Goal: Information Seeking & Learning: Learn about a topic

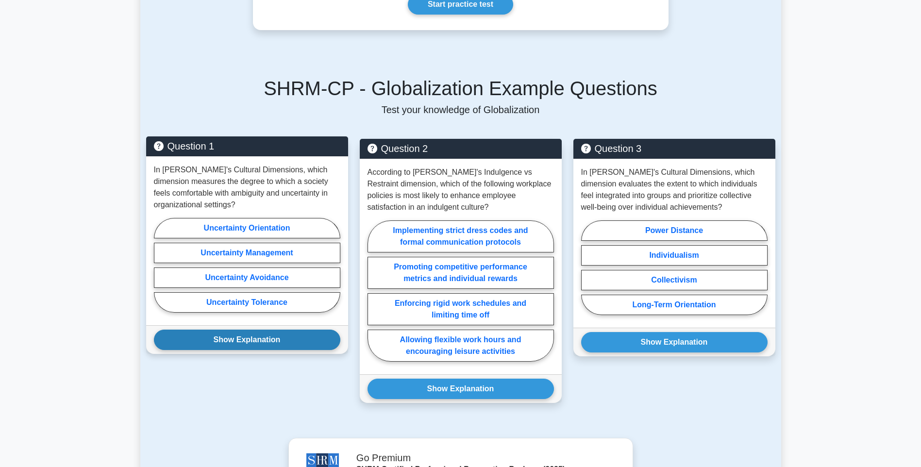
scroll to position [680, 0]
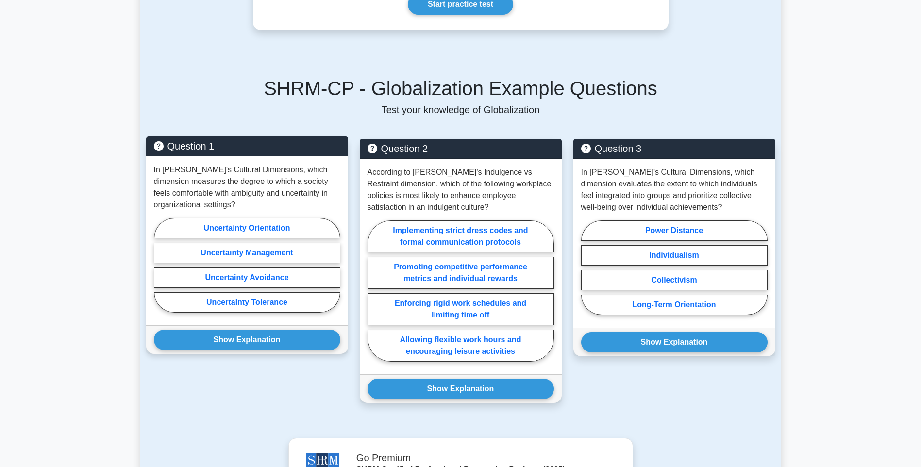
click at [305, 243] on label "Uncertainty Management" at bounding box center [247, 253] width 187 height 20
click at [160, 265] on input "Uncertainty Management" at bounding box center [157, 268] width 6 height 6
radio input "true"
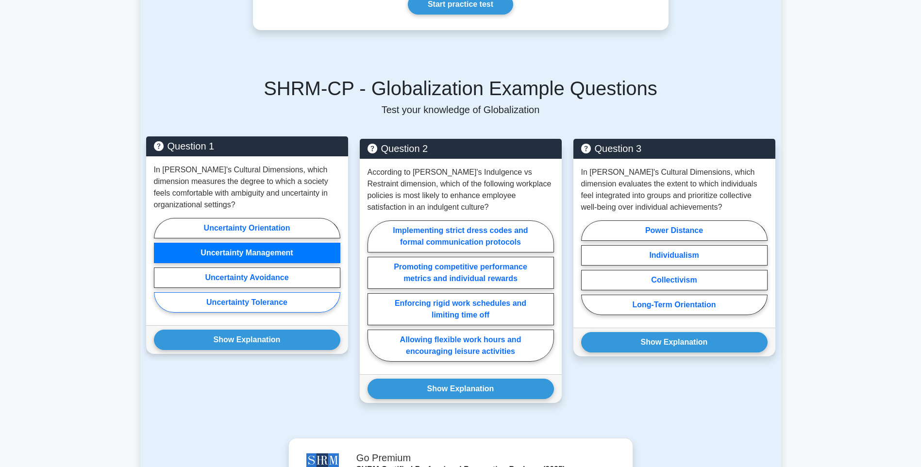
click at [290, 292] on label "Uncertainty Tolerance" at bounding box center [247, 302] width 187 height 20
click at [160, 272] on input "Uncertainty Tolerance" at bounding box center [157, 268] width 6 height 6
radio input "true"
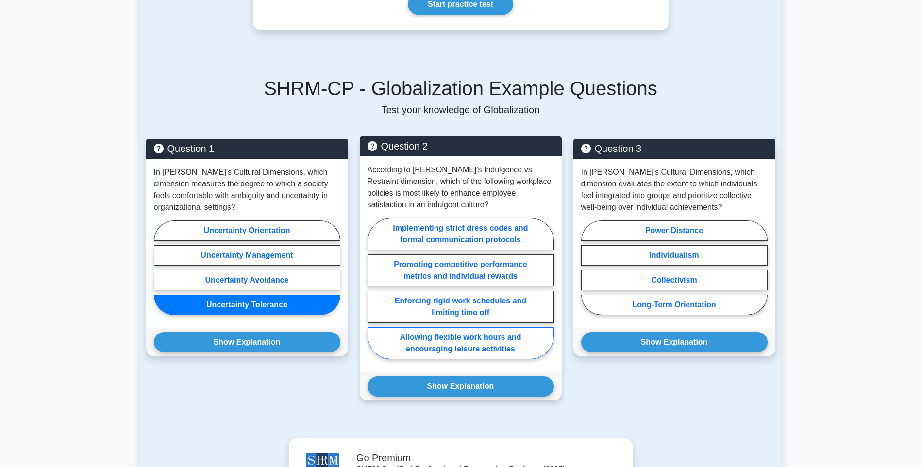
click at [480, 327] on label "Allowing flexible work hours and encouraging leisure activities" at bounding box center [461, 343] width 187 height 32
click at [374, 295] on input "Allowing flexible work hours and encouraging leisure activities" at bounding box center [371, 292] width 6 height 6
radio input "true"
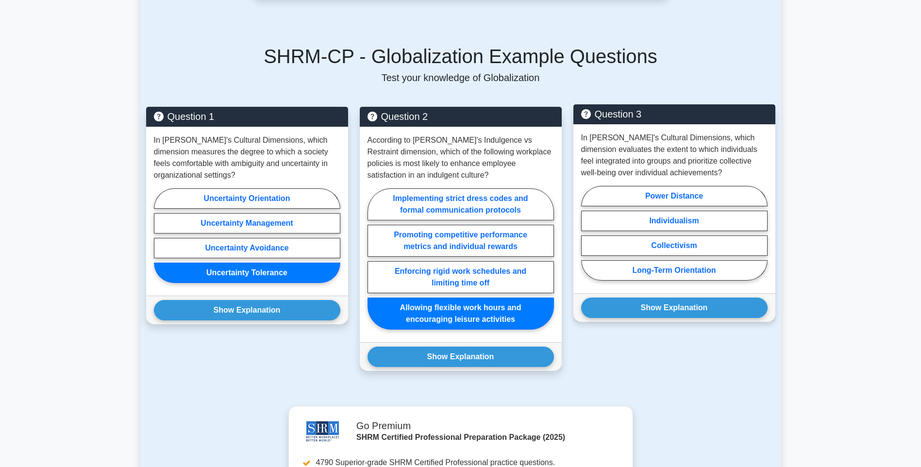
scroll to position [729, 0]
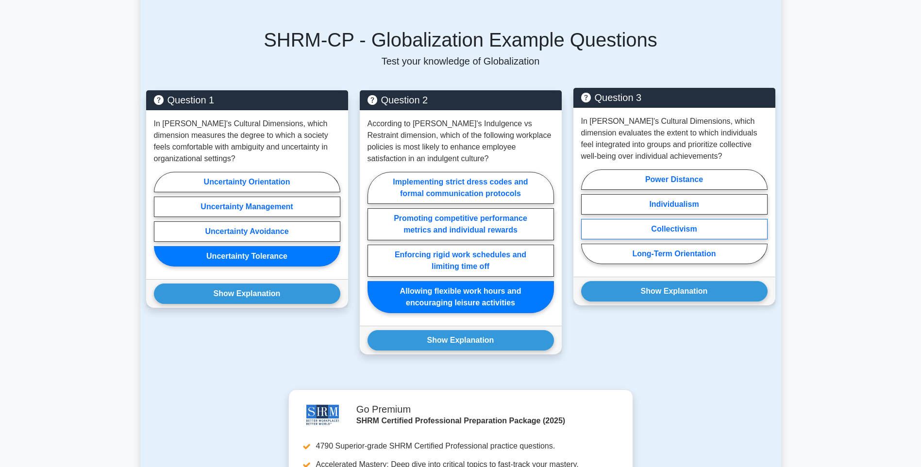
click at [704, 219] on label "Collectivism" at bounding box center [674, 229] width 187 height 20
click at [588, 217] on input "Collectivism" at bounding box center [584, 220] width 6 height 6
radio input "true"
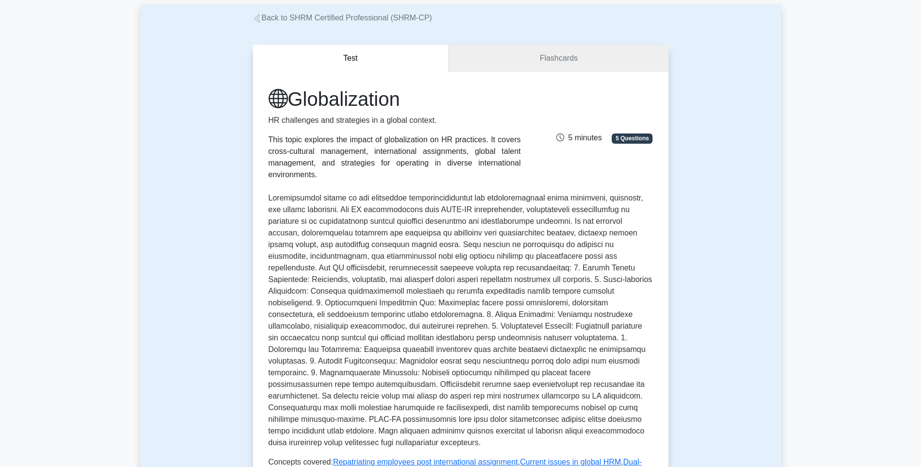
scroll to position [49, 0]
click at [553, 61] on link "Flashcards" at bounding box center [559, 60] width 220 height 28
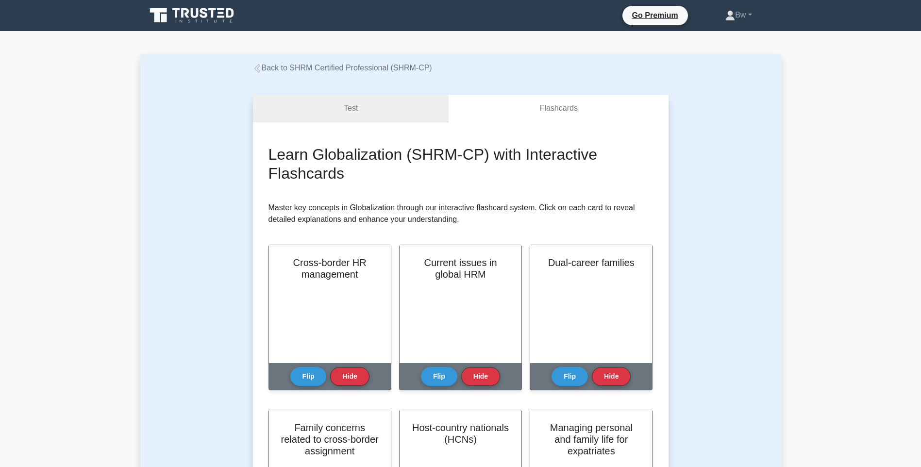
click at [380, 105] on link "Test" at bounding box center [351, 109] width 196 height 28
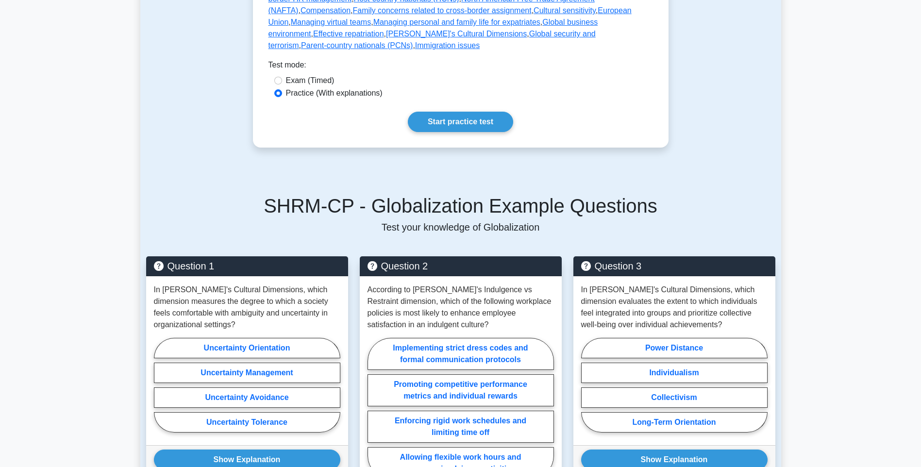
scroll to position [583, 0]
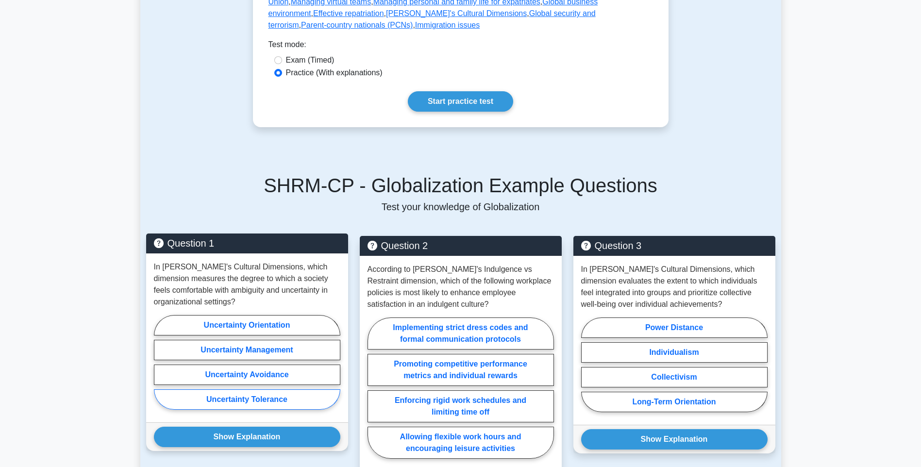
click at [307, 390] on label "Uncertainty Tolerance" at bounding box center [247, 400] width 187 height 20
click at [160, 369] on input "Uncertainty Tolerance" at bounding box center [157, 365] width 6 height 6
radio input "true"
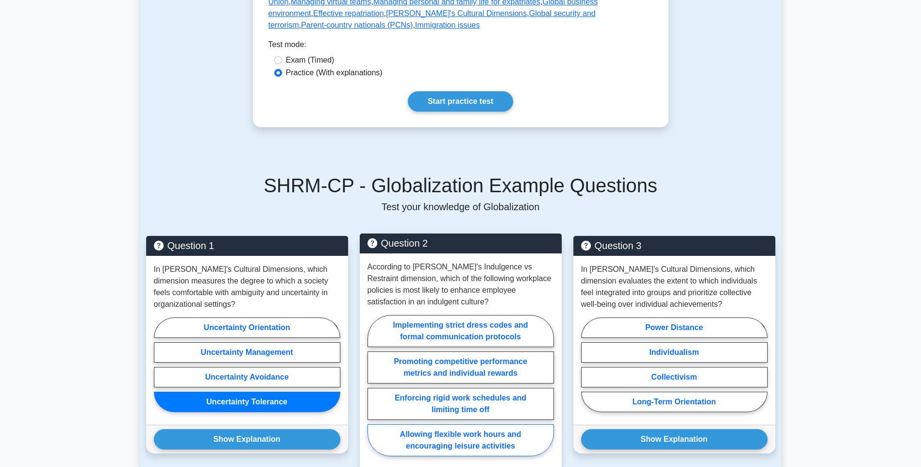
click at [422, 425] on label "Allowing flexible work hours and encouraging leisure activities" at bounding box center [461, 441] width 187 height 32
click at [374, 392] on input "Allowing flexible work hours and encouraging leisure activities" at bounding box center [371, 389] width 6 height 6
radio input "true"
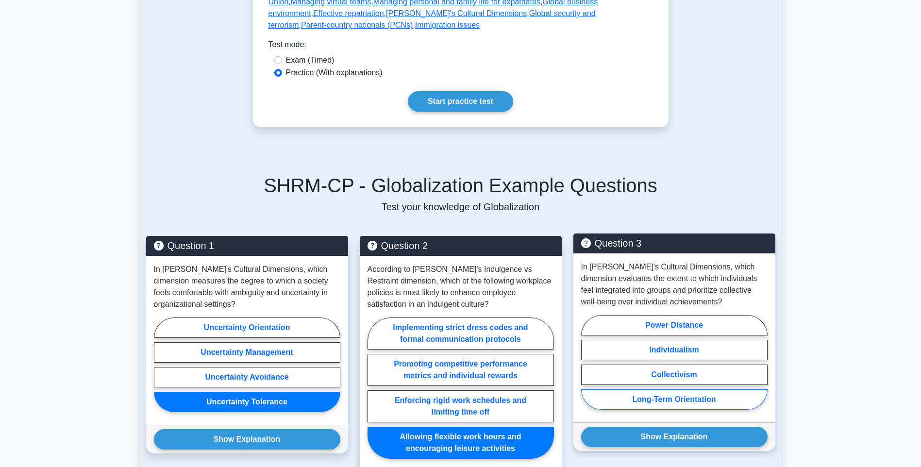
click at [674, 365] on label "Collectivism" at bounding box center [674, 375] width 187 height 20
click at [588, 362] on input "Collectivism" at bounding box center [584, 365] width 6 height 6
radio input "true"
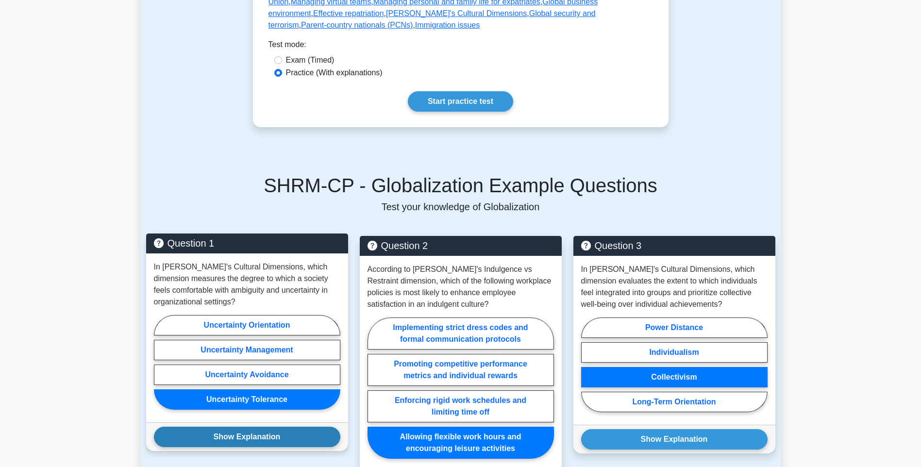
click at [279, 427] on button "Show Explanation" at bounding box center [247, 437] width 187 height 20
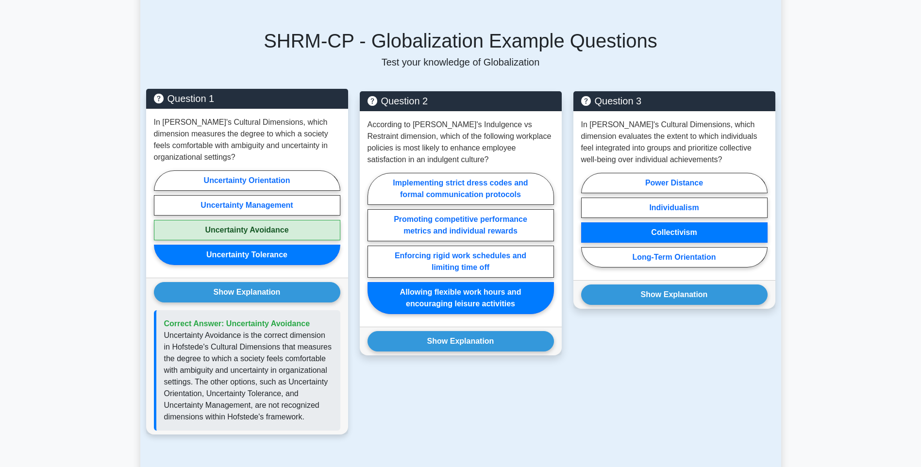
scroll to position [729, 0]
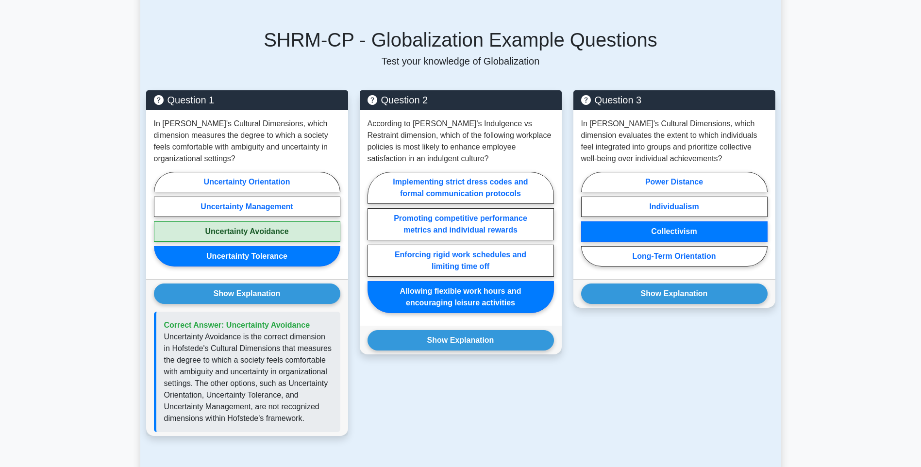
click at [87, 391] on main "Back to SHRM Certified Professional (SHRM-CP) Test Flashcards Globalization HR …" at bounding box center [460, 59] width 921 height 1512
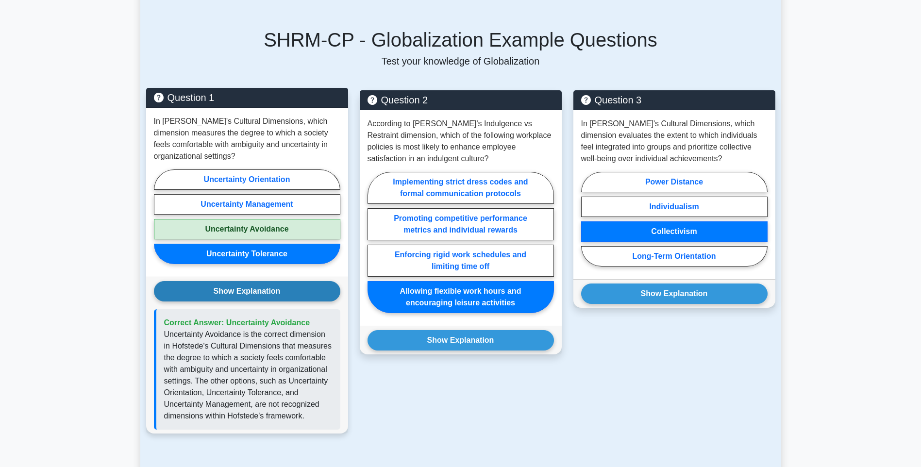
click at [234, 281] on button "Show Explanation" at bounding box center [247, 291] width 187 height 20
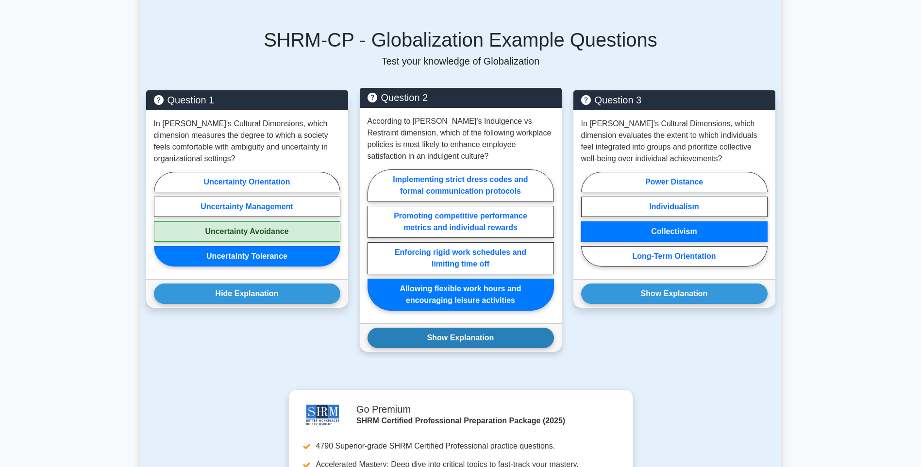
click at [435, 328] on button "Show Explanation" at bounding box center [461, 338] width 187 height 20
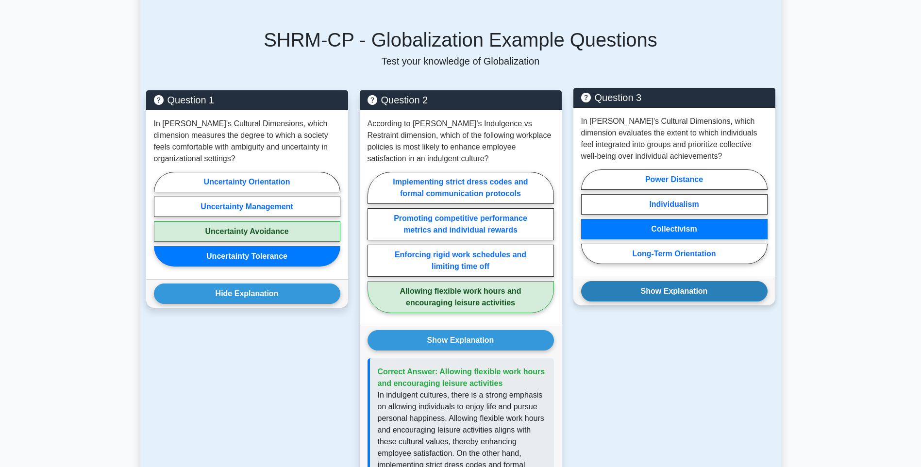
click at [631, 281] on button "Show Explanation" at bounding box center [674, 291] width 187 height 20
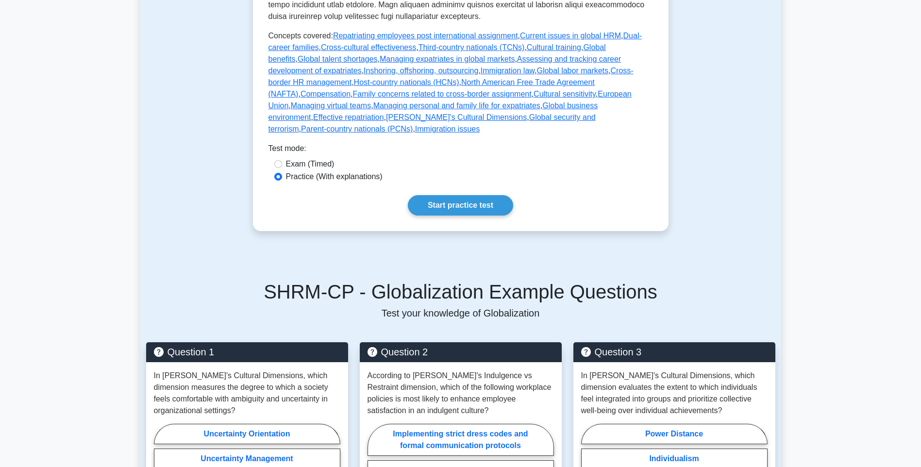
scroll to position [486, 0]
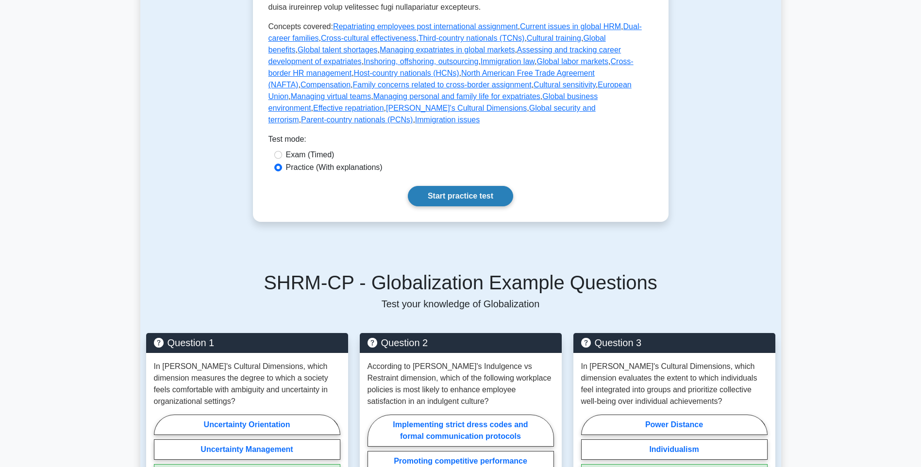
click at [497, 186] on link "Start practice test" at bounding box center [460, 196] width 105 height 20
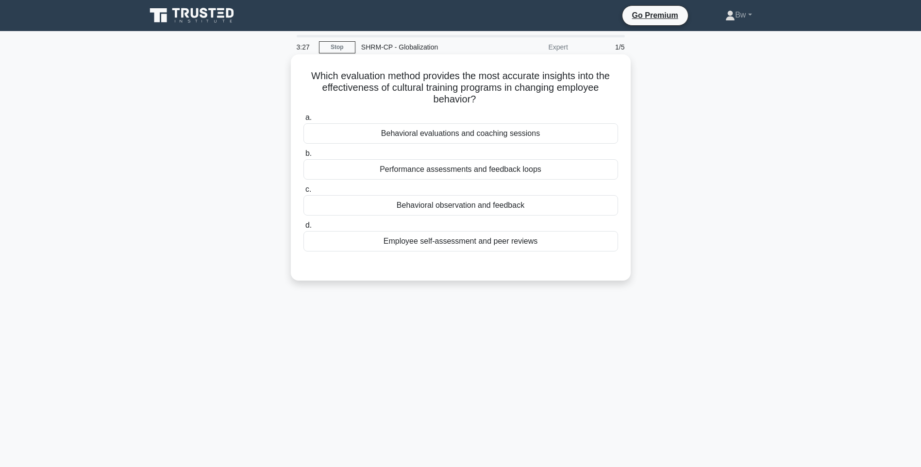
click at [540, 207] on div "Behavioral observation and feedback" at bounding box center [461, 205] width 315 height 20
click at [304, 193] on input "c. Behavioral observation and feedback" at bounding box center [304, 190] width 0 height 6
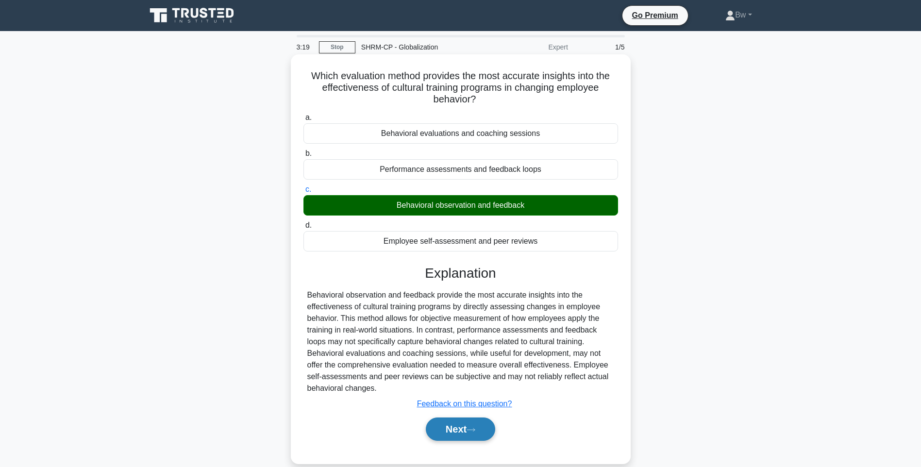
click at [461, 435] on button "Next" at bounding box center [460, 429] width 69 height 23
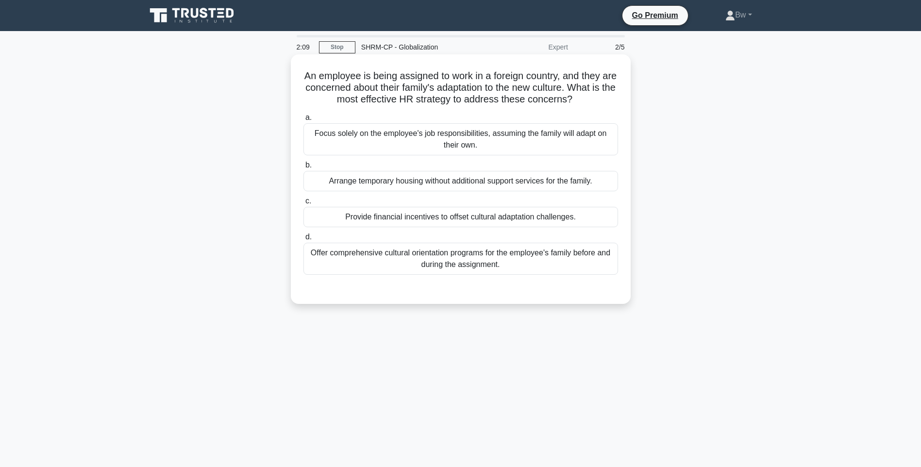
click at [581, 257] on div "Offer comprehensive cultural orientation programs for the employee's family bef…" at bounding box center [461, 259] width 315 height 32
click at [304, 240] on input "d. Offer comprehensive cultural orientation programs for the employee's family …" at bounding box center [304, 237] width 0 height 6
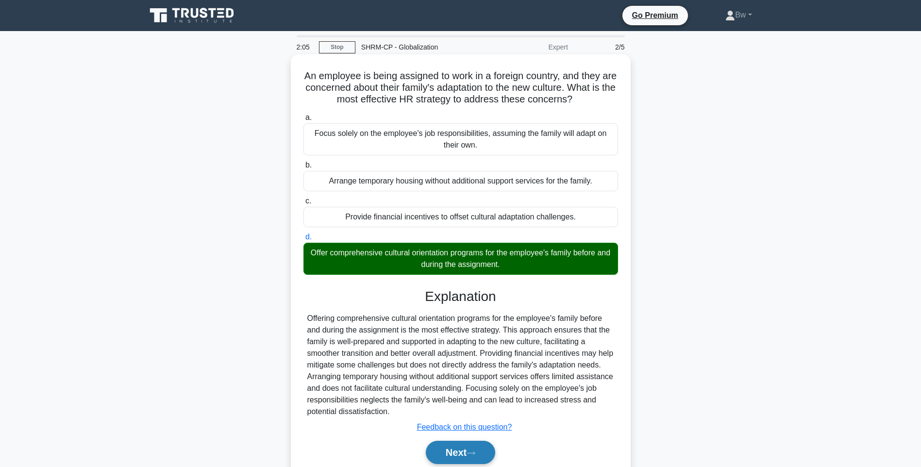
click at [475, 450] on button "Next" at bounding box center [460, 452] width 69 height 23
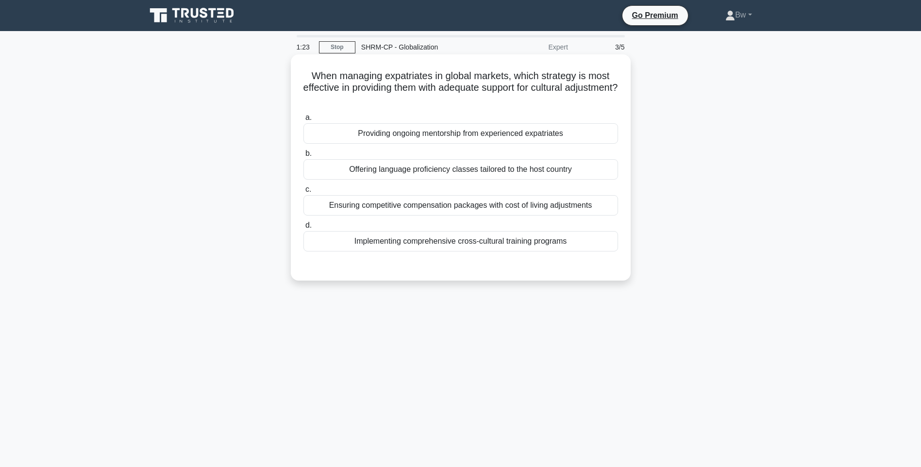
click at [575, 136] on div "Providing ongoing mentorship from experienced expatriates" at bounding box center [461, 133] width 315 height 20
click at [304, 121] on input "a. Providing ongoing mentorship from experienced expatriates" at bounding box center [304, 118] width 0 height 6
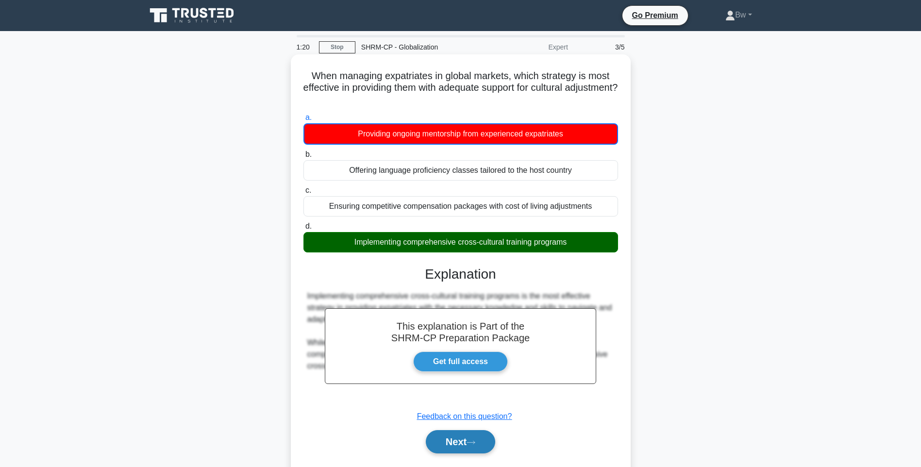
click at [444, 443] on button "Next" at bounding box center [460, 441] width 69 height 23
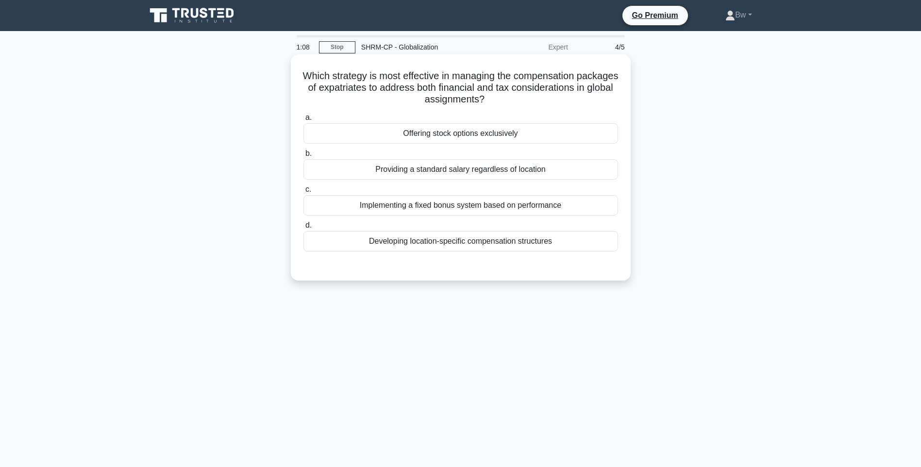
click at [587, 242] on div "Developing location-specific compensation structures" at bounding box center [461, 241] width 315 height 20
click at [304, 229] on input "d. Developing location-specific compensation structures" at bounding box center [304, 225] width 0 height 6
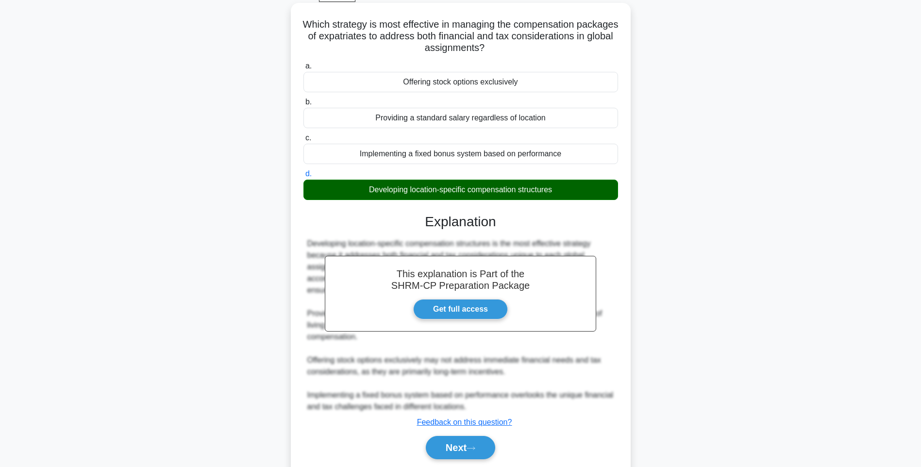
scroll to position [85, 0]
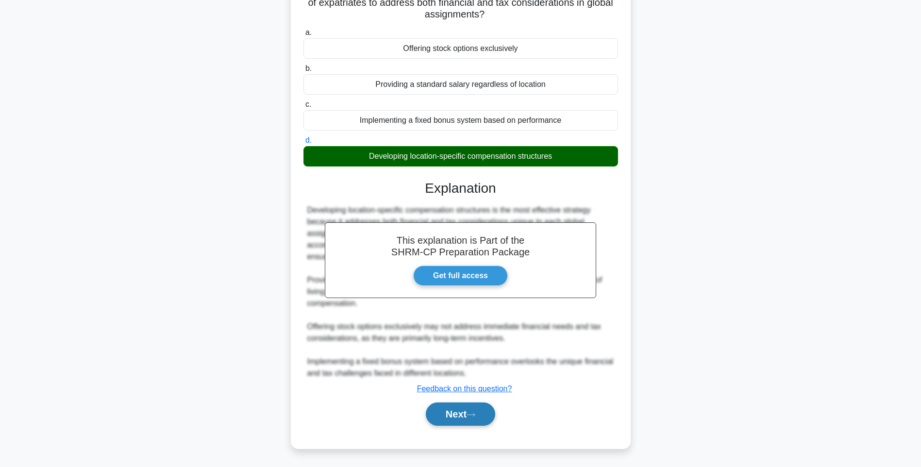
click at [490, 412] on button "Next" at bounding box center [460, 414] width 69 height 23
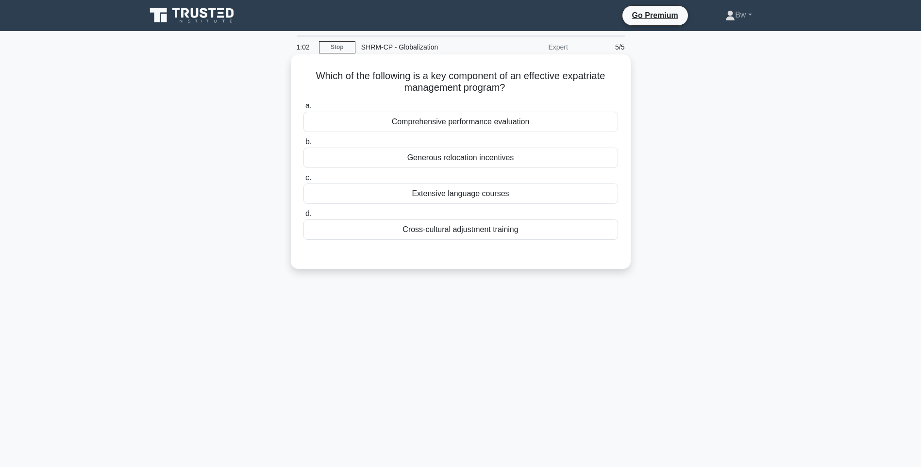
scroll to position [49, 0]
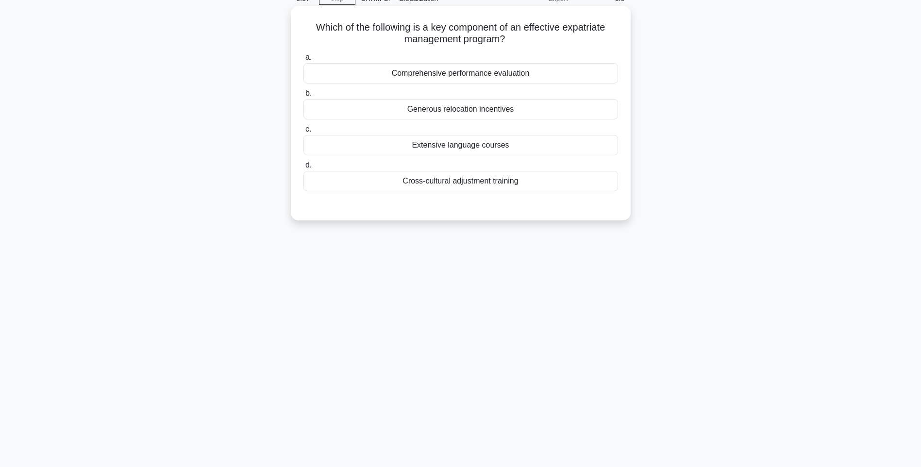
click at [576, 181] on div "Cross-cultural adjustment training" at bounding box center [461, 181] width 315 height 20
click at [304, 169] on input "d. Cross-cultural adjustment training" at bounding box center [304, 165] width 0 height 6
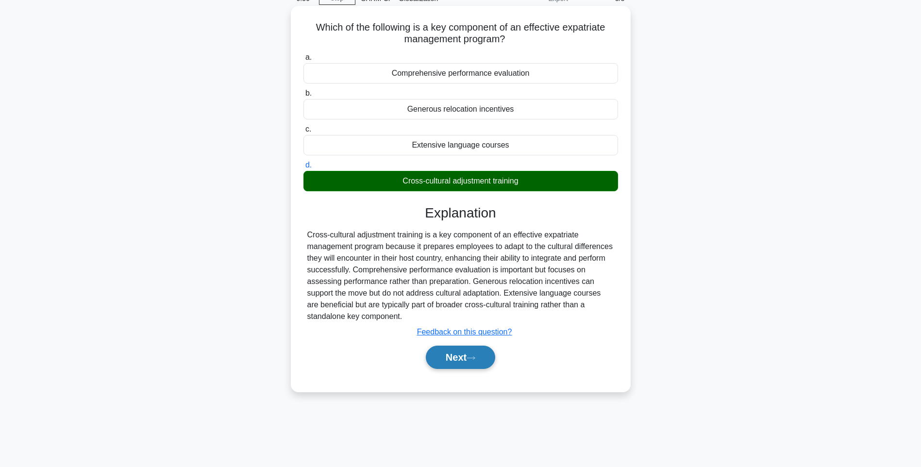
click at [481, 356] on button "Next" at bounding box center [460, 357] width 69 height 23
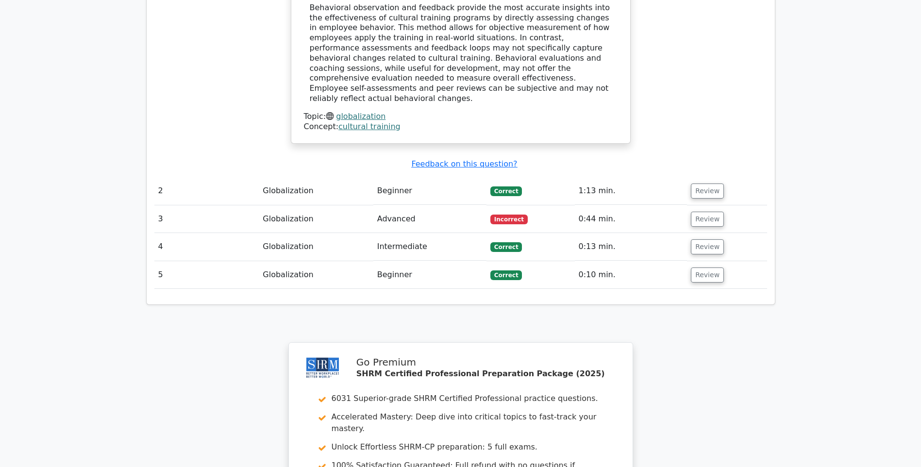
scroll to position [1205, 0]
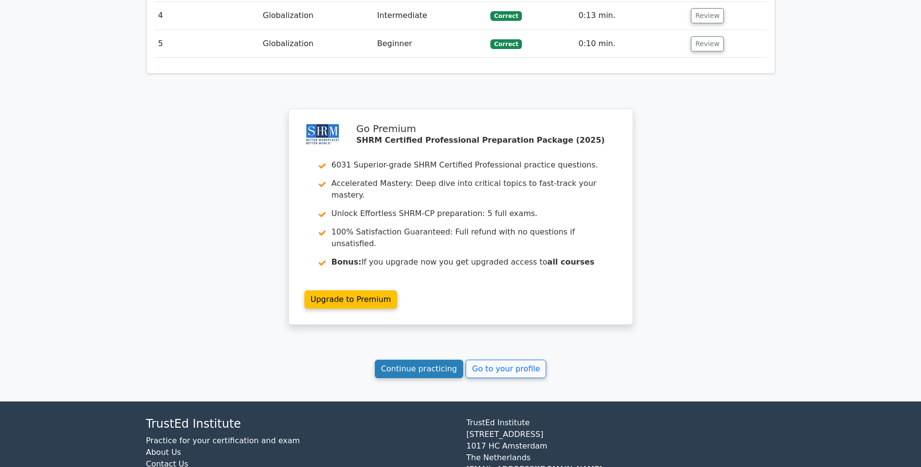
click at [434, 360] on link "Continue practicing" at bounding box center [419, 369] width 89 height 18
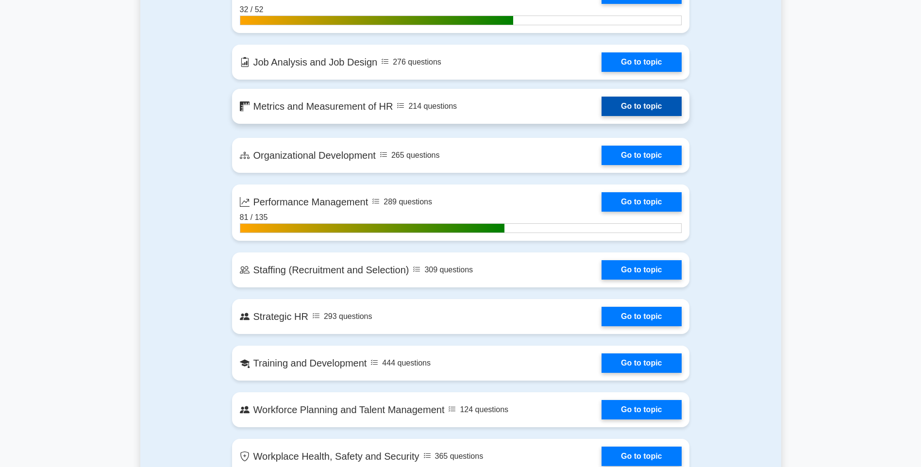
scroll to position [1069, 0]
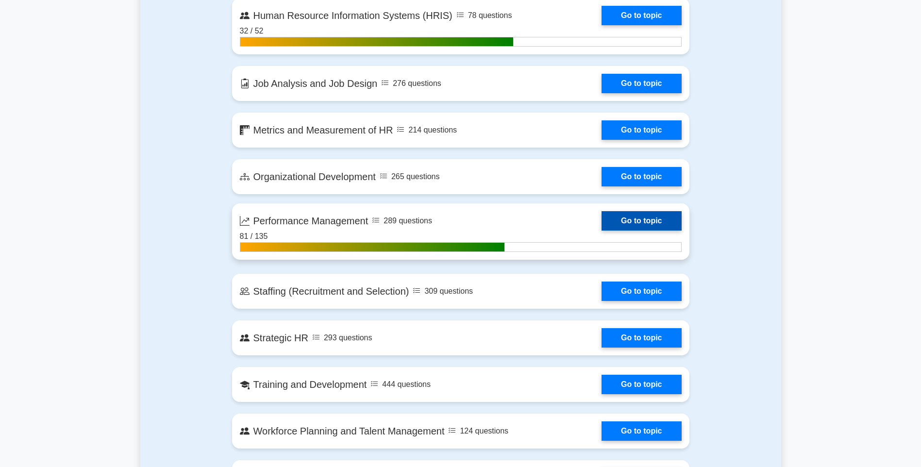
click at [653, 220] on link "Go to topic" at bounding box center [642, 220] width 80 height 19
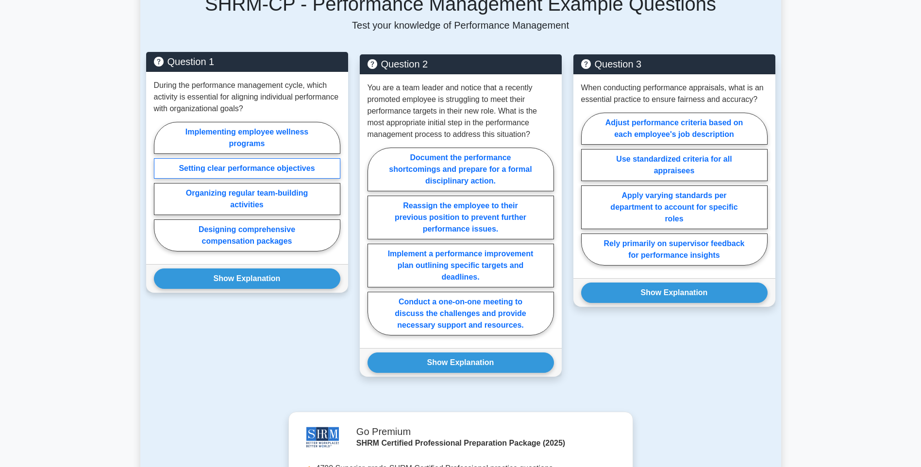
scroll to position [729, 0]
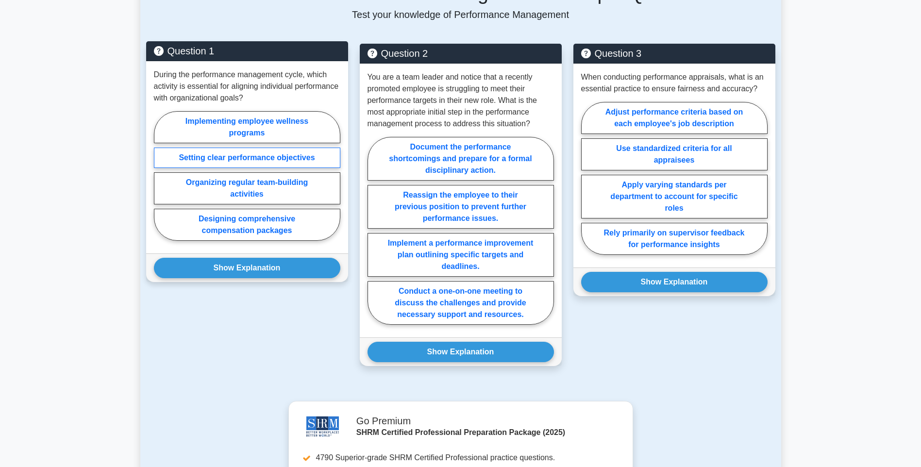
click at [260, 168] on label "Setting clear performance objectives" at bounding box center [247, 158] width 187 height 20
click at [160, 176] on input "Setting clear performance objectives" at bounding box center [157, 179] width 6 height 6
radio input "true"
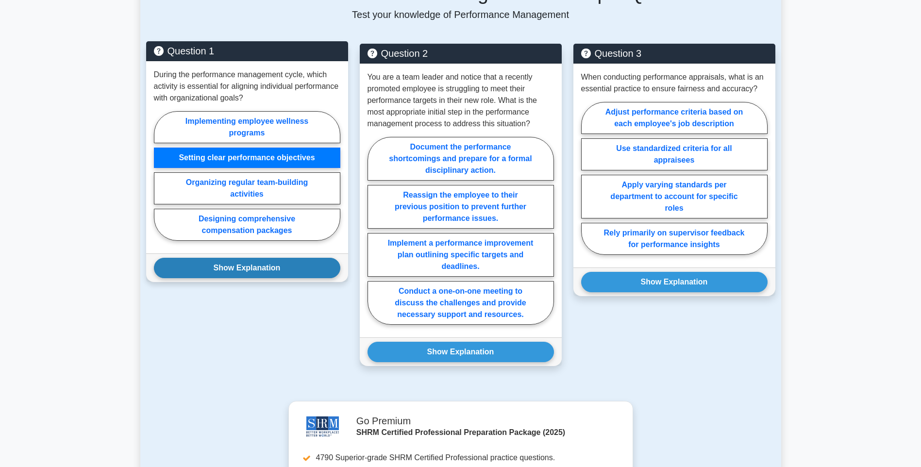
click at [289, 278] on button "Show Explanation" at bounding box center [247, 268] width 187 height 20
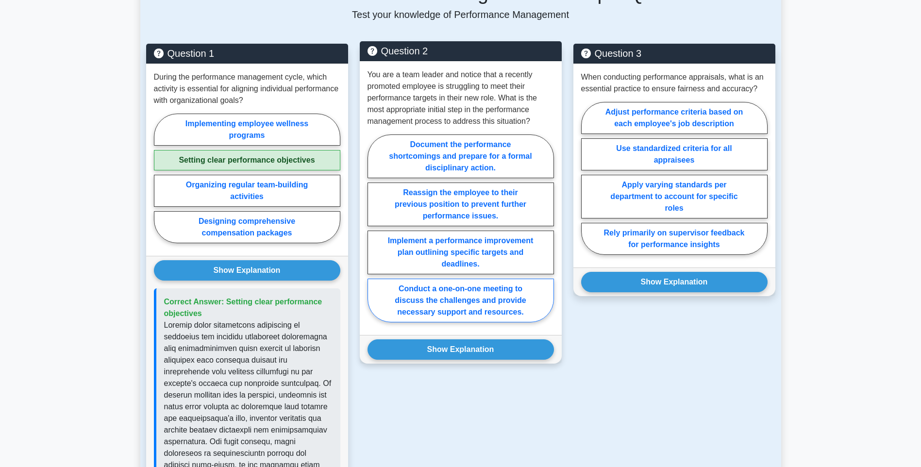
click at [487, 310] on label "Conduct a one-on-one meeting to discuss the challenges and provide necessary su…" at bounding box center [461, 301] width 187 height 44
click at [374, 235] on input "Conduct a one-on-one meeting to discuss the challenges and provide necessary su…" at bounding box center [371, 231] width 6 height 6
radio input "true"
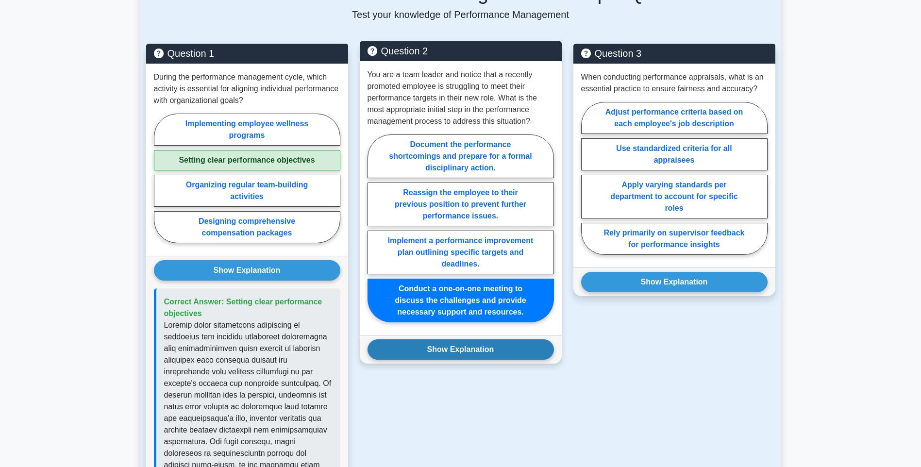
click at [489, 360] on button "Show Explanation" at bounding box center [461, 350] width 187 height 20
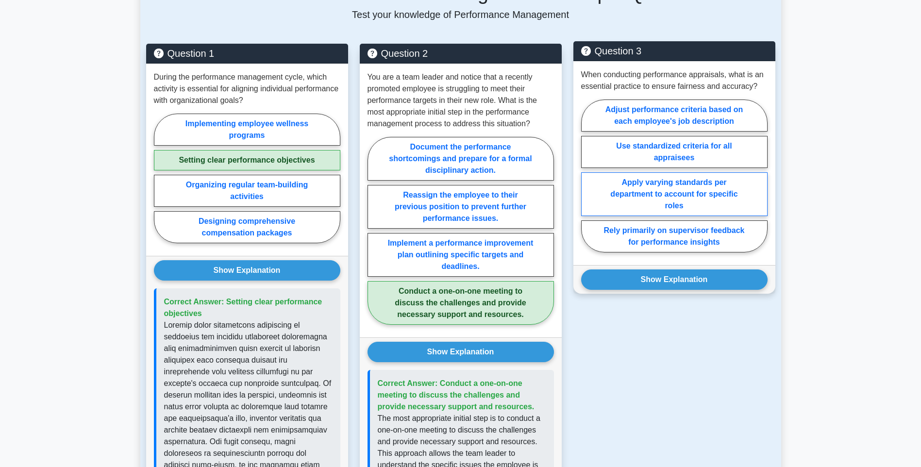
click at [741, 213] on label "Apply varying standards per department to account for specific roles" at bounding box center [674, 194] width 187 height 44
click at [588, 182] on input "Apply varying standards per department to account for specific roles" at bounding box center [584, 179] width 6 height 6
radio input "true"
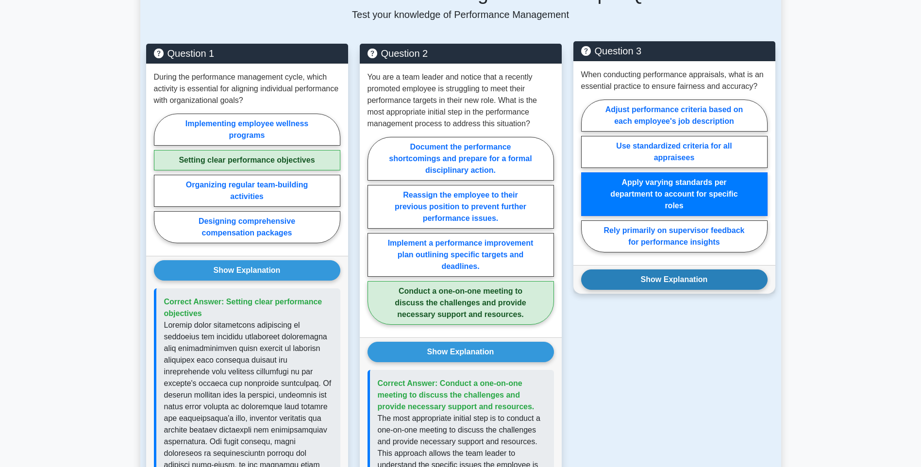
click at [678, 290] on button "Show Explanation" at bounding box center [674, 280] width 187 height 20
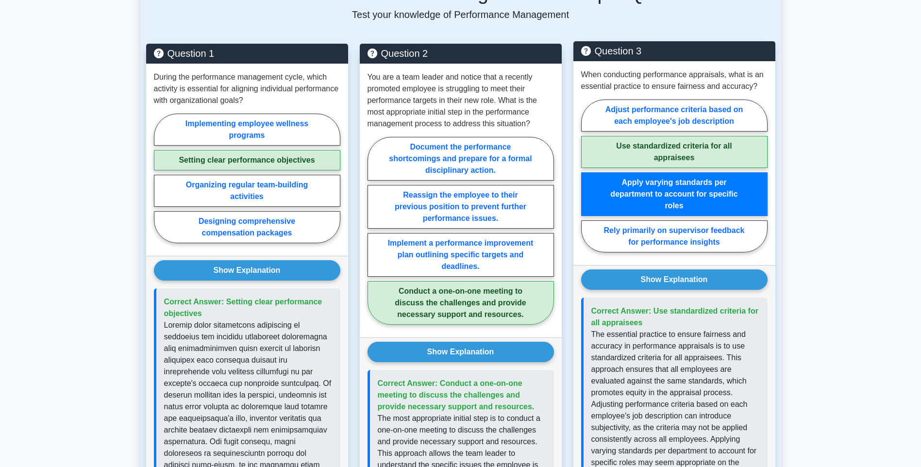
click at [710, 168] on label "Use standardized criteria for all appraisees" at bounding box center [674, 152] width 187 height 32
click at [588, 176] on input "Use standardized criteria for all appraisees" at bounding box center [584, 179] width 6 height 6
radio input "true"
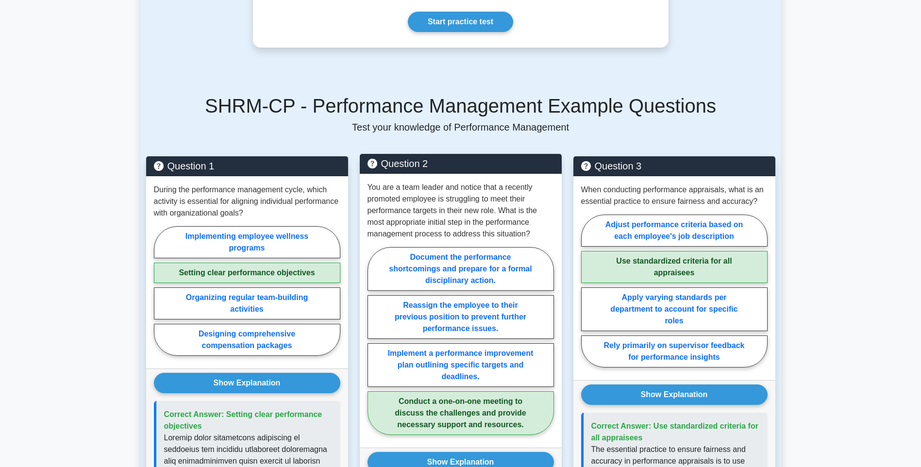
scroll to position [324, 0]
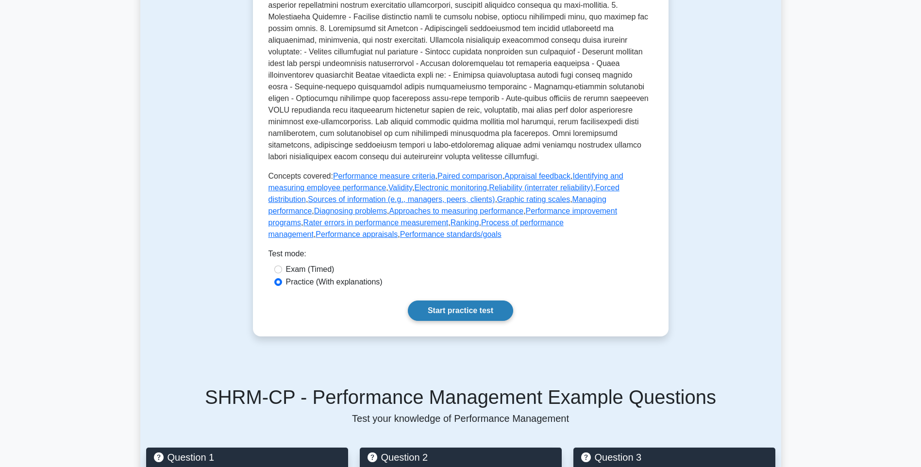
click at [463, 320] on link "Start practice test" at bounding box center [460, 311] width 105 height 20
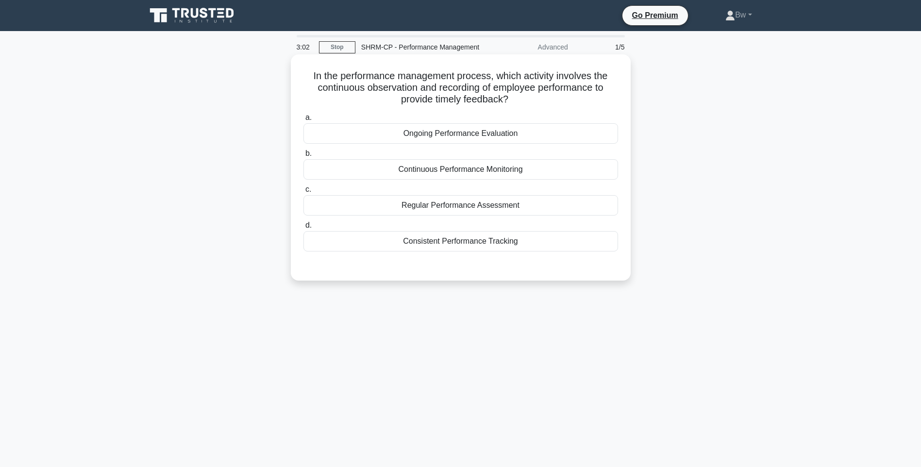
click at [543, 135] on div "Ongoing Performance Evaluation" at bounding box center [461, 133] width 315 height 20
click at [304, 121] on input "a. Ongoing Performance Evaluation" at bounding box center [304, 118] width 0 height 6
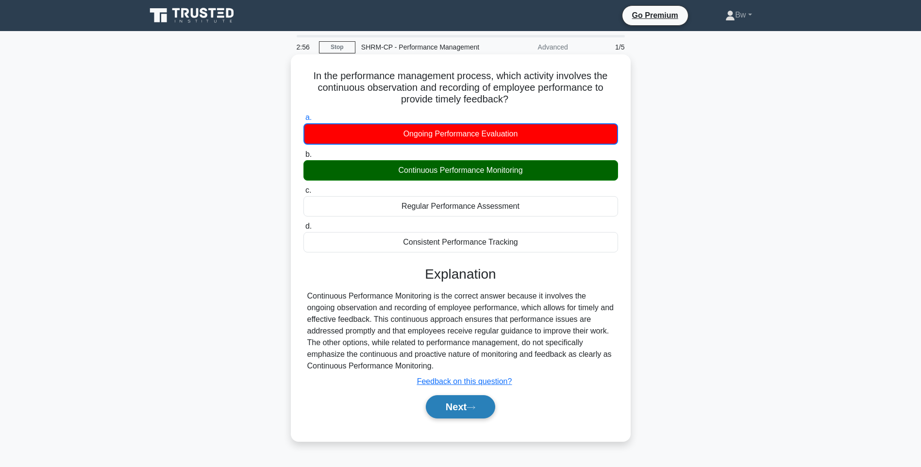
click at [480, 405] on button "Next" at bounding box center [460, 406] width 69 height 23
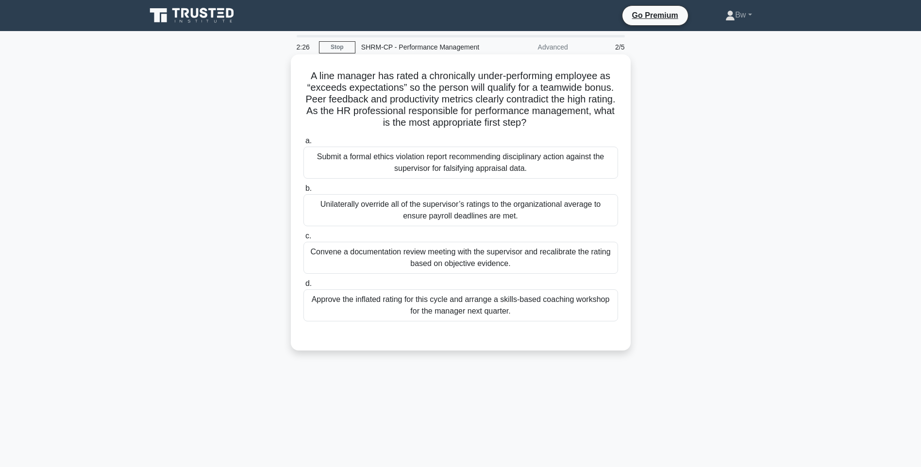
click at [527, 262] on div "Convene a documentation review meeting with the supervisor and recalibrate the …" at bounding box center [461, 258] width 315 height 32
click at [304, 239] on input "c. Convene a documentation review meeting with the supervisor and recalibrate t…" at bounding box center [304, 236] width 0 height 6
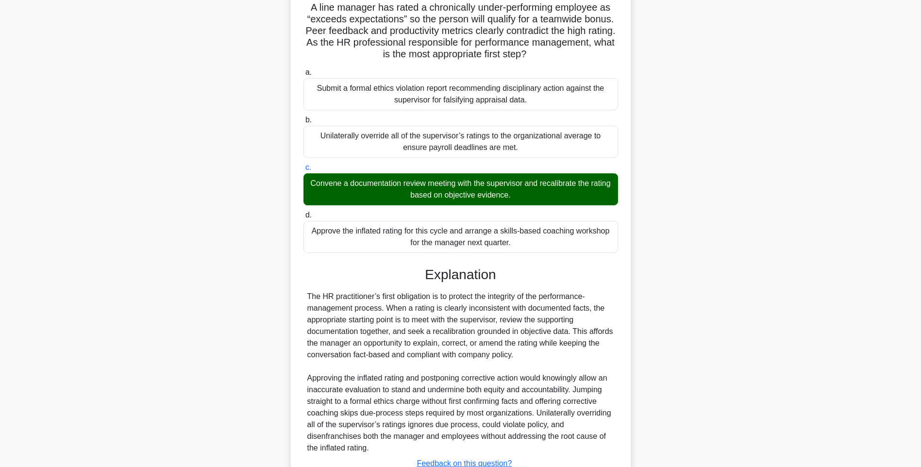
scroll to position [144, 0]
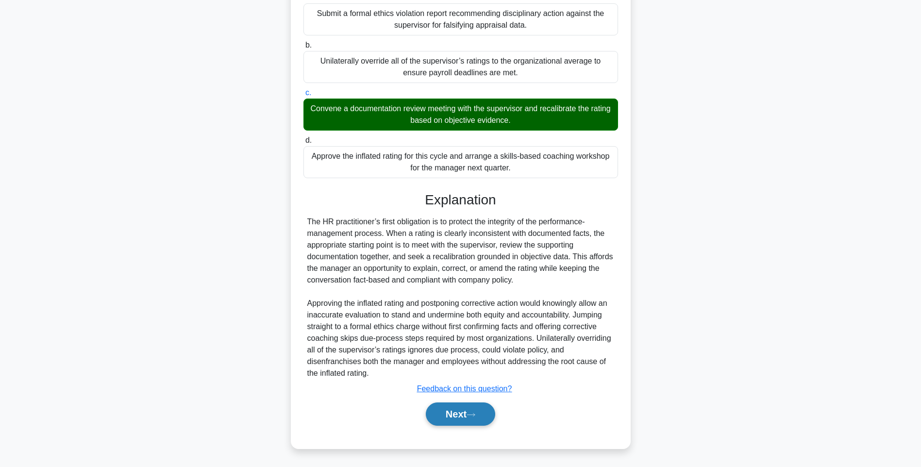
click at [468, 408] on button "Next" at bounding box center [460, 414] width 69 height 23
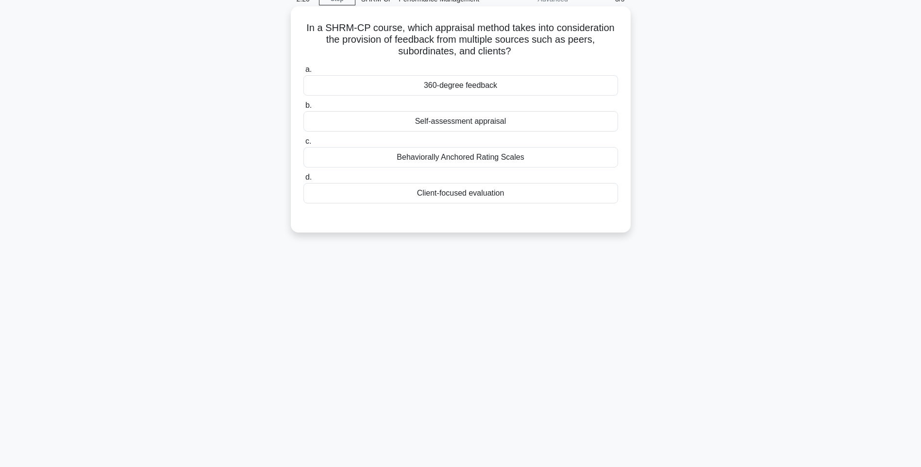
scroll to position [49, 0]
click at [589, 85] on div "360-degree feedback" at bounding box center [461, 85] width 315 height 20
click at [304, 72] on input "a. 360-degree feedback" at bounding box center [304, 69] width 0 height 6
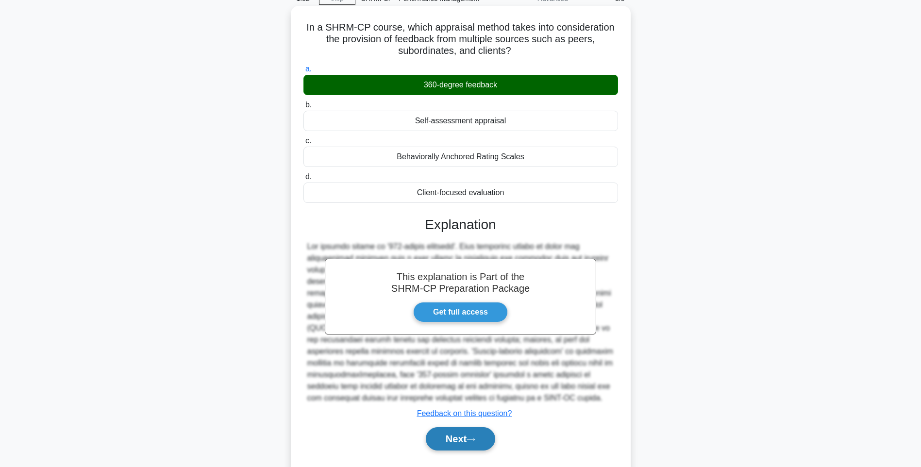
click at [463, 437] on button "Next" at bounding box center [460, 438] width 69 height 23
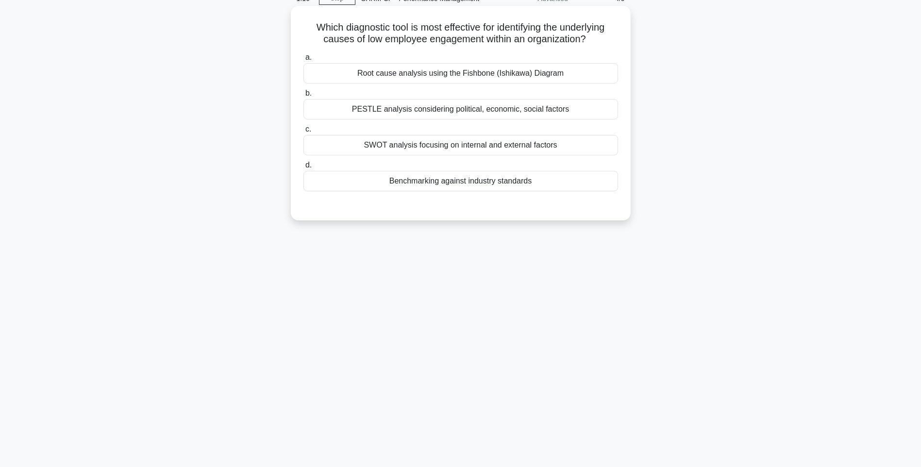
scroll to position [0, 0]
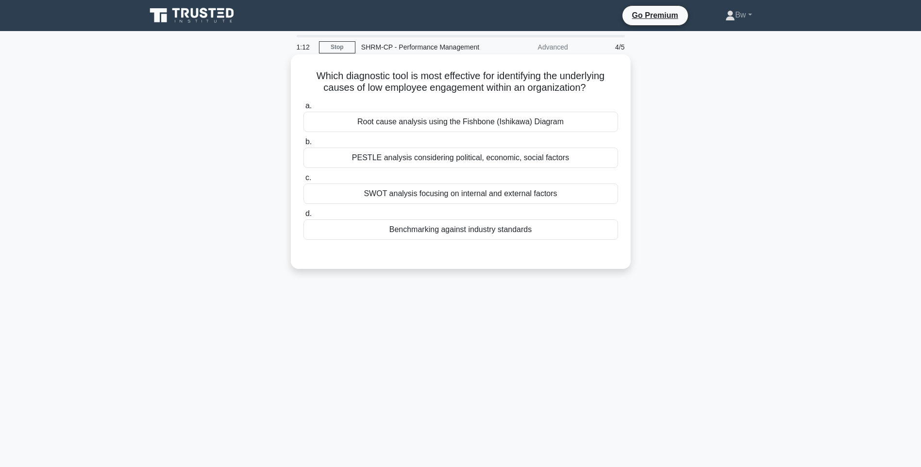
click at [478, 162] on div "PESTLE analysis considering political, economic, social factors" at bounding box center [461, 158] width 315 height 20
click at [304, 145] on input "b. PESTLE analysis considering political, economic, social factors" at bounding box center [304, 142] width 0 height 6
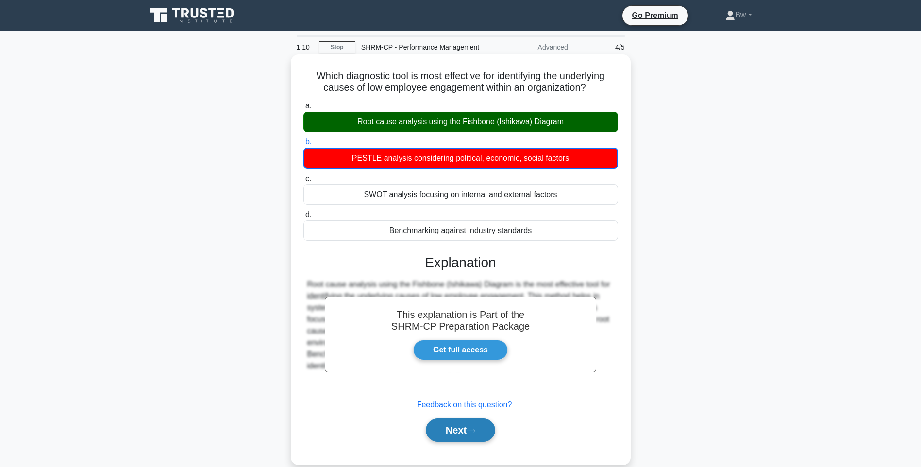
click at [480, 433] on button "Next" at bounding box center [460, 430] width 69 height 23
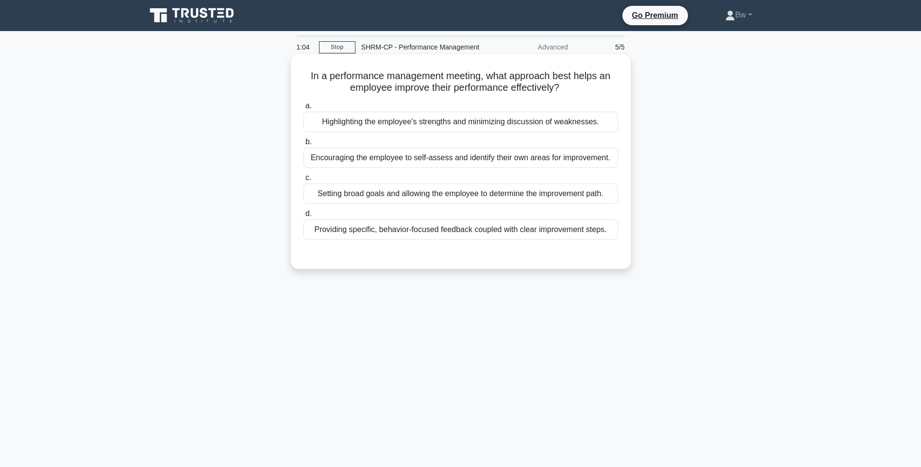
click at [596, 232] on div "Providing specific, behavior-focused feedback coupled with clear improvement st…" at bounding box center [461, 230] width 315 height 20
click at [304, 217] on input "d. Providing specific, behavior-focused feedback coupled with clear improvement…" at bounding box center [304, 214] width 0 height 6
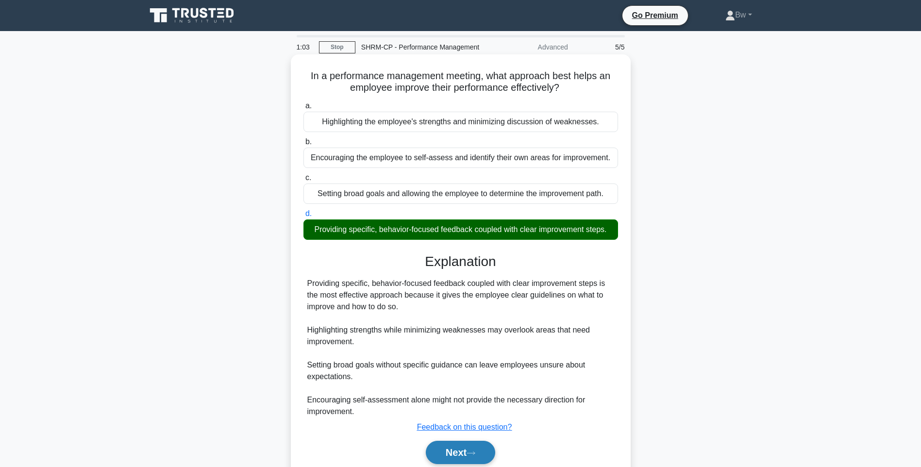
click at [464, 459] on button "Next" at bounding box center [460, 452] width 69 height 23
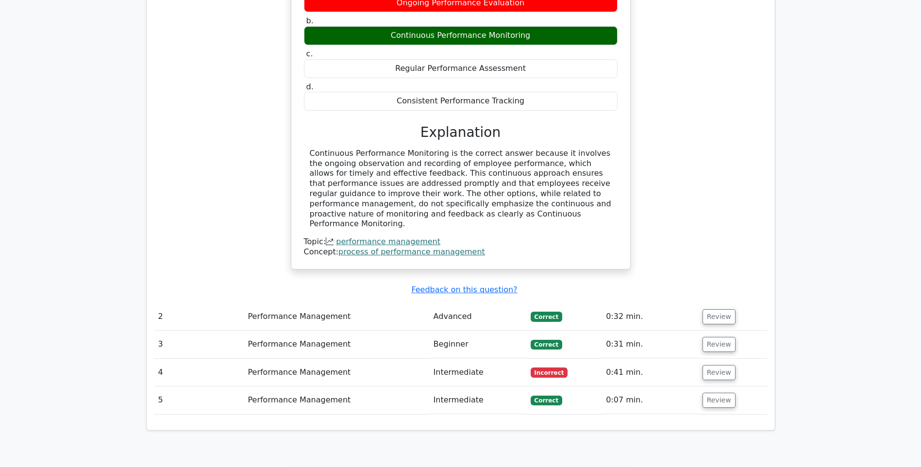
scroll to position [1117, 0]
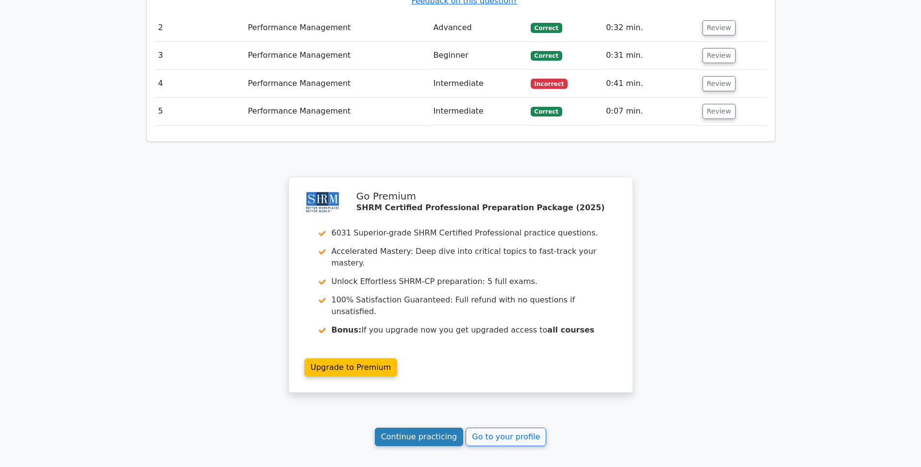
click at [427, 428] on link "Continue practicing" at bounding box center [419, 437] width 89 height 18
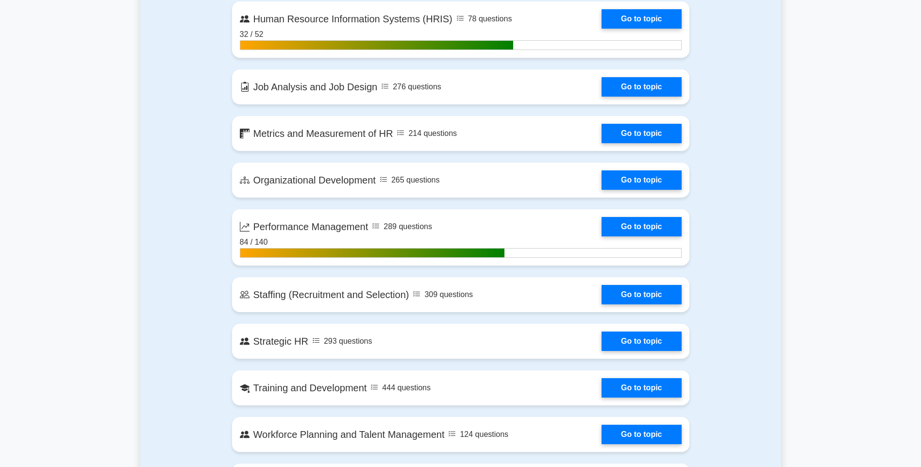
scroll to position [1069, 0]
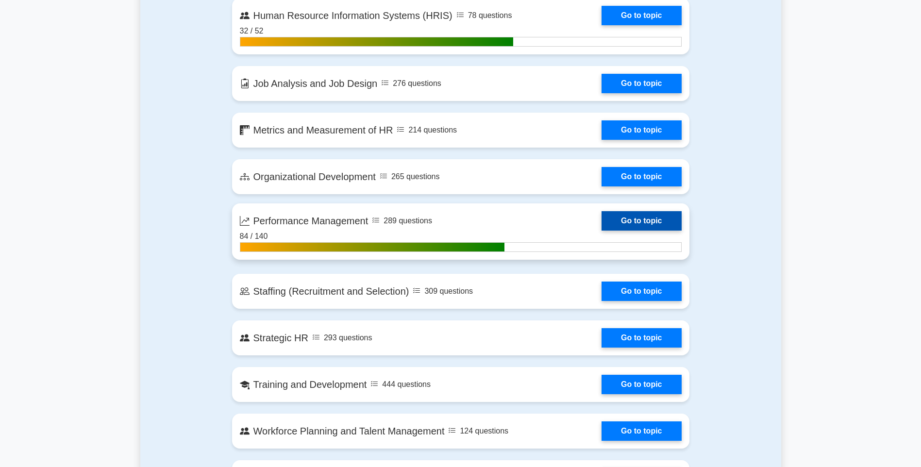
click at [650, 221] on link "Go to topic" at bounding box center [642, 220] width 80 height 19
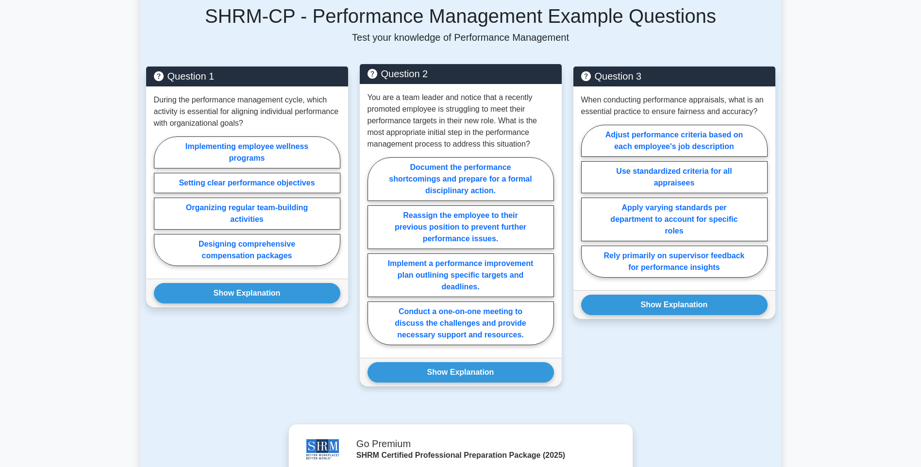
scroll to position [729, 0]
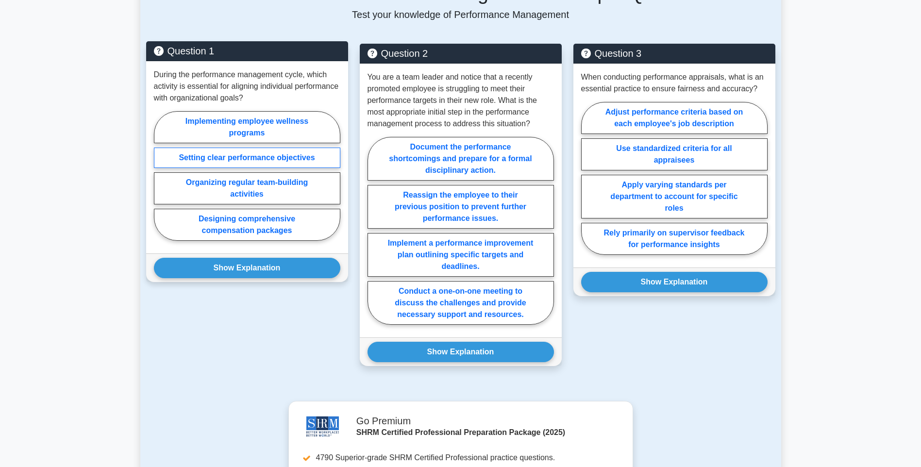
click at [293, 168] on label "Setting clear performance objectives" at bounding box center [247, 158] width 187 height 20
click at [160, 176] on input "Setting clear performance objectives" at bounding box center [157, 179] width 6 height 6
radio input "true"
drag, startPoint x: 299, startPoint y: 283, endPoint x: 315, endPoint y: 306, distance: 27.5
click at [298, 278] on button "Show Explanation" at bounding box center [247, 268] width 187 height 20
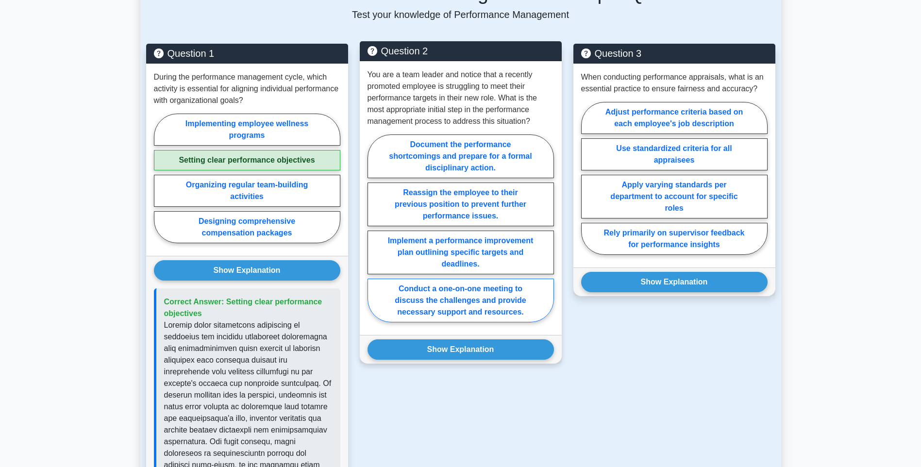
click at [444, 311] on label "Conduct a one-on-one meeting to discuss the challenges and provide necessary su…" at bounding box center [461, 301] width 187 height 44
click at [374, 235] on input "Conduct a one-on-one meeting to discuss the challenges and provide necessary su…" at bounding box center [371, 231] width 6 height 6
radio input "true"
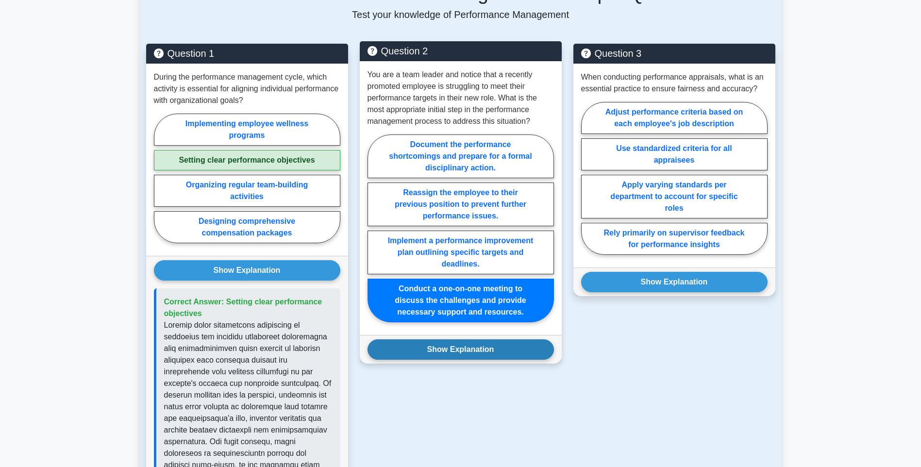
click at [461, 360] on button "Show Explanation" at bounding box center [461, 350] width 187 height 20
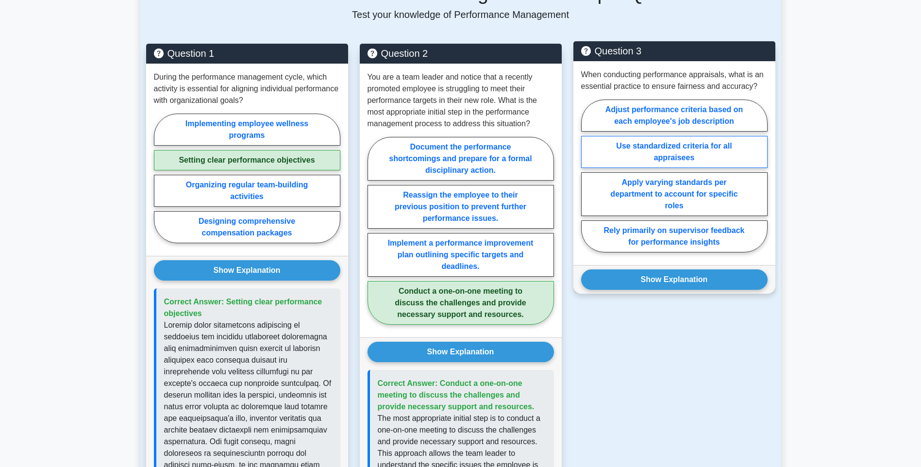
click at [711, 153] on label "Use standardized criteria for all appraisees" at bounding box center [674, 152] width 187 height 32
click at [588, 176] on input "Use standardized criteria for all appraisees" at bounding box center [584, 179] width 6 height 6
radio input "true"
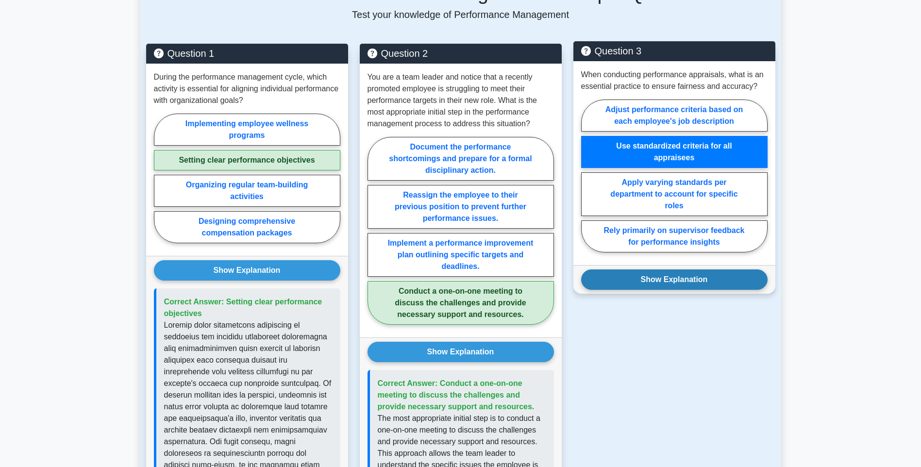
click at [705, 290] on button "Show Explanation" at bounding box center [674, 280] width 187 height 20
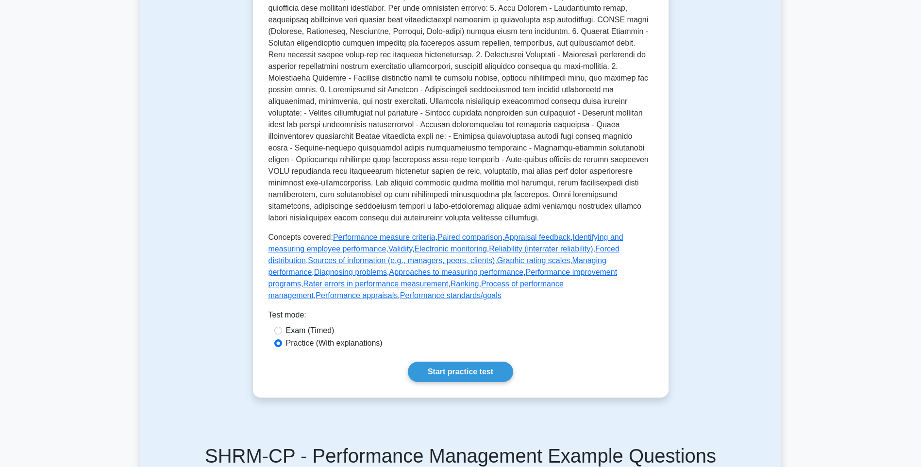
scroll to position [389, 0]
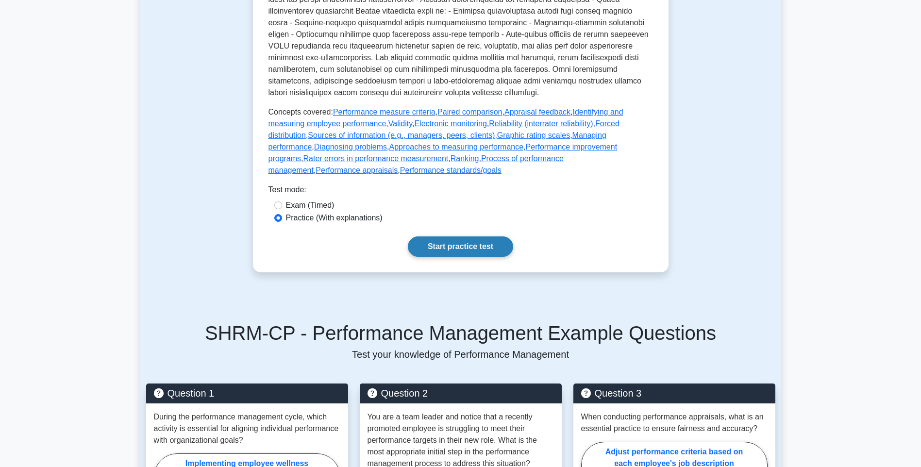
click at [456, 256] on link "Start practice test" at bounding box center [460, 247] width 105 height 20
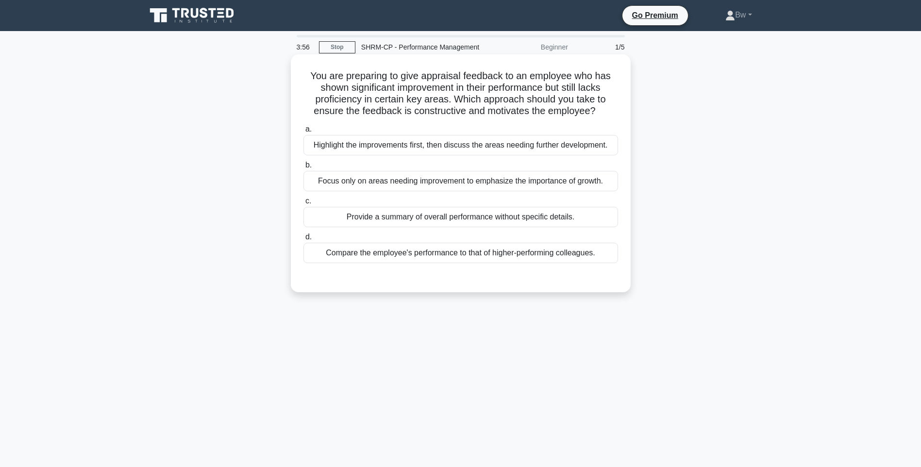
click at [570, 149] on div "Highlight the improvements first, then discuss the areas needing further develo…" at bounding box center [461, 145] width 315 height 20
click at [304, 133] on input "a. Highlight the improvements first, then discuss the areas needing further dev…" at bounding box center [304, 129] width 0 height 6
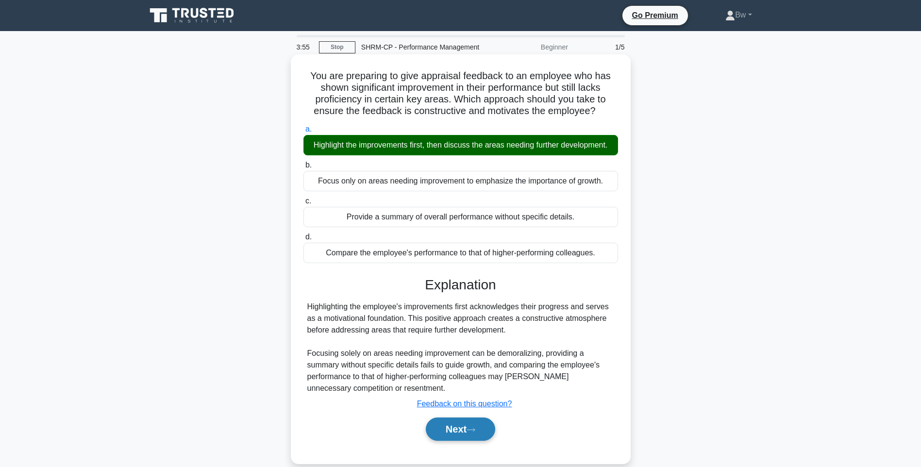
click at [458, 426] on button "Next" at bounding box center [460, 429] width 69 height 23
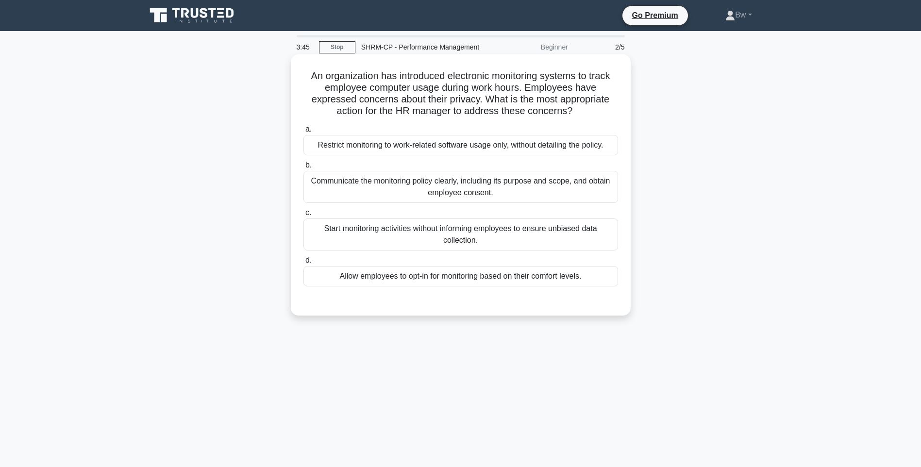
click at [578, 192] on div "Communicate the monitoring policy clearly, including its purpose and scope, and…" at bounding box center [461, 187] width 315 height 32
click at [304, 169] on input "b. Communicate the monitoring policy clearly, including its purpose and scope, …" at bounding box center [304, 165] width 0 height 6
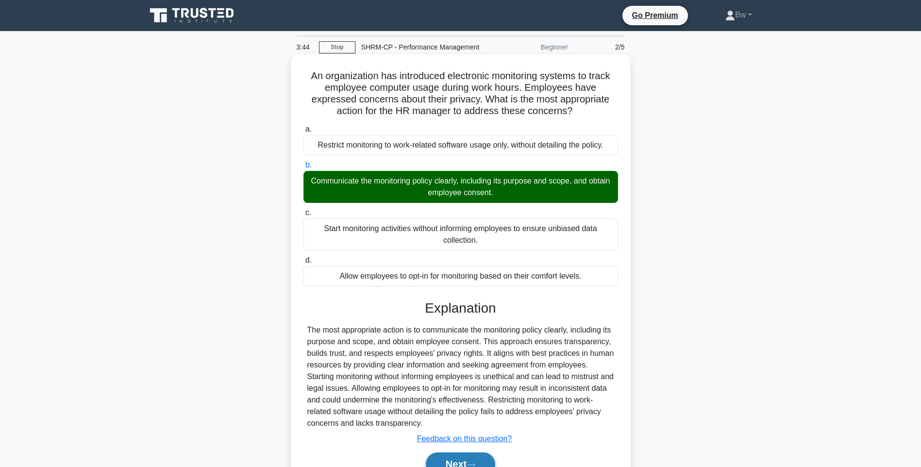
click at [457, 460] on button "Next" at bounding box center [460, 464] width 69 height 23
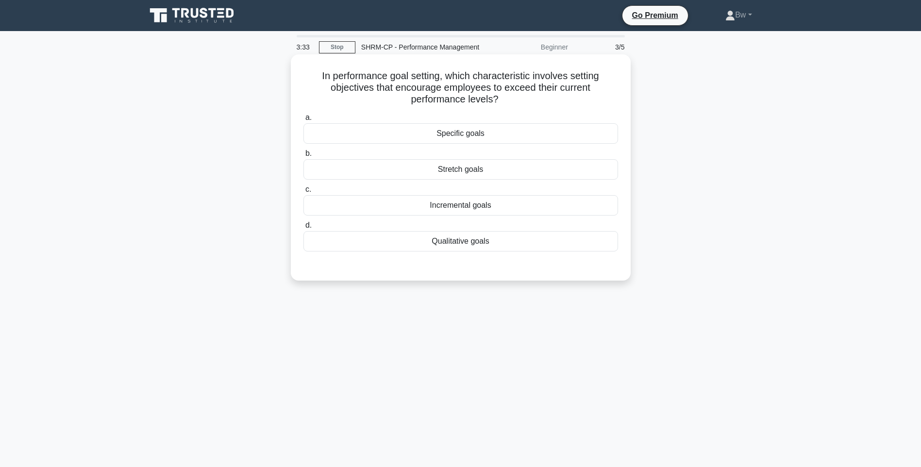
click at [579, 166] on div "Stretch goals" at bounding box center [461, 169] width 315 height 20
click at [304, 157] on input "b. Stretch goals" at bounding box center [304, 154] width 0 height 6
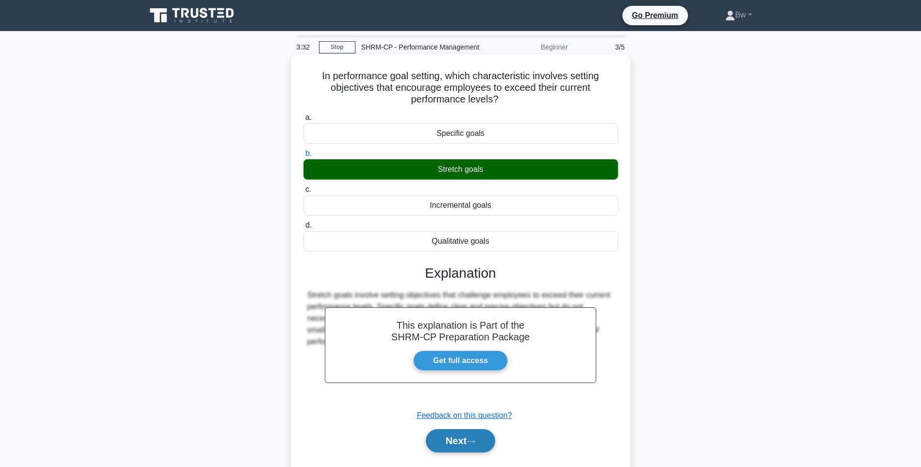
click at [453, 444] on button "Next" at bounding box center [460, 440] width 69 height 23
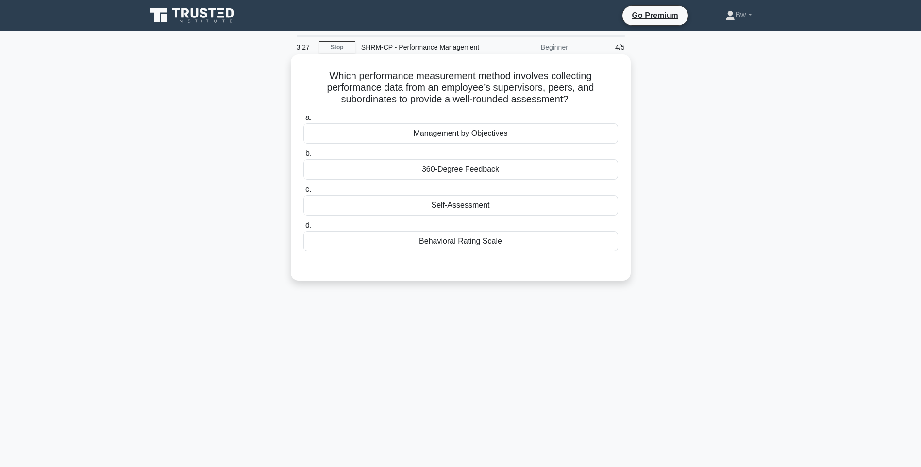
click at [434, 169] on div "360-Degree Feedback" at bounding box center [461, 169] width 315 height 20
click at [304, 157] on input "b. 360-Degree Feedback" at bounding box center [304, 154] width 0 height 6
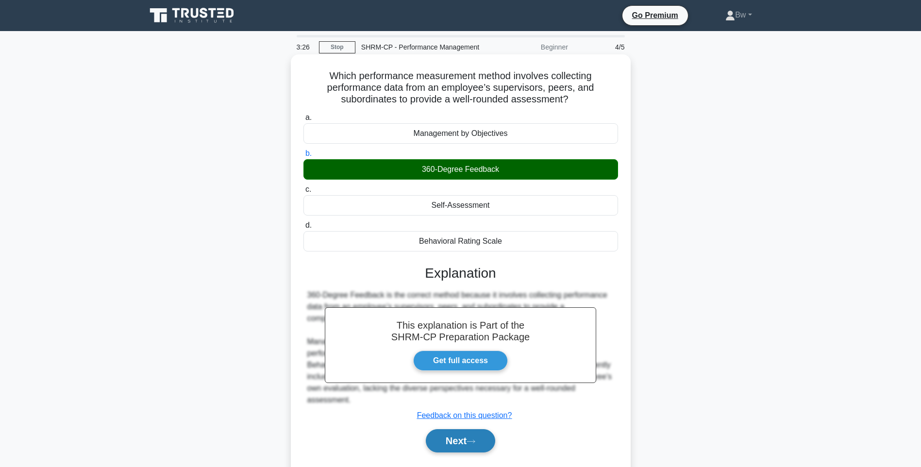
click at [458, 443] on button "Next" at bounding box center [460, 440] width 69 height 23
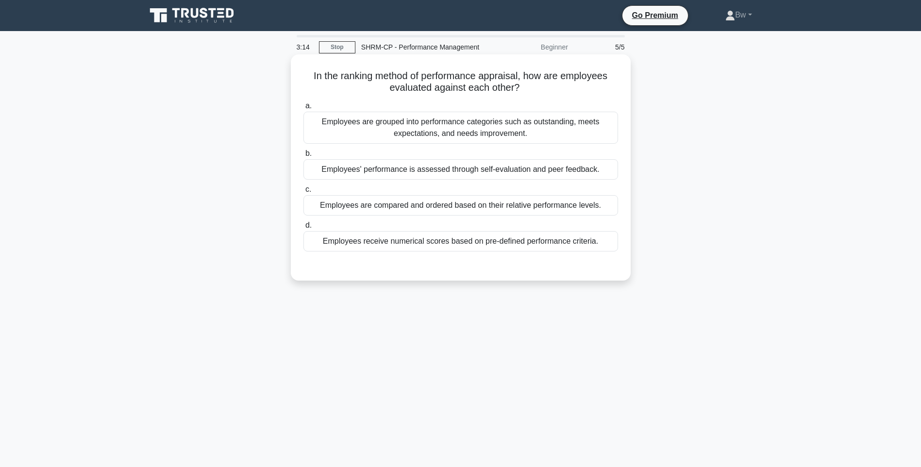
click at [567, 241] on div "Employees receive numerical scores based on pre-defined performance criteria." at bounding box center [461, 241] width 315 height 20
click at [304, 229] on input "d. Employees receive numerical scores based on pre-defined performance criteria." at bounding box center [304, 225] width 0 height 6
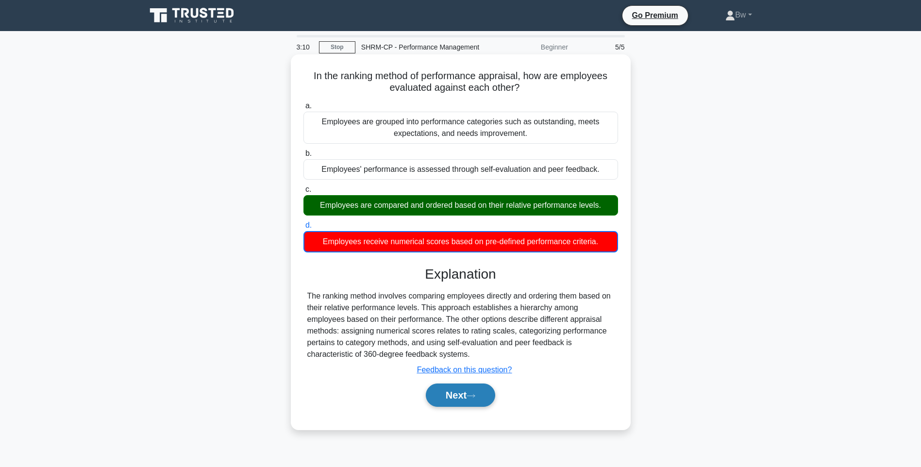
click at [458, 398] on button "Next" at bounding box center [460, 395] width 69 height 23
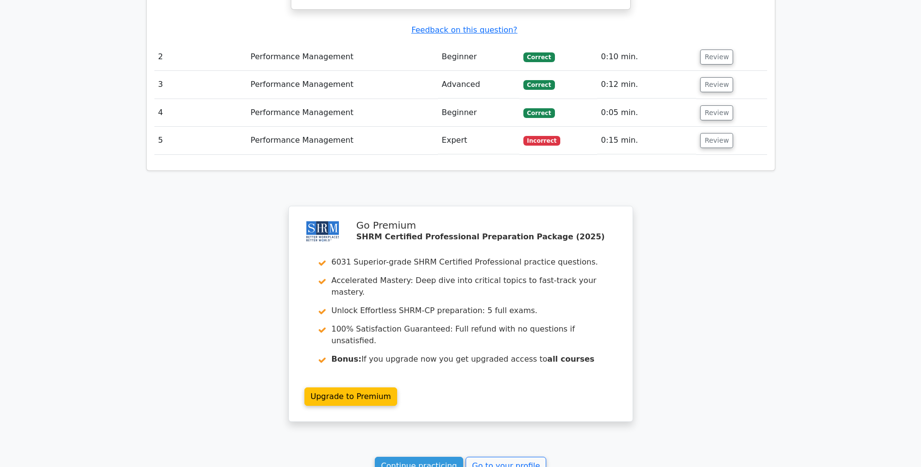
scroll to position [1207, 0]
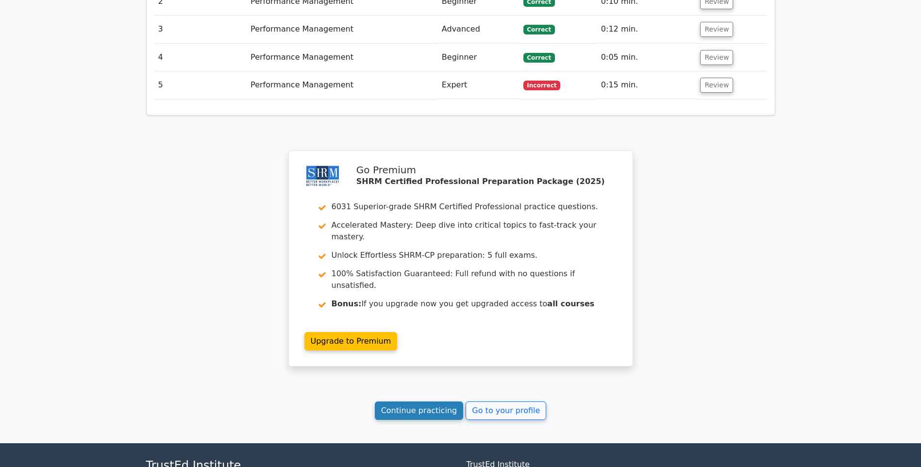
click at [424, 402] on link "Continue practicing" at bounding box center [419, 411] width 89 height 18
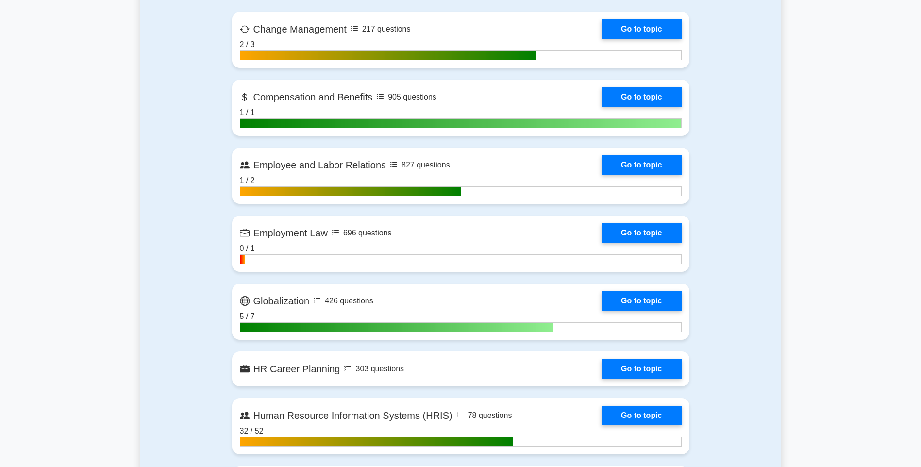
scroll to position [971, 0]
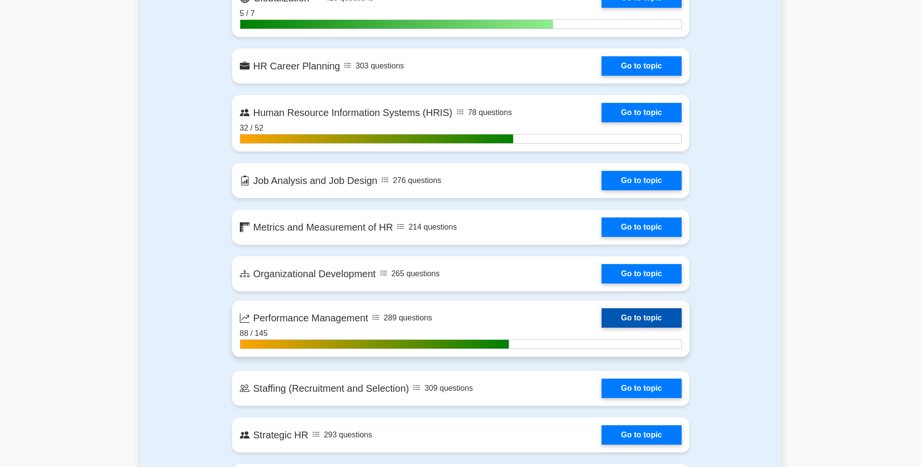
click at [649, 314] on link "Go to topic" at bounding box center [642, 317] width 80 height 19
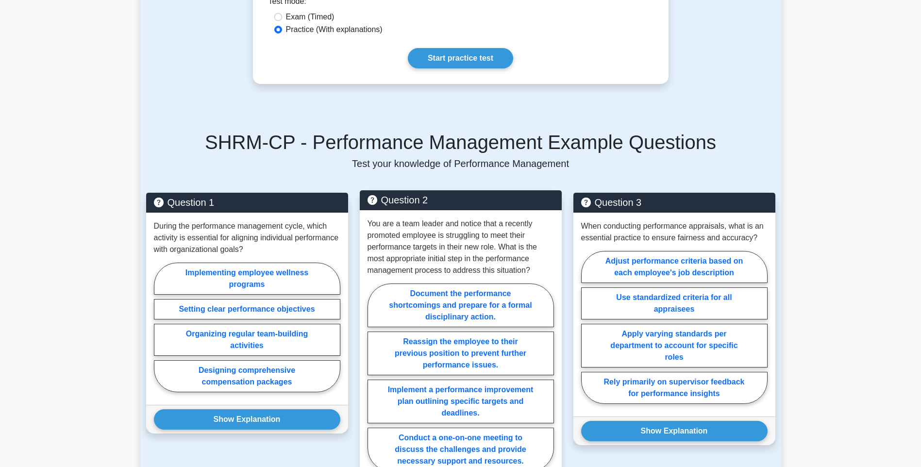
scroll to position [583, 0]
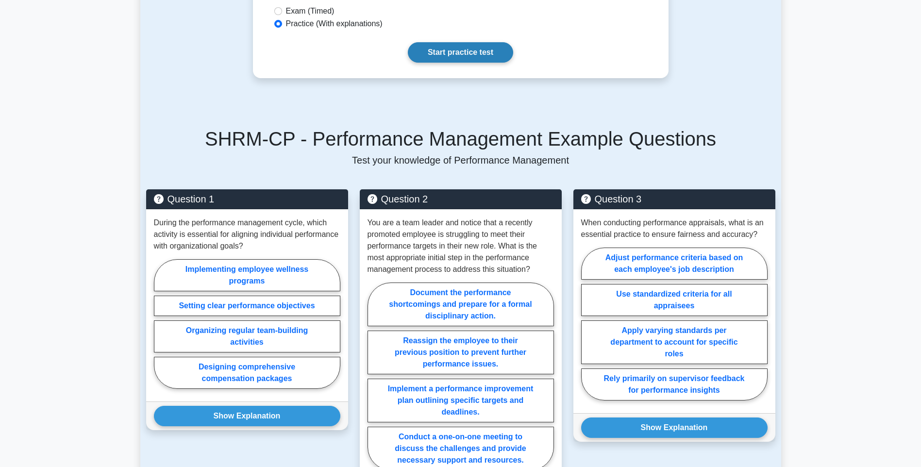
click at [455, 63] on link "Start practice test" at bounding box center [460, 52] width 105 height 20
click at [477, 63] on link "Start practice test" at bounding box center [460, 52] width 105 height 20
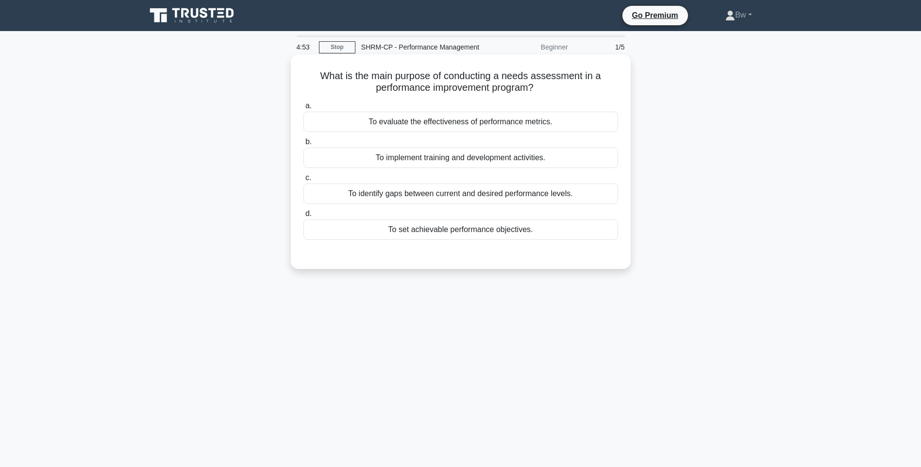
click at [502, 236] on div "To set achievable performance objectives." at bounding box center [461, 230] width 315 height 20
click at [304, 217] on input "d. To set achievable performance objectives." at bounding box center [304, 214] width 0 height 6
click at [424, 197] on div "To identify gaps between current and desired performance levels." at bounding box center [461, 194] width 315 height 20
click at [304, 181] on input "c. To identify gaps between current and desired performance levels." at bounding box center [304, 178] width 0 height 6
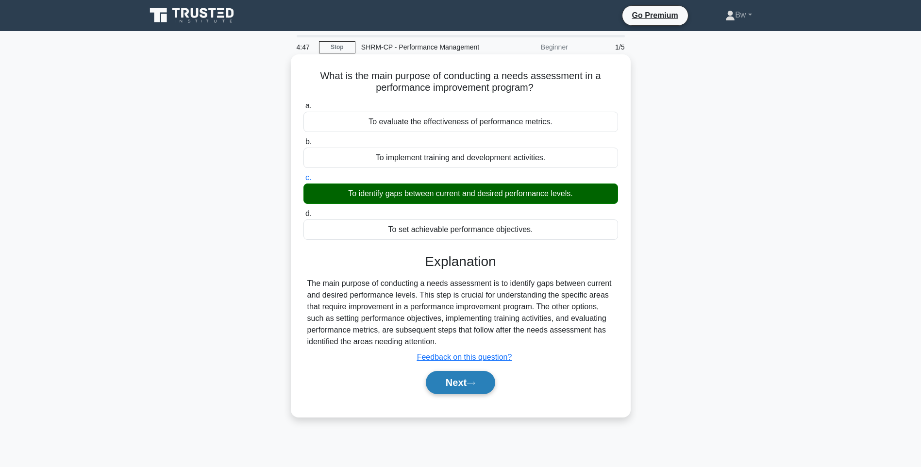
click at [465, 378] on button "Next" at bounding box center [460, 382] width 69 height 23
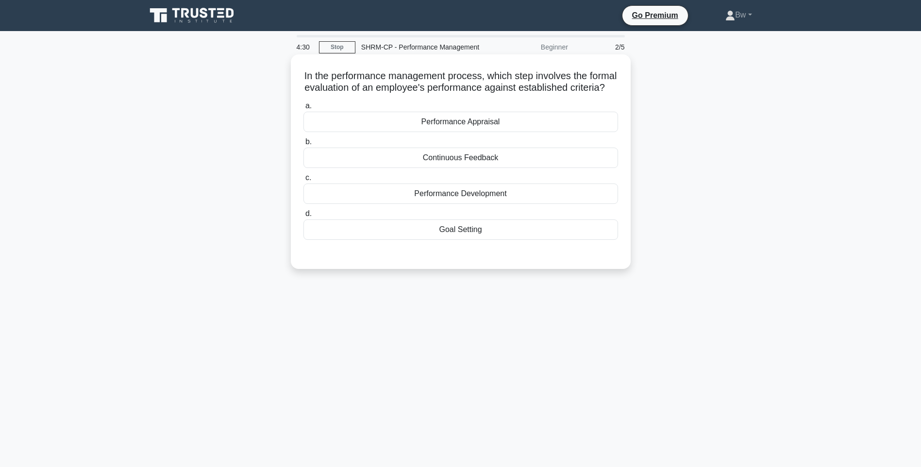
click at [540, 132] on div "Performance Appraisal" at bounding box center [461, 122] width 315 height 20
click at [304, 109] on input "a. Performance Appraisal" at bounding box center [304, 106] width 0 height 6
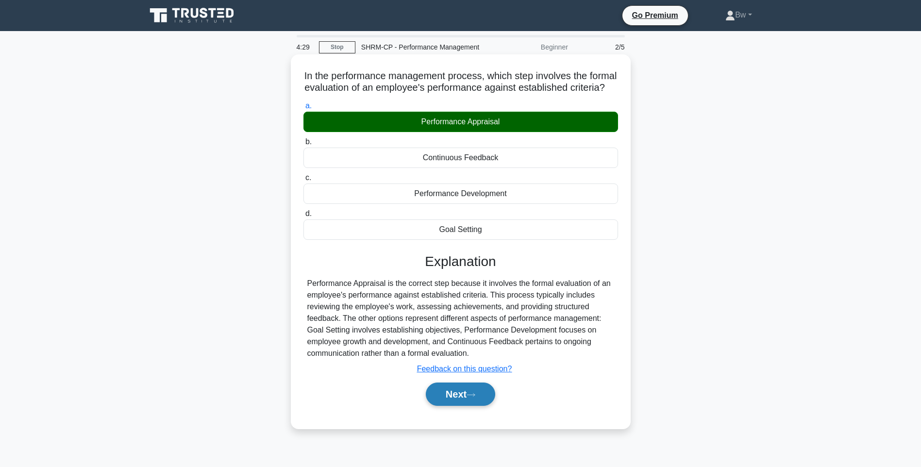
click at [460, 406] on button "Next" at bounding box center [460, 394] width 69 height 23
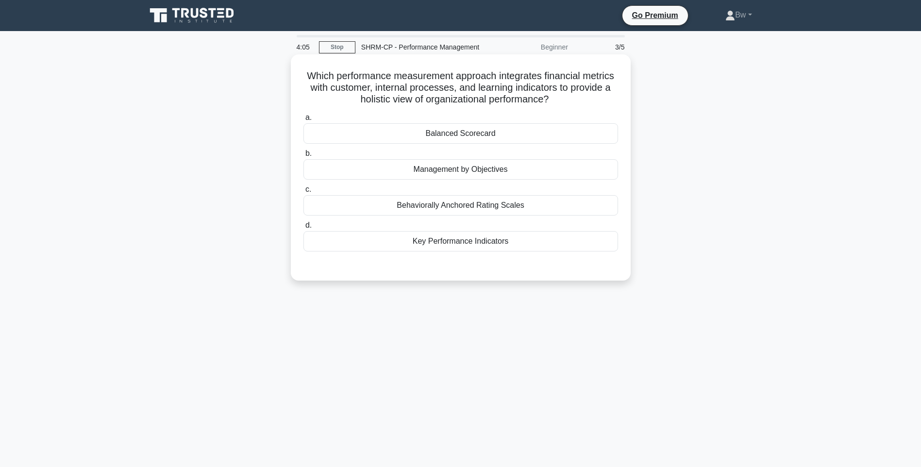
click at [518, 132] on div "Balanced Scorecard" at bounding box center [461, 133] width 315 height 20
click at [304, 121] on input "a. Balanced Scorecard" at bounding box center [304, 118] width 0 height 6
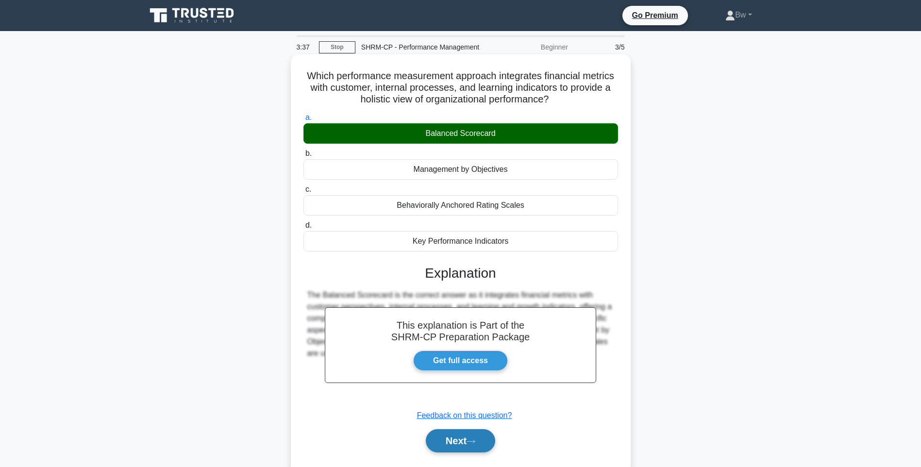
click at [477, 439] on button "Next" at bounding box center [460, 440] width 69 height 23
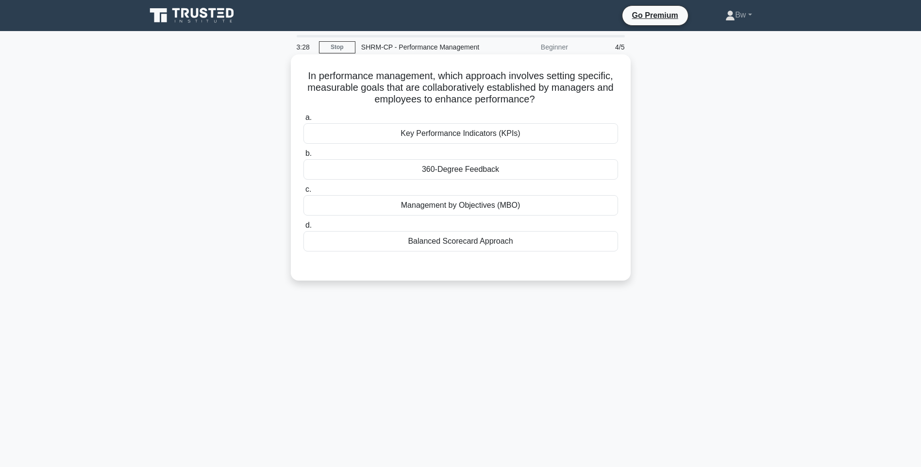
click at [530, 221] on label "d. Balanced Scorecard Approach" at bounding box center [461, 236] width 315 height 32
click at [304, 222] on input "d. Balanced Scorecard Approach" at bounding box center [304, 225] width 0 height 6
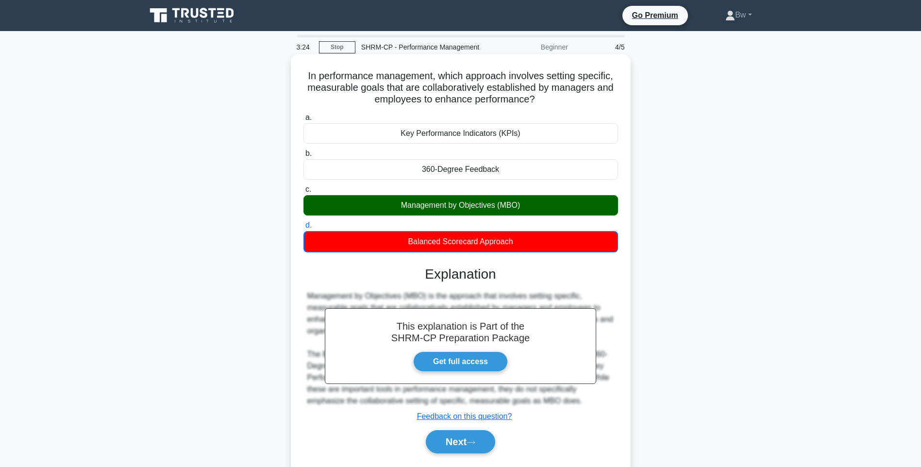
click at [534, 203] on div "Management by Objectives (MBO)" at bounding box center [461, 205] width 315 height 20
click at [304, 193] on input "c. Management by Objectives (MBO)" at bounding box center [304, 190] width 0 height 6
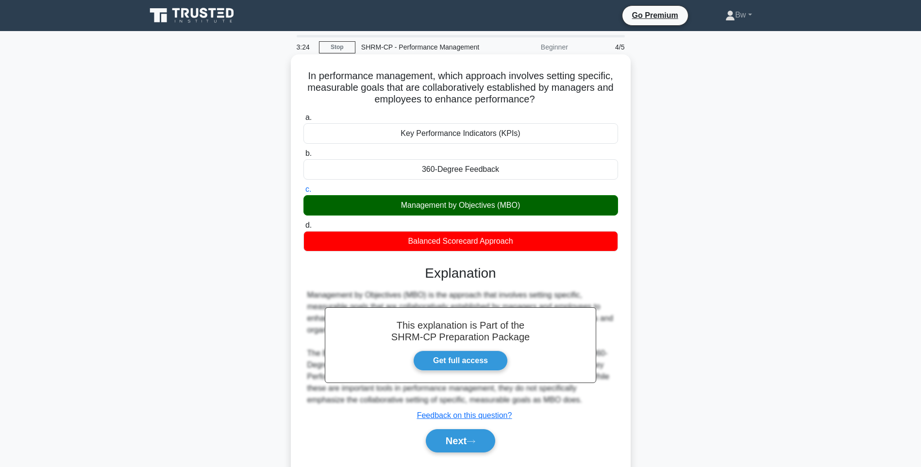
click at [534, 203] on div "Management by Objectives (MBO)" at bounding box center [461, 205] width 315 height 20
click at [304, 193] on input "c. Management by Objectives (MBO)" at bounding box center [304, 190] width 0 height 6
click at [448, 445] on button "Next" at bounding box center [460, 440] width 69 height 23
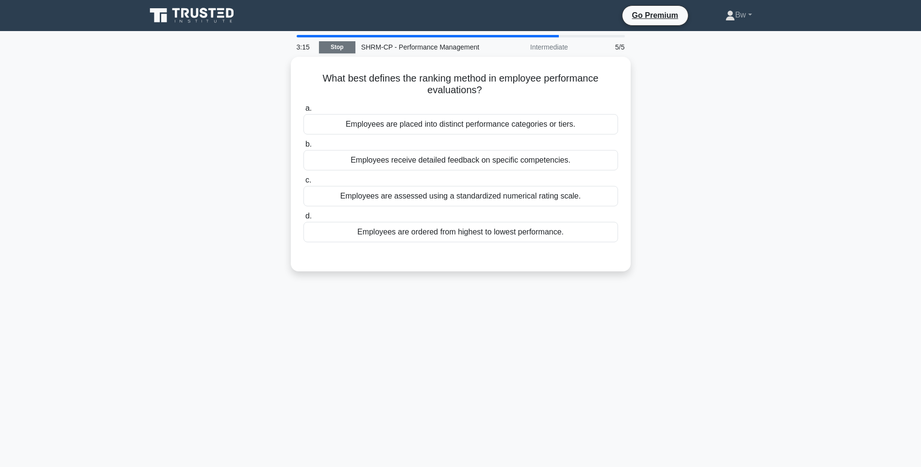
click at [352, 45] on link "Stop" at bounding box center [337, 47] width 36 height 12
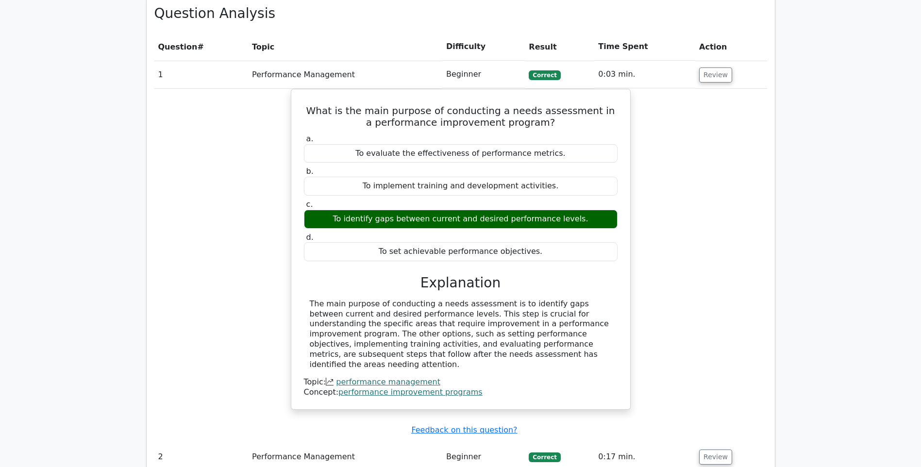
scroll to position [1020, 0]
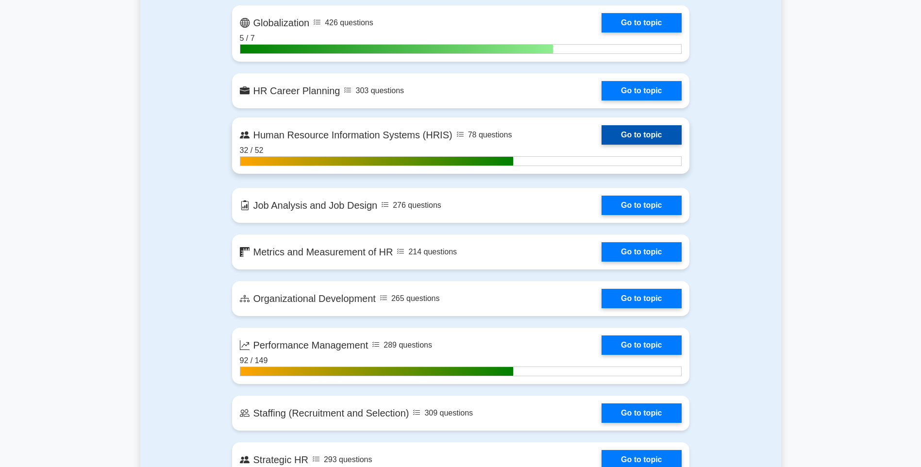
scroll to position [923, 0]
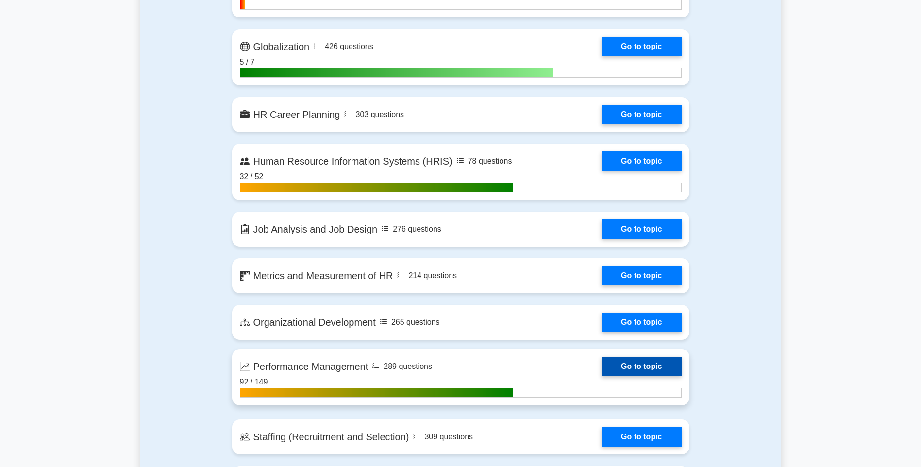
click at [637, 369] on link "Go to topic" at bounding box center [642, 366] width 80 height 19
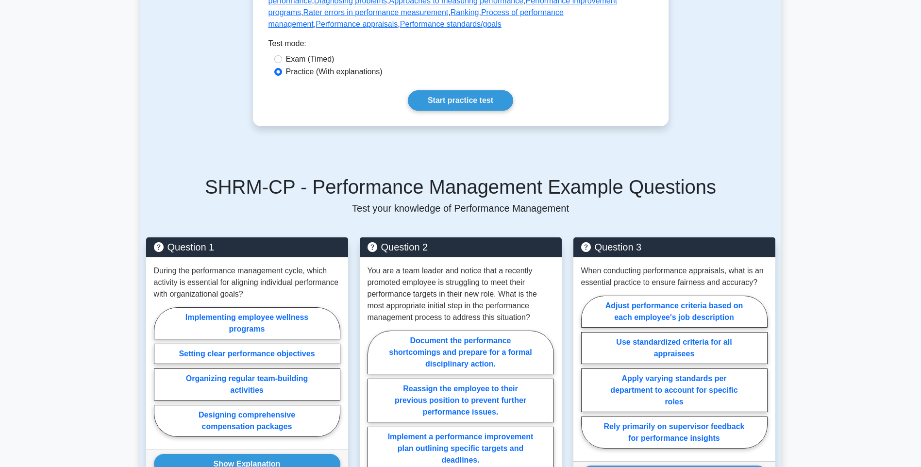
scroll to position [534, 0]
click at [445, 110] on link "Start practice test" at bounding box center [460, 101] width 105 height 20
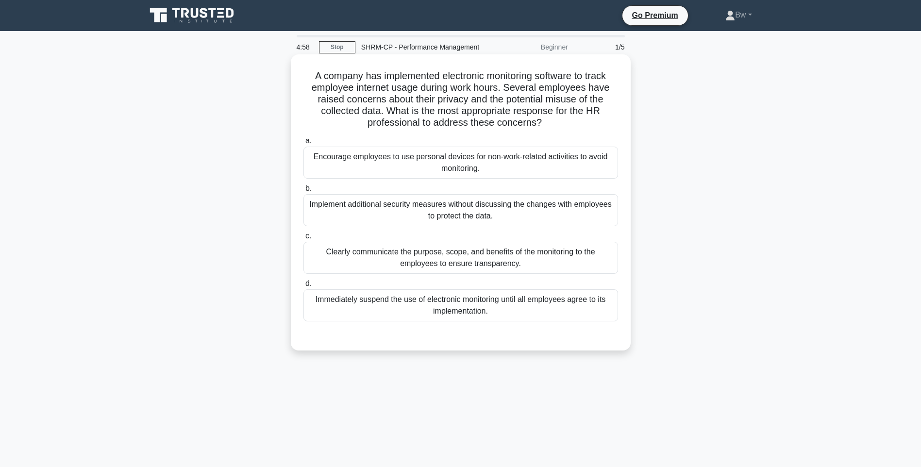
click at [508, 270] on div "Clearly communicate the purpose, scope, and benefits of the monitoring to the e…" at bounding box center [461, 258] width 315 height 32
click at [304, 239] on input "c. Clearly communicate the purpose, scope, and benefits of the monitoring to th…" at bounding box center [304, 236] width 0 height 6
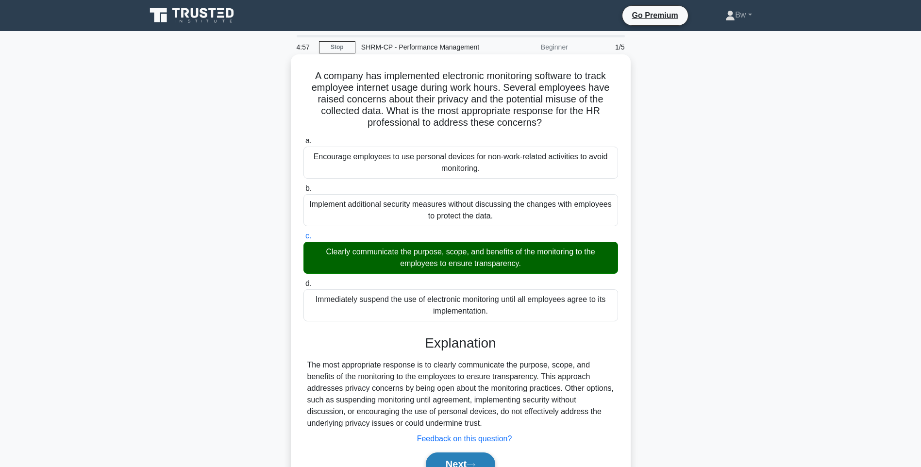
click at [458, 456] on button "Next" at bounding box center [460, 464] width 69 height 23
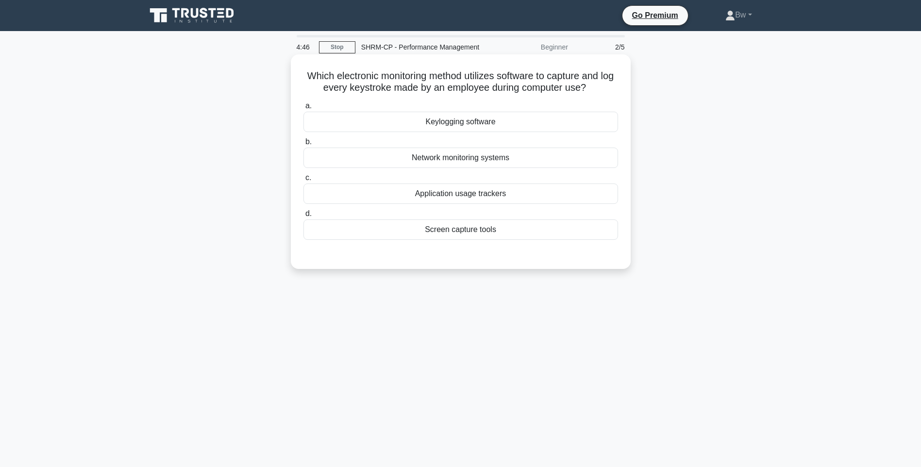
click at [500, 122] on div "Keylogging software" at bounding box center [461, 122] width 315 height 20
click at [304, 109] on input "a. Keylogging software" at bounding box center [304, 106] width 0 height 6
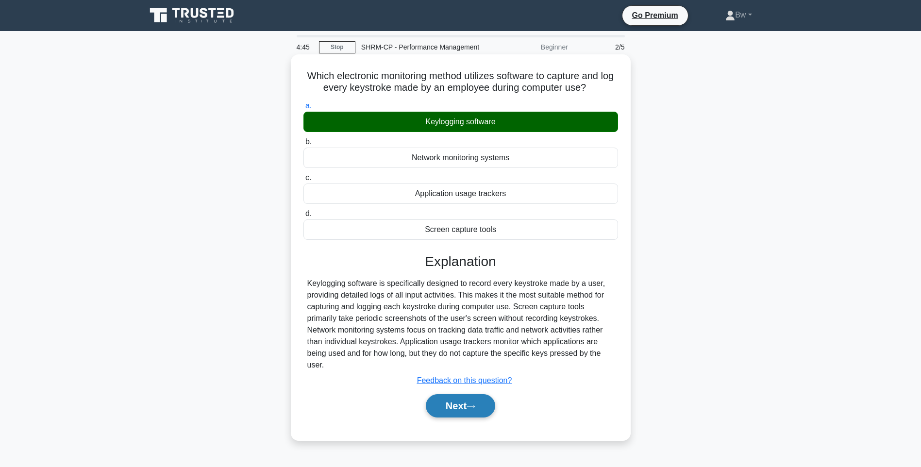
click at [455, 405] on button "Next" at bounding box center [460, 405] width 69 height 23
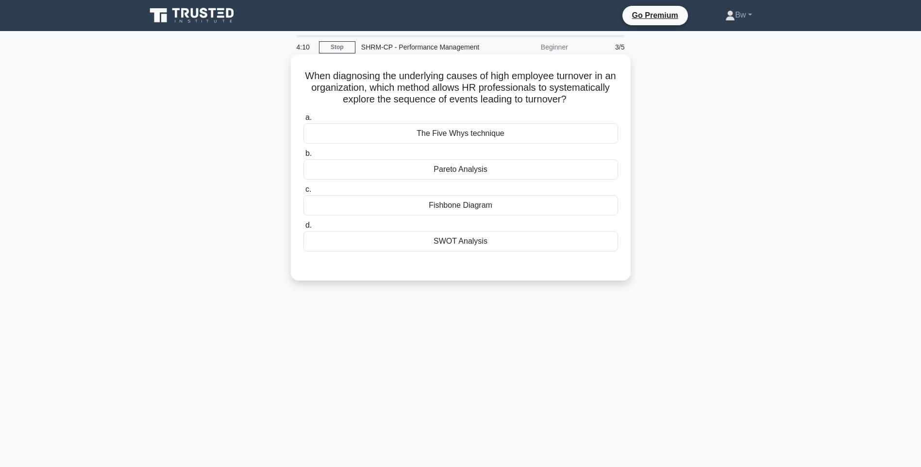
click at [469, 247] on div "SWOT Analysis" at bounding box center [461, 241] width 315 height 20
click at [304, 229] on input "d. SWOT Analysis" at bounding box center [304, 225] width 0 height 6
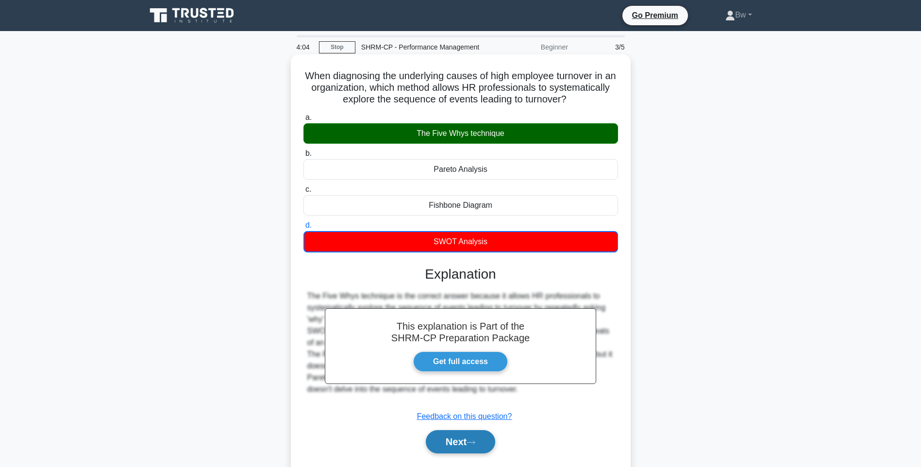
click at [467, 436] on button "Next" at bounding box center [460, 441] width 69 height 23
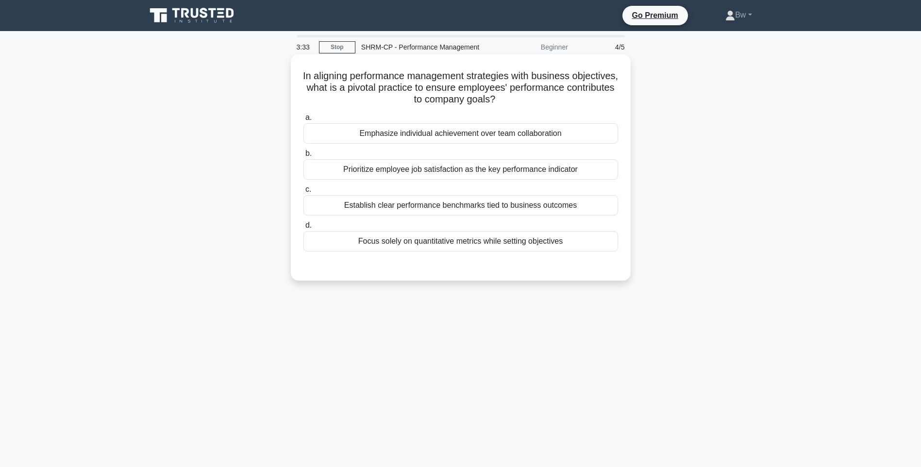
click at [550, 178] on div "Prioritize employee job satisfaction as the key performance indicator" at bounding box center [461, 169] width 315 height 20
click at [304, 157] on input "b. Prioritize employee job satisfaction as the key performance indicator" at bounding box center [304, 154] width 0 height 6
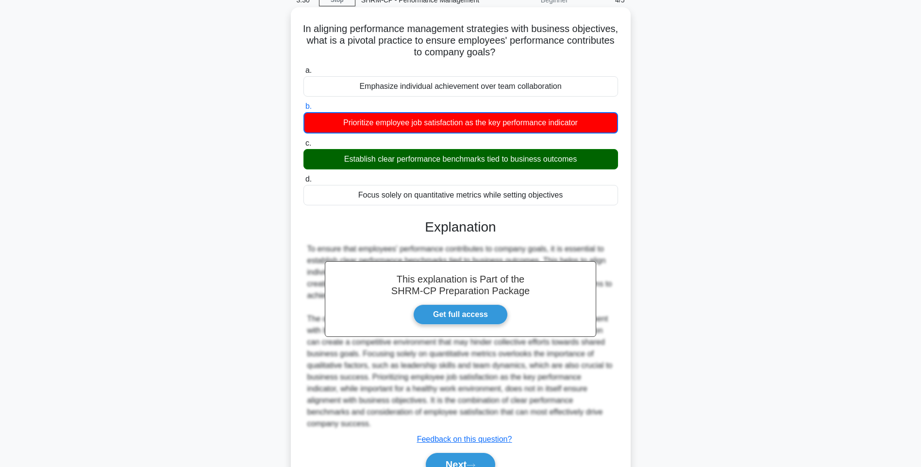
scroll to position [86, 0]
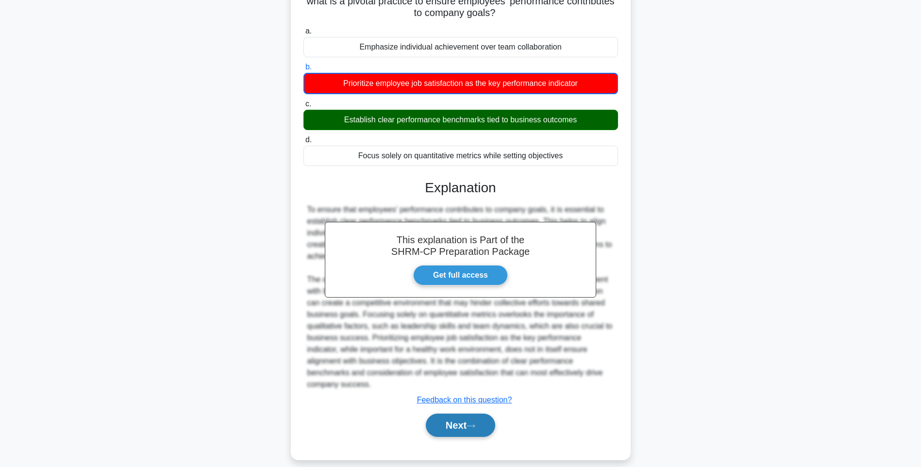
click at [482, 416] on button "Next" at bounding box center [460, 425] width 69 height 23
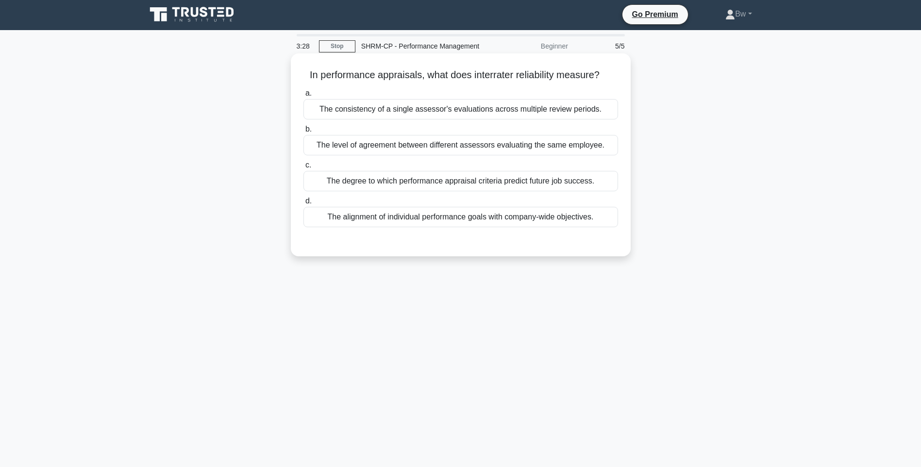
scroll to position [0, 0]
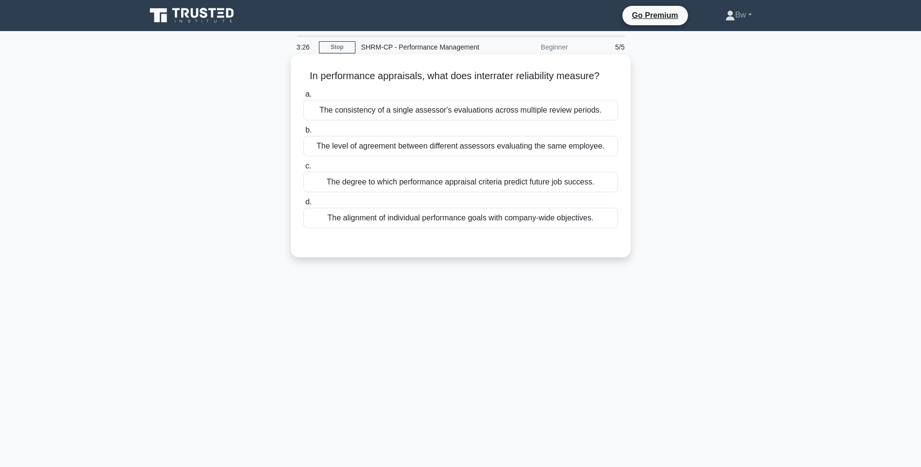
click at [455, 110] on div "The consistency of a single assessor's evaluations across multiple review perio…" at bounding box center [461, 110] width 315 height 20
click at [304, 98] on input "a. The consistency of a single assessor's evaluations across multiple review pe…" at bounding box center [304, 94] width 0 height 6
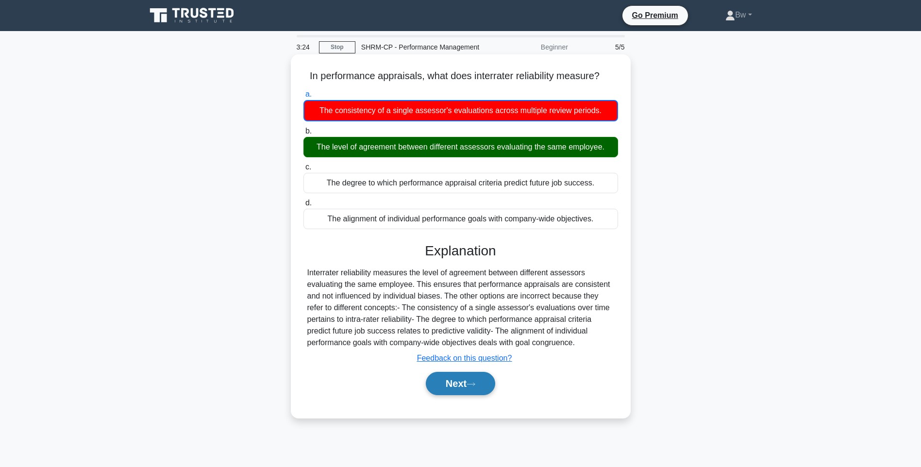
click at [469, 394] on button "Next" at bounding box center [460, 383] width 69 height 23
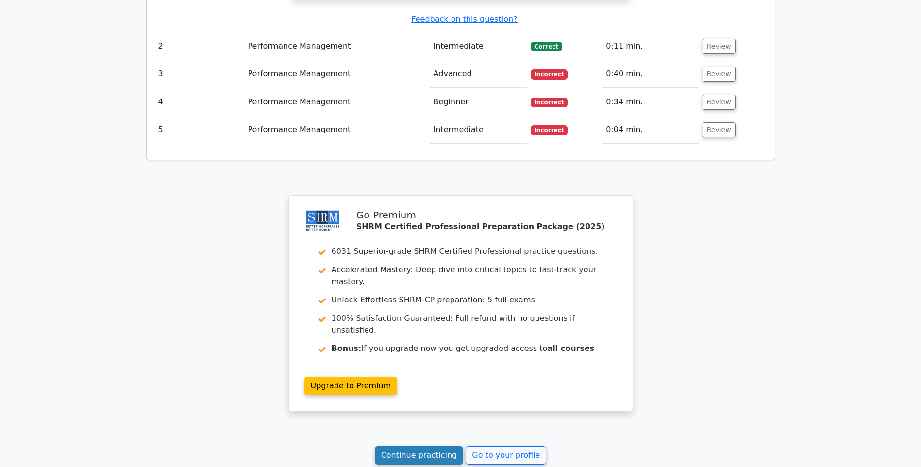
scroll to position [1239, 0]
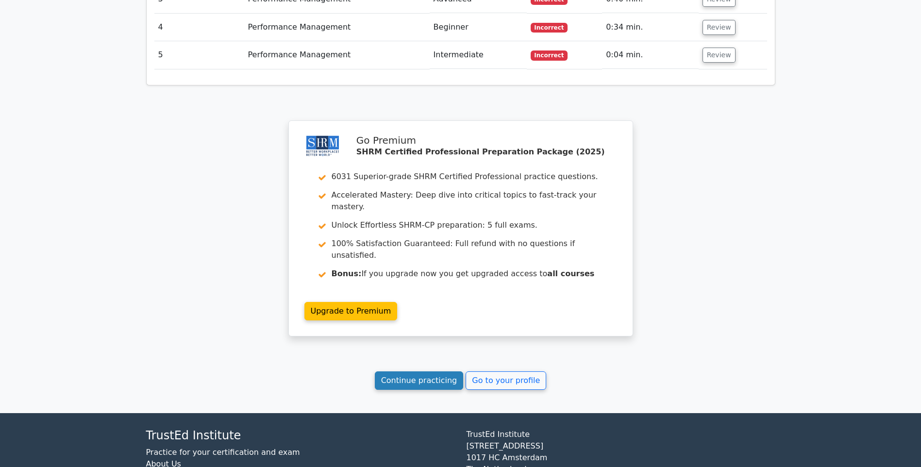
click at [424, 372] on link "Continue practicing" at bounding box center [419, 381] width 89 height 18
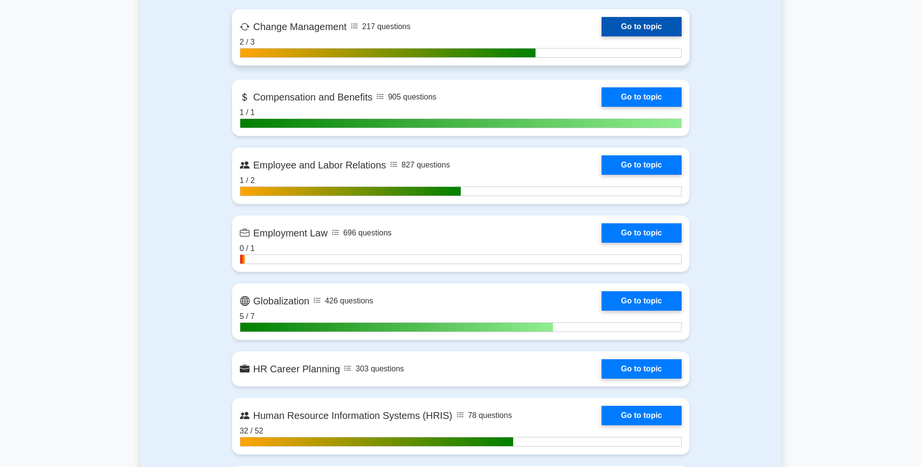
scroll to position [583, 0]
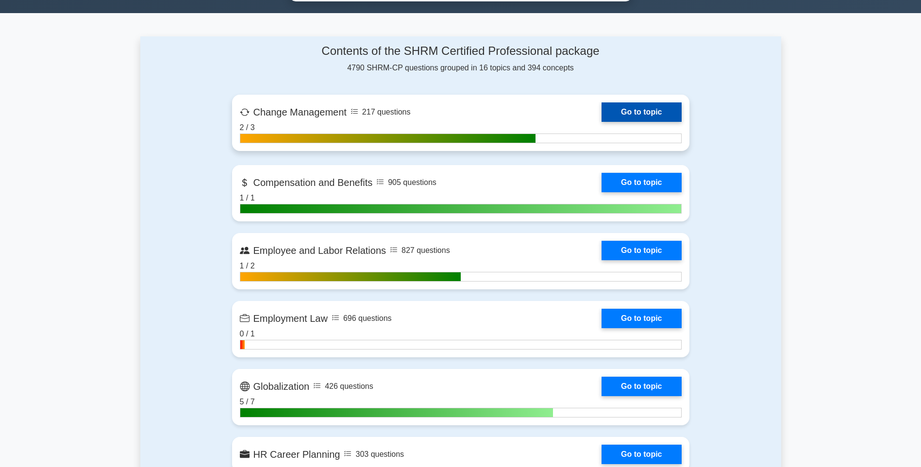
click at [662, 110] on link "Go to topic" at bounding box center [642, 111] width 80 height 19
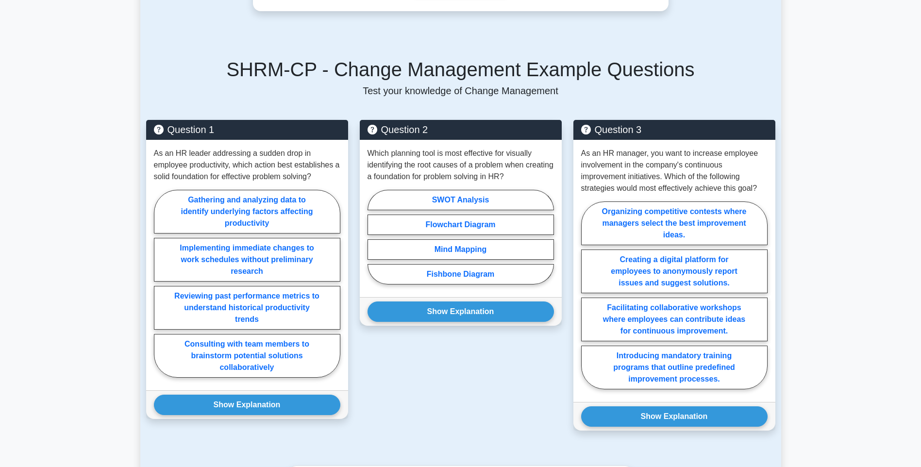
scroll to position [631, 0]
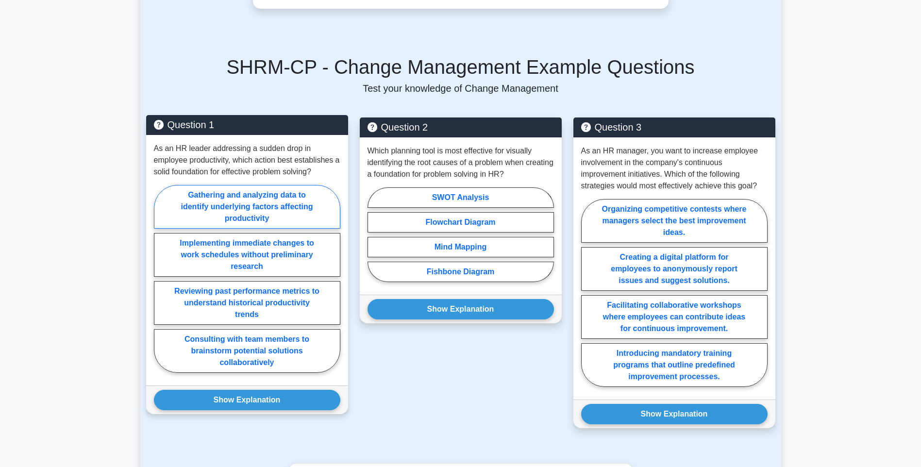
click at [308, 185] on label "Gathering and analyzing data to identify underlying factors affecting productiv…" at bounding box center [247, 207] width 187 height 44
click at [160, 279] on input "Gathering and analyzing data to identify underlying factors affecting productiv…" at bounding box center [157, 282] width 6 height 6
radio input "true"
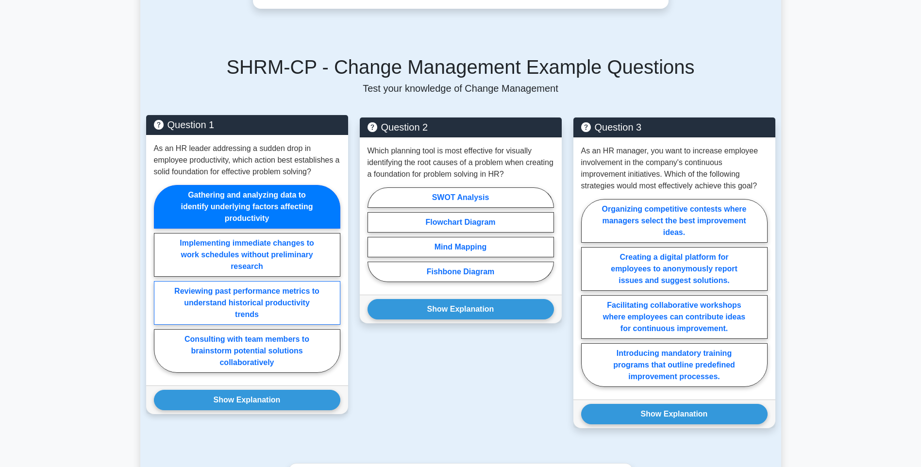
click at [297, 288] on label "Reviewing past performance metrics to understand historical productivity trends" at bounding box center [247, 303] width 187 height 44
click at [160, 285] on input "Reviewing past performance metrics to understand historical productivity trends" at bounding box center [157, 282] width 6 height 6
radio input "true"
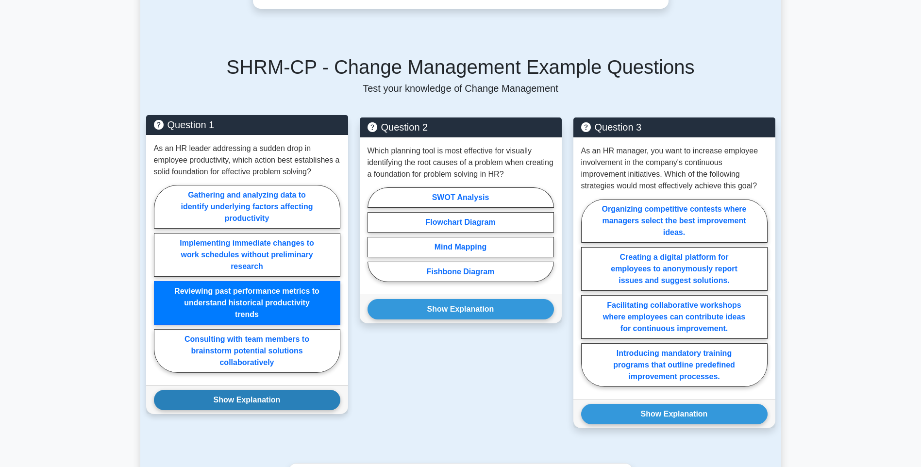
click at [287, 390] on button "Show Explanation" at bounding box center [247, 400] width 187 height 20
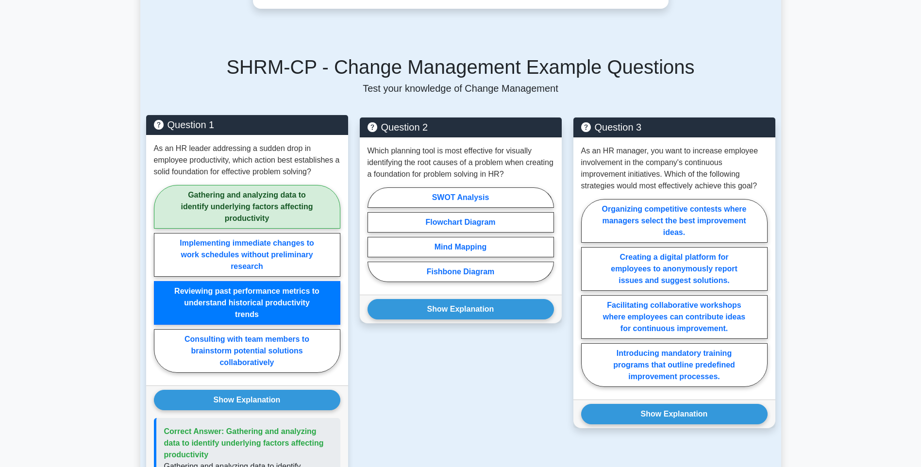
click at [285, 185] on label "Gathering and analyzing data to identify underlying factors affecting productiv…" at bounding box center [247, 207] width 187 height 44
click at [160, 279] on input "Gathering and analyzing data to identify underlying factors affecting productiv…" at bounding box center [157, 282] width 6 height 6
radio input "true"
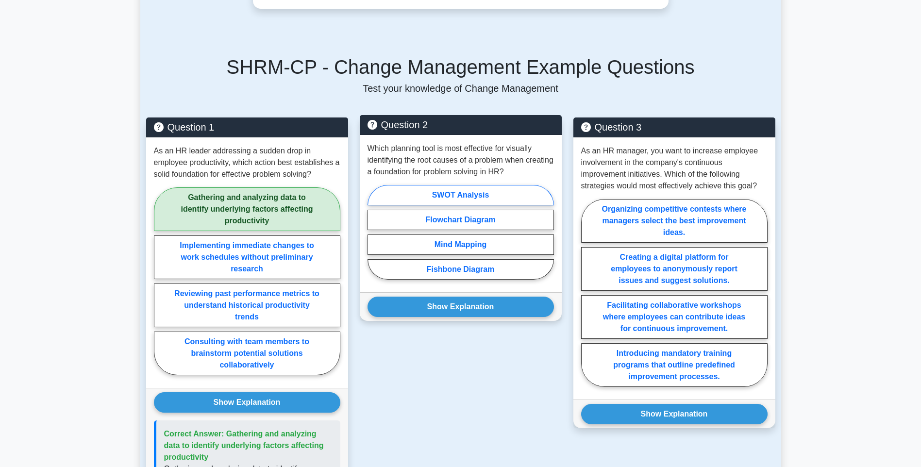
click at [509, 185] on label "SWOT Analysis" at bounding box center [461, 195] width 187 height 20
click at [374, 232] on input "SWOT Analysis" at bounding box center [371, 235] width 6 height 6
radio input "true"
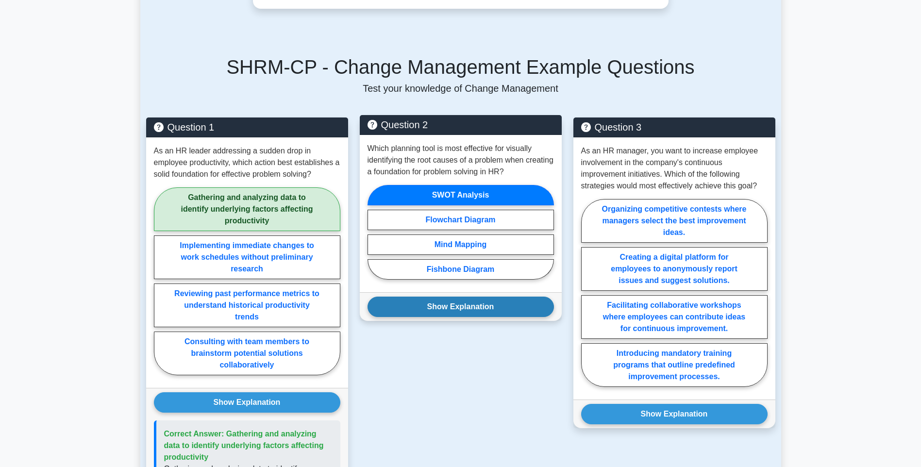
click at [498, 297] on button "Show Explanation" at bounding box center [461, 307] width 187 height 20
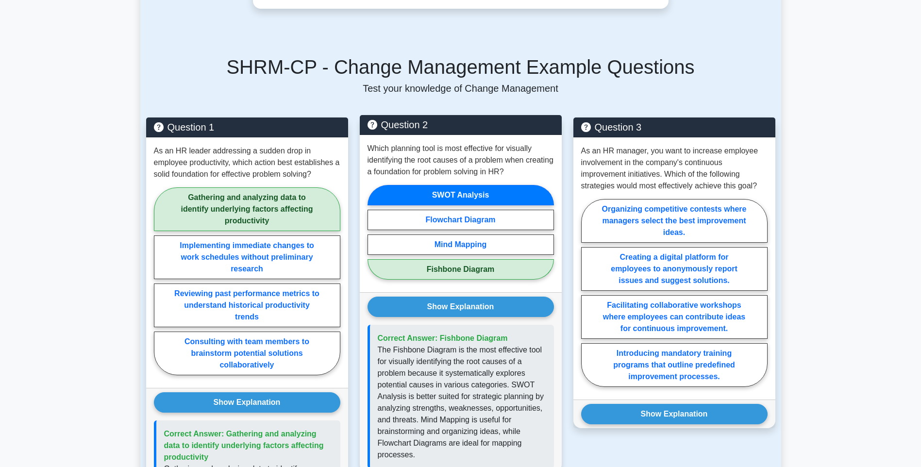
click at [534, 259] on label "Fishbone Diagram" at bounding box center [461, 269] width 187 height 20
click at [374, 238] on input "Fishbone Diagram" at bounding box center [371, 235] width 6 height 6
radio input "true"
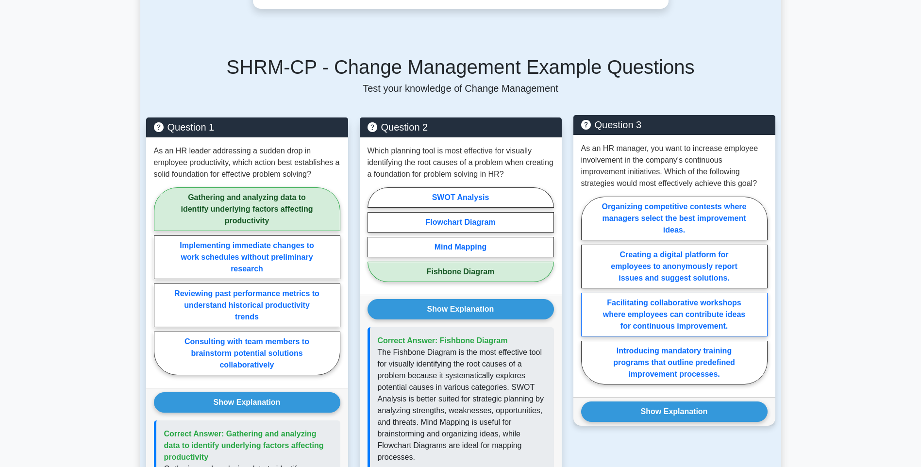
drag, startPoint x: 750, startPoint y: 288, endPoint x: 739, endPoint y: 321, distance: 34.9
click at [749, 293] on label "Facilitating collaborative workshops where employees can contribute ideas for c…" at bounding box center [674, 315] width 187 height 44
click at [588, 290] on input "Facilitating collaborative workshops where employees can contribute ideas for c…" at bounding box center [584, 293] width 6 height 6
radio input "true"
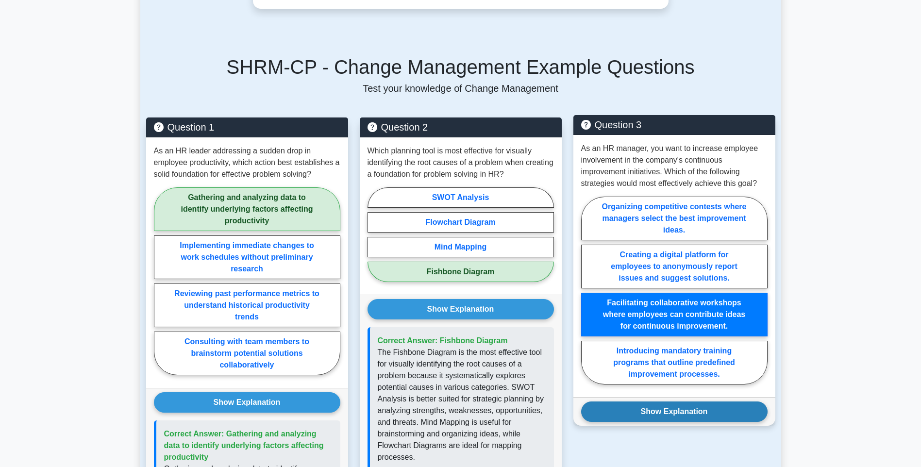
click at [696, 402] on button "Show Explanation" at bounding box center [674, 412] width 187 height 20
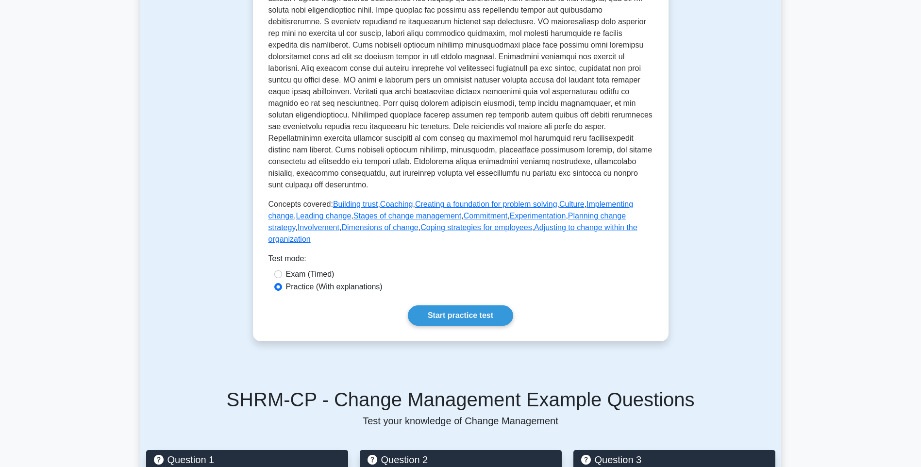
scroll to position [0, 0]
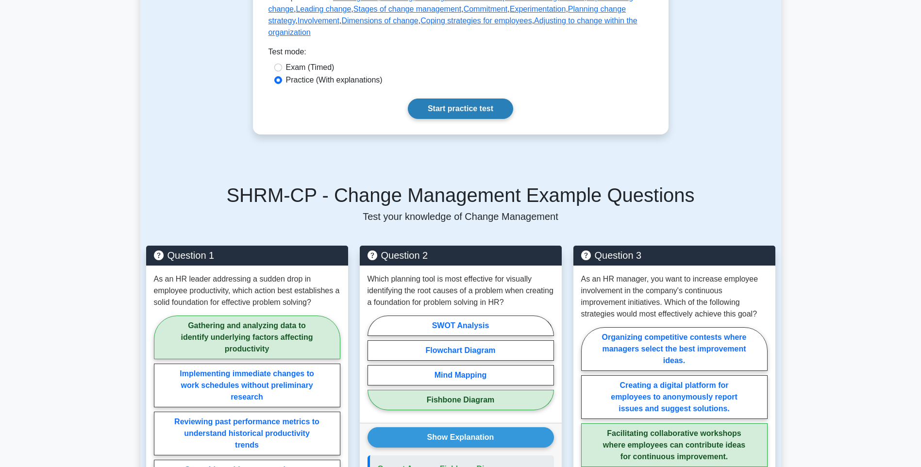
scroll to position [486, 0]
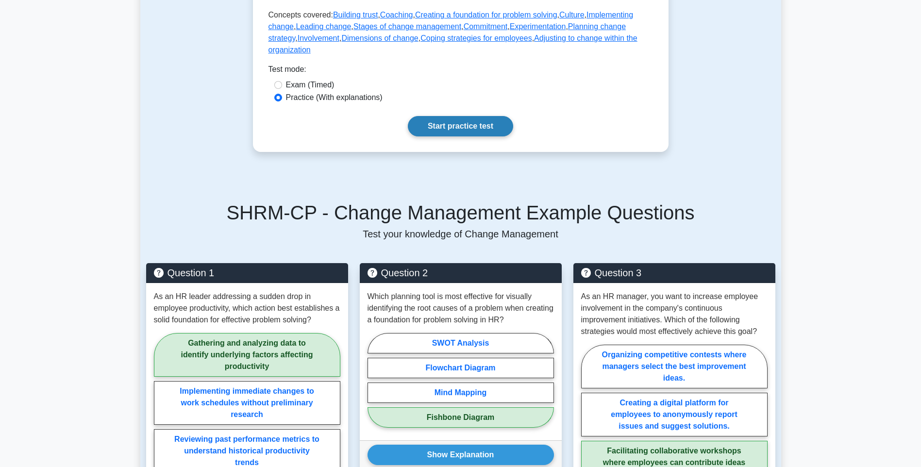
click at [447, 116] on link "Start practice test" at bounding box center [460, 126] width 105 height 20
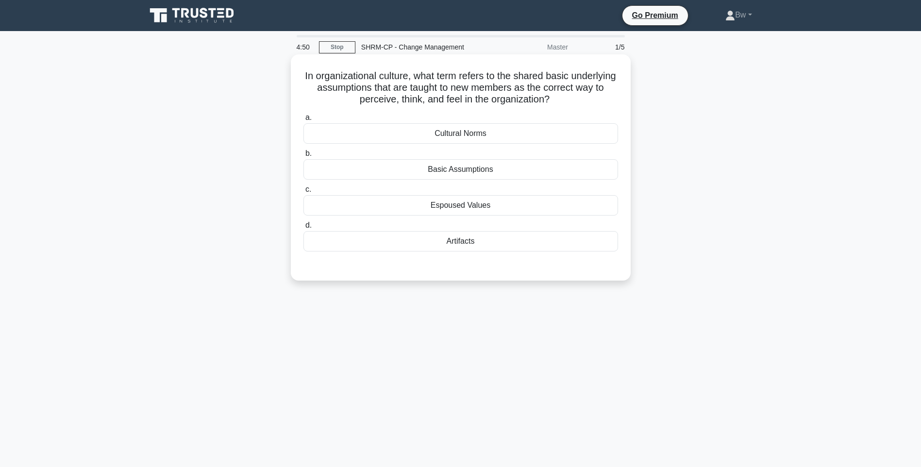
click at [512, 139] on div "Cultural Norms" at bounding box center [461, 133] width 315 height 20
click at [304, 121] on input "a. Cultural Norms" at bounding box center [304, 118] width 0 height 6
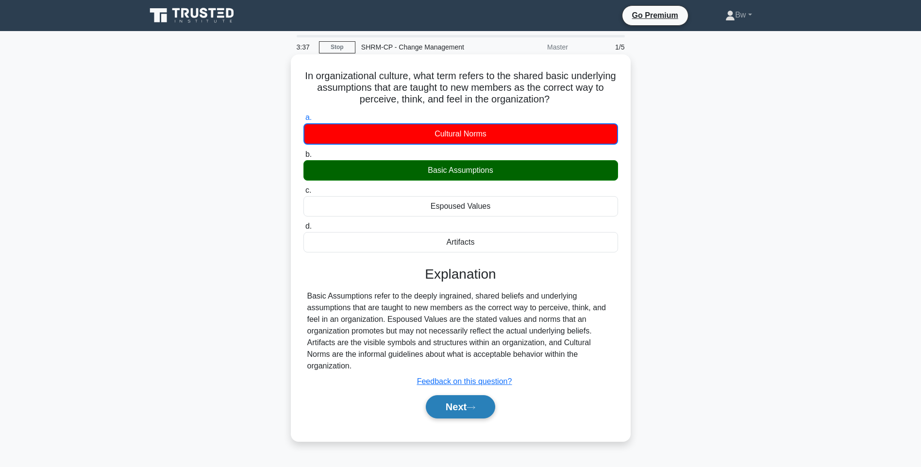
click at [467, 410] on button "Next" at bounding box center [460, 406] width 69 height 23
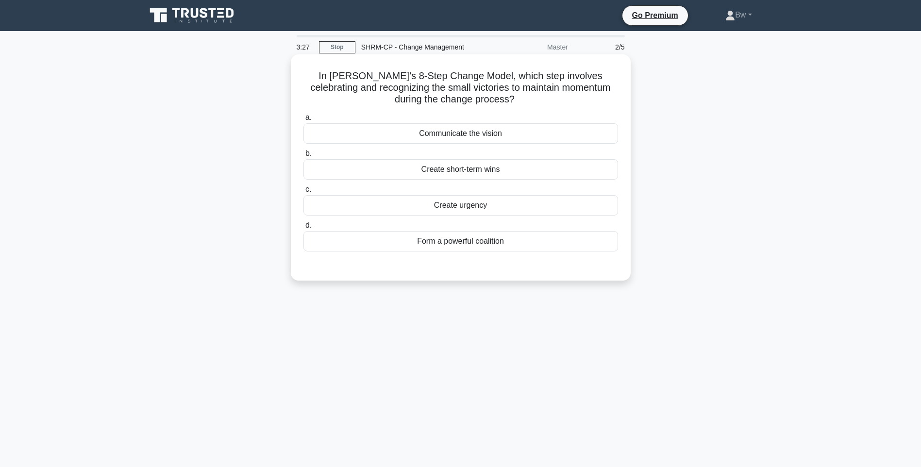
click at [500, 170] on div "Create short-term wins" at bounding box center [461, 169] width 315 height 20
click at [304, 157] on input "b. Create short-term wins" at bounding box center [304, 154] width 0 height 6
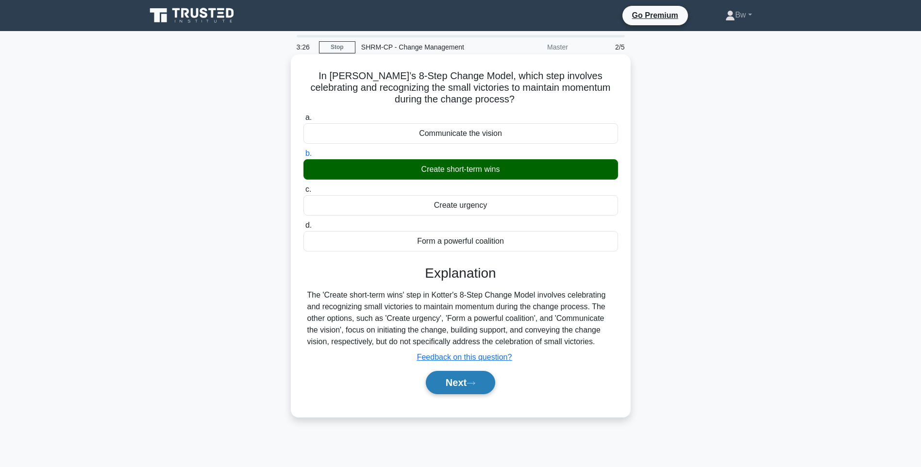
click at [475, 377] on button "Next" at bounding box center [460, 382] width 69 height 23
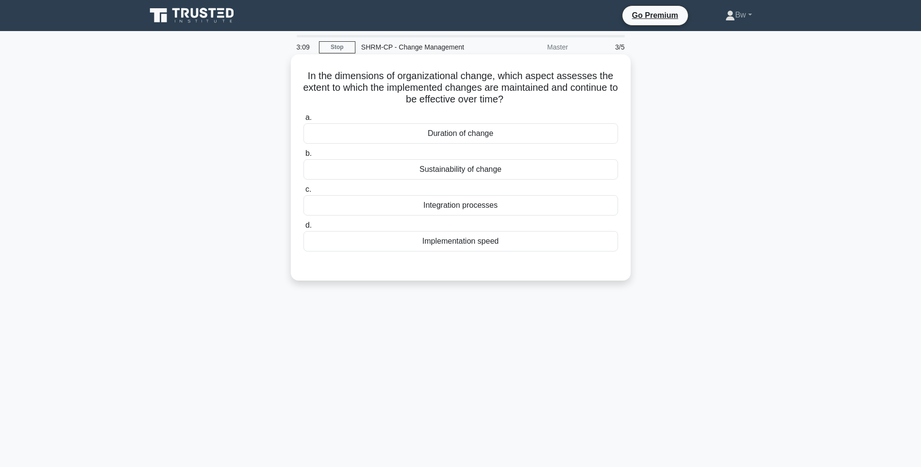
click at [508, 171] on div "Sustainability of change" at bounding box center [461, 169] width 315 height 20
click at [304, 157] on input "b. Sustainability of change" at bounding box center [304, 154] width 0 height 6
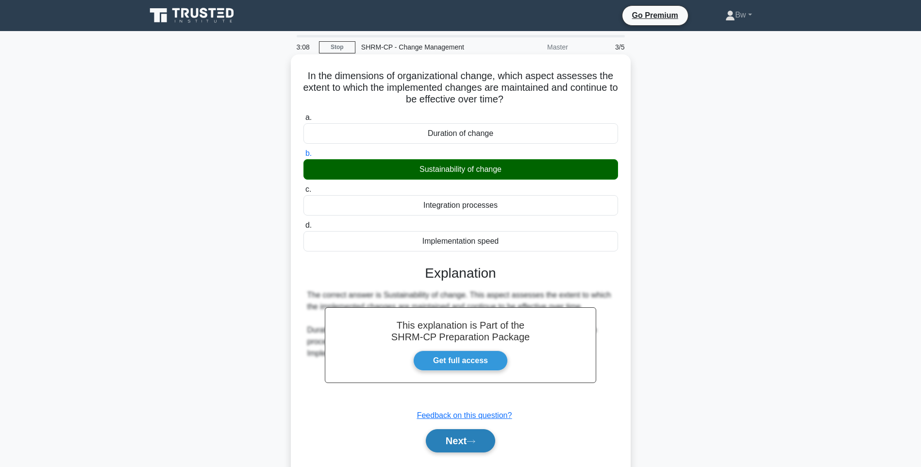
click at [464, 442] on button "Next" at bounding box center [460, 440] width 69 height 23
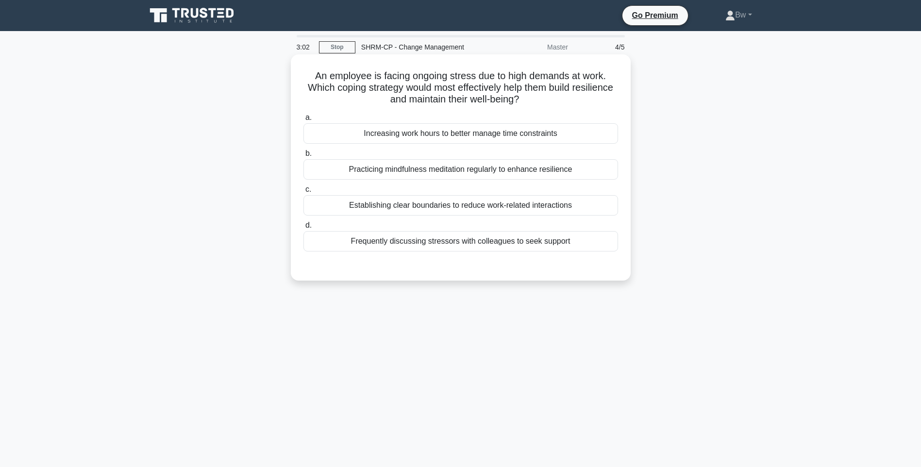
scroll to position [49, 0]
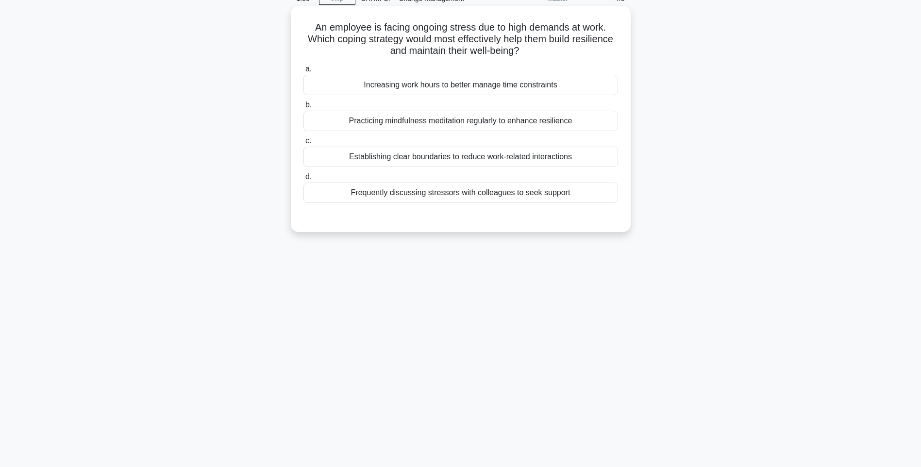
click at [335, 119] on div "Practicing mindfulness meditation regularly to enhance resilience" at bounding box center [461, 121] width 315 height 20
click at [304, 108] on input "b. Practicing mindfulness meditation regularly to enhance resilience" at bounding box center [304, 105] width 0 height 6
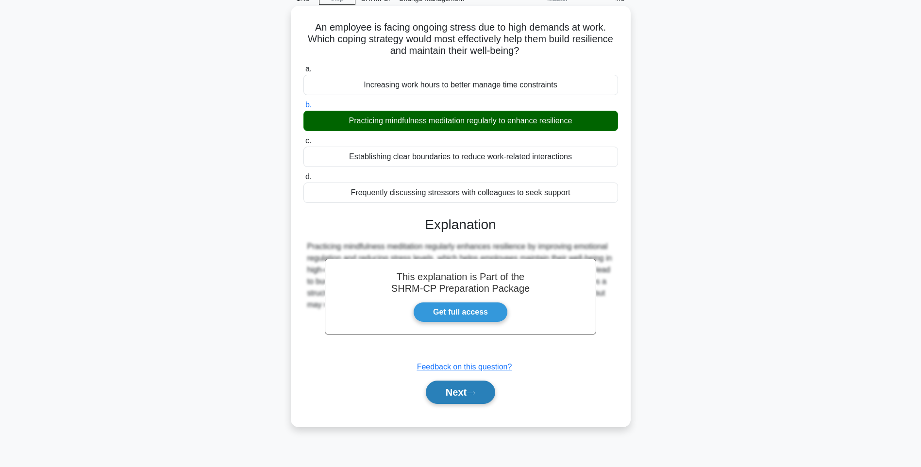
click at [468, 396] on button "Next" at bounding box center [460, 392] width 69 height 23
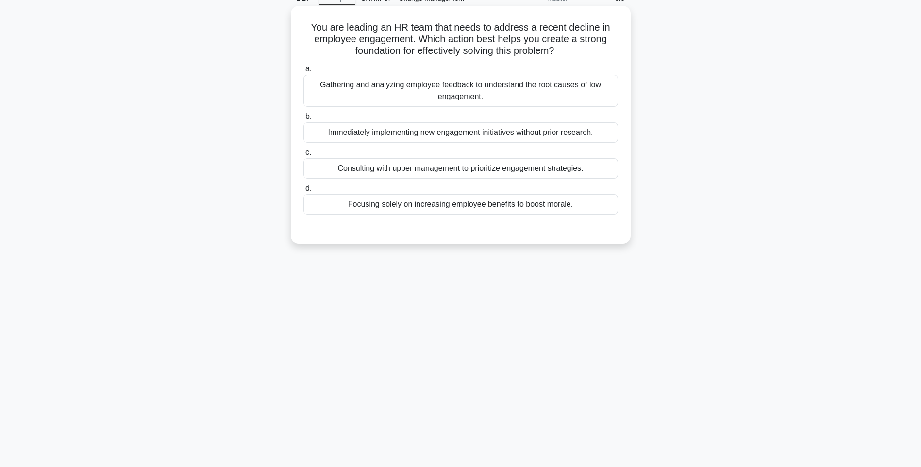
click at [593, 101] on div "Gathering and analyzing employee feedback to understand the root causes of low …" at bounding box center [461, 91] width 315 height 32
click at [304, 72] on input "a. Gathering and analyzing employee feedback to understand the root causes of l…" at bounding box center [304, 69] width 0 height 6
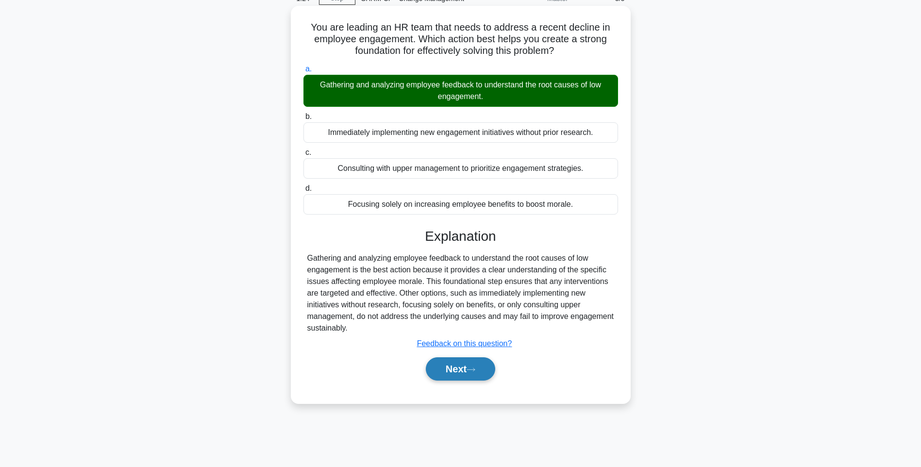
click at [484, 372] on button "Next" at bounding box center [460, 368] width 69 height 23
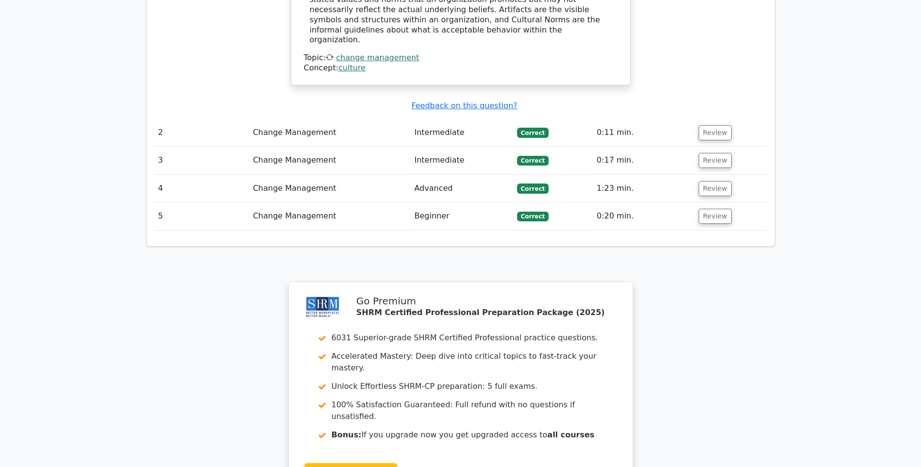
scroll to position [1185, 0]
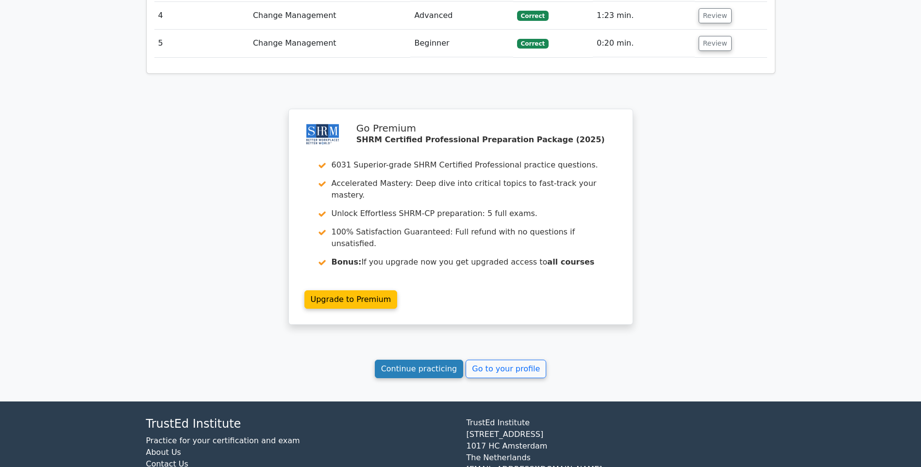
click at [442, 360] on link "Continue practicing" at bounding box center [419, 369] width 89 height 18
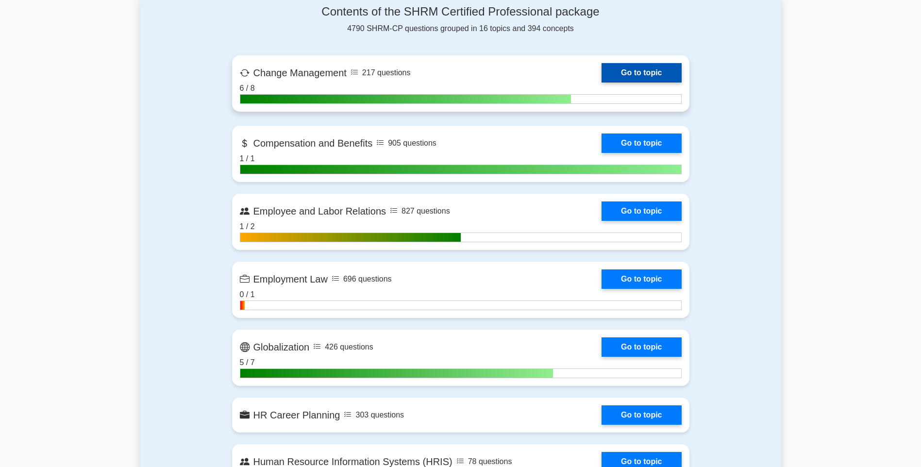
scroll to position [631, 0]
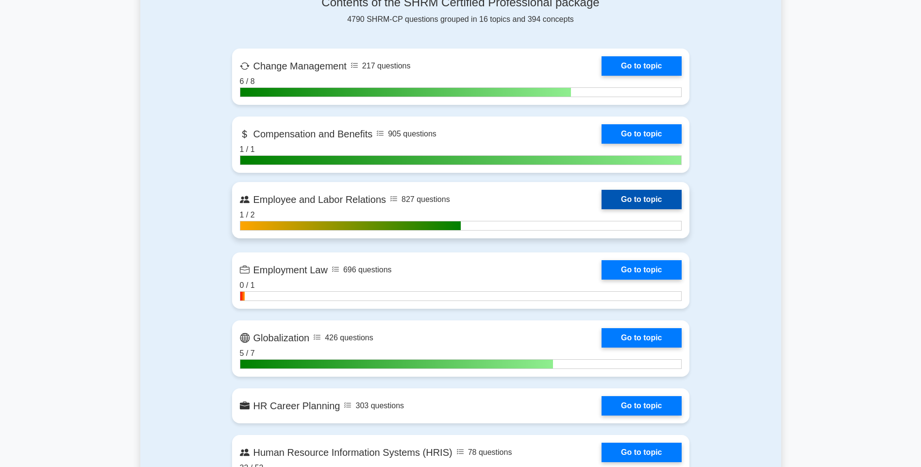
click at [653, 199] on link "Go to topic" at bounding box center [642, 199] width 80 height 19
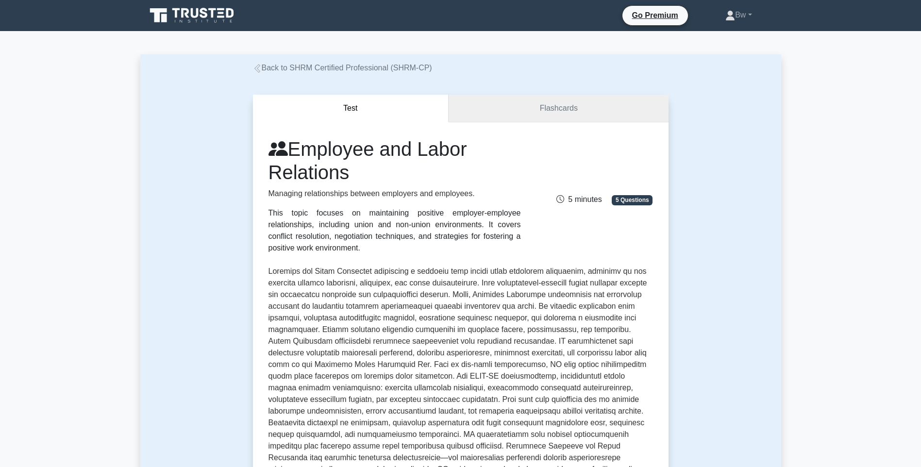
click at [570, 102] on link "Flashcards" at bounding box center [559, 109] width 220 height 28
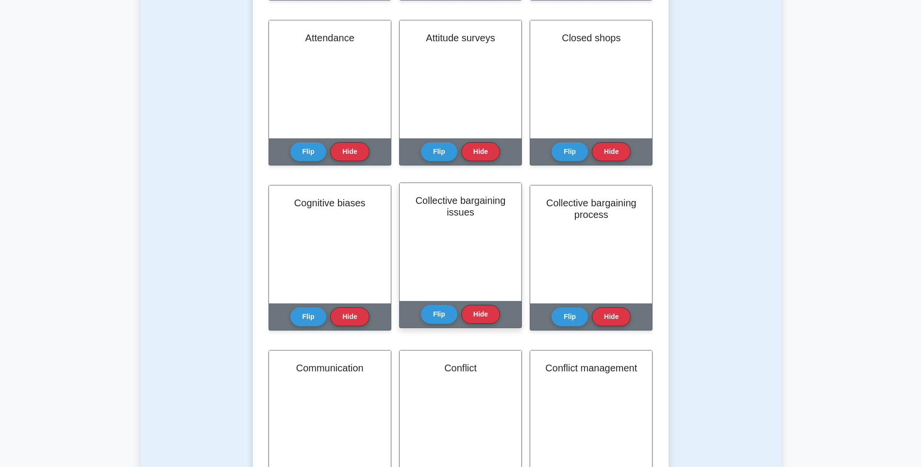
scroll to position [389, 0]
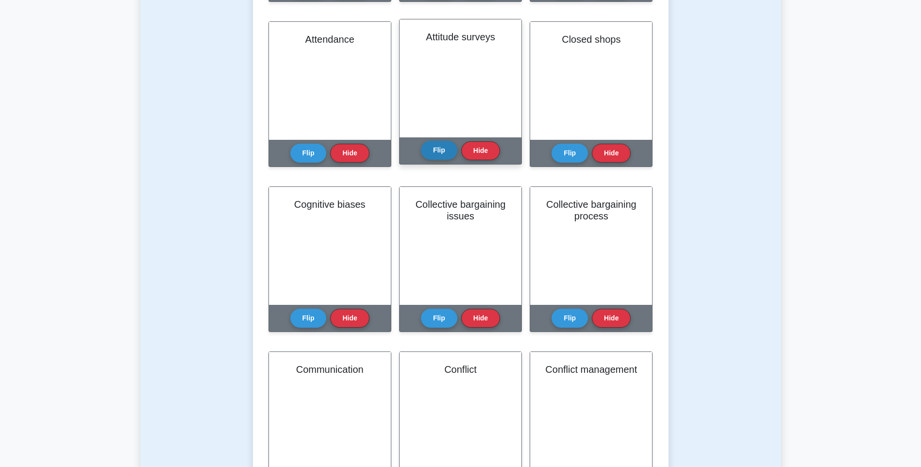
click at [445, 154] on button "Flip" at bounding box center [439, 150] width 36 height 19
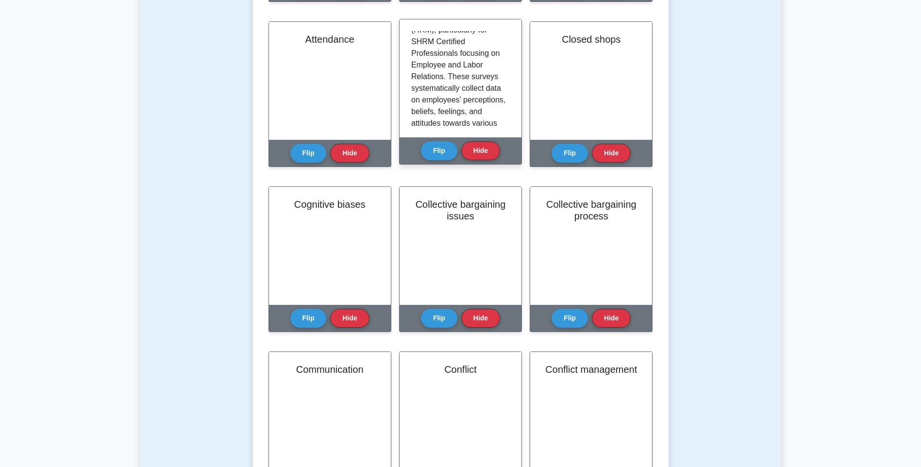
scroll to position [97, 0]
click at [434, 150] on button "Flip" at bounding box center [439, 150] width 36 height 19
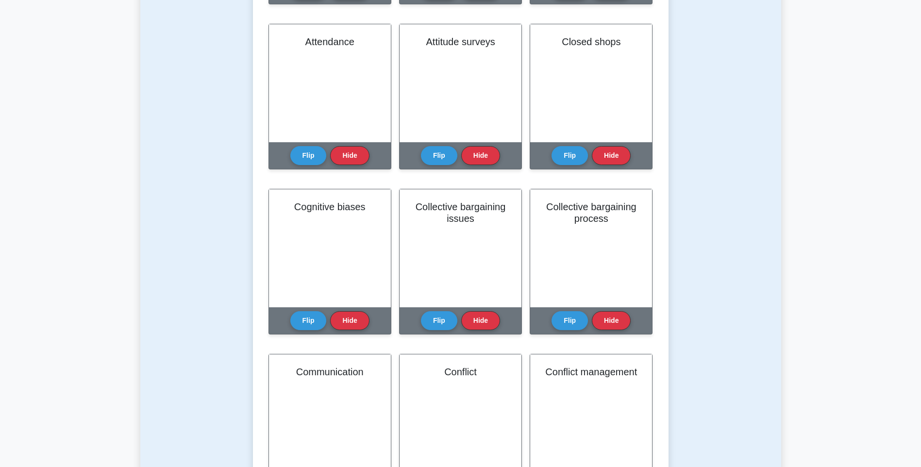
scroll to position [0, 0]
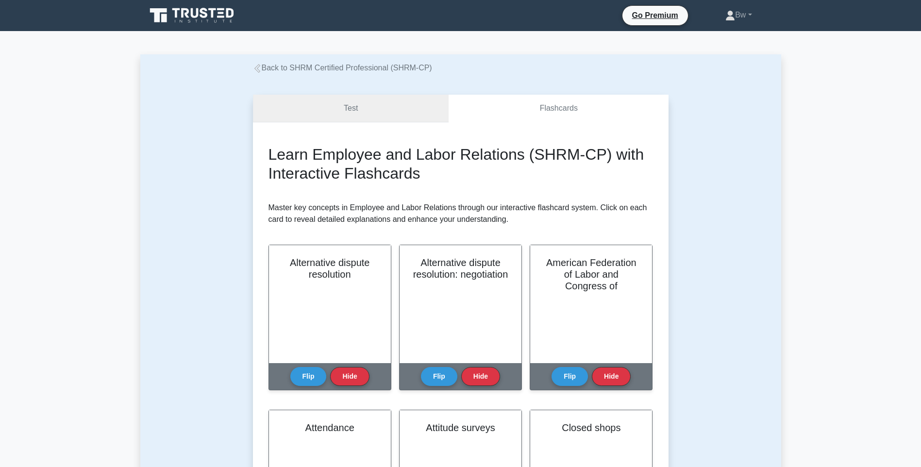
click at [367, 112] on link "Test" at bounding box center [351, 109] width 196 height 28
